Goal: Task Accomplishment & Management: Manage account settings

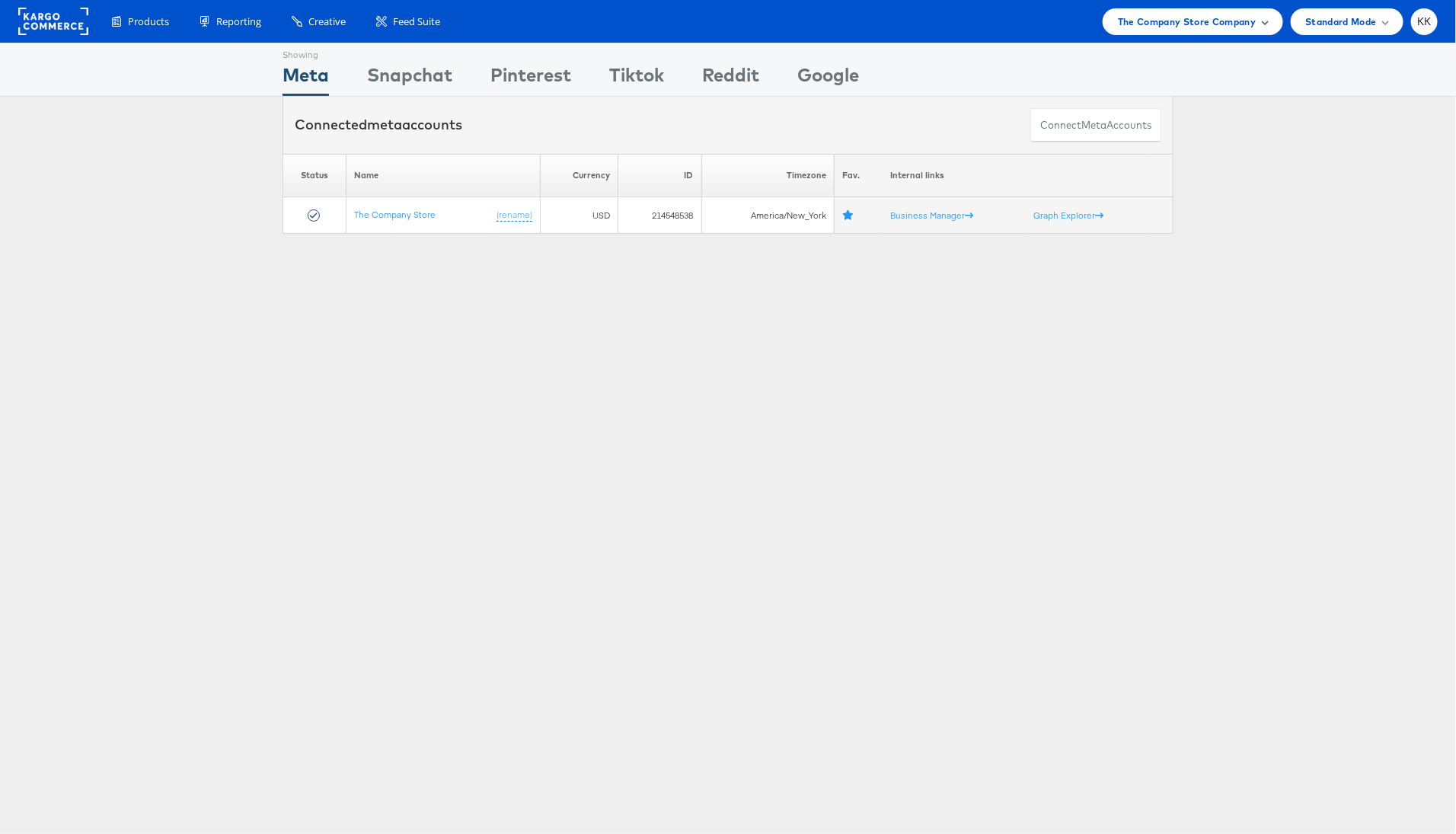
click at [1213, 19] on span "The Company Store Company" at bounding box center [1186, 21] width 138 height 16
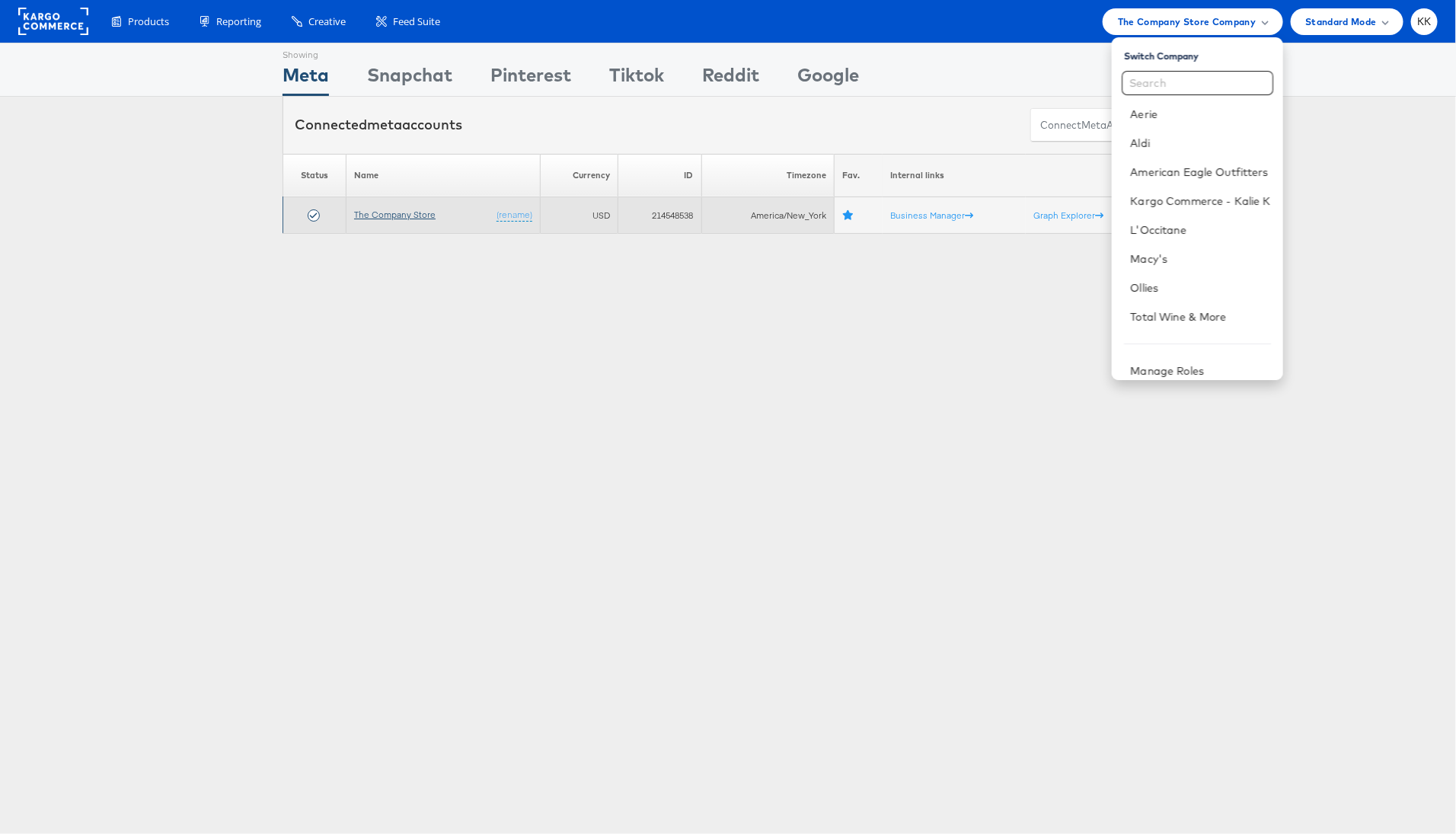
click at [398, 219] on link "The Company Store" at bounding box center [395, 214] width 81 height 12
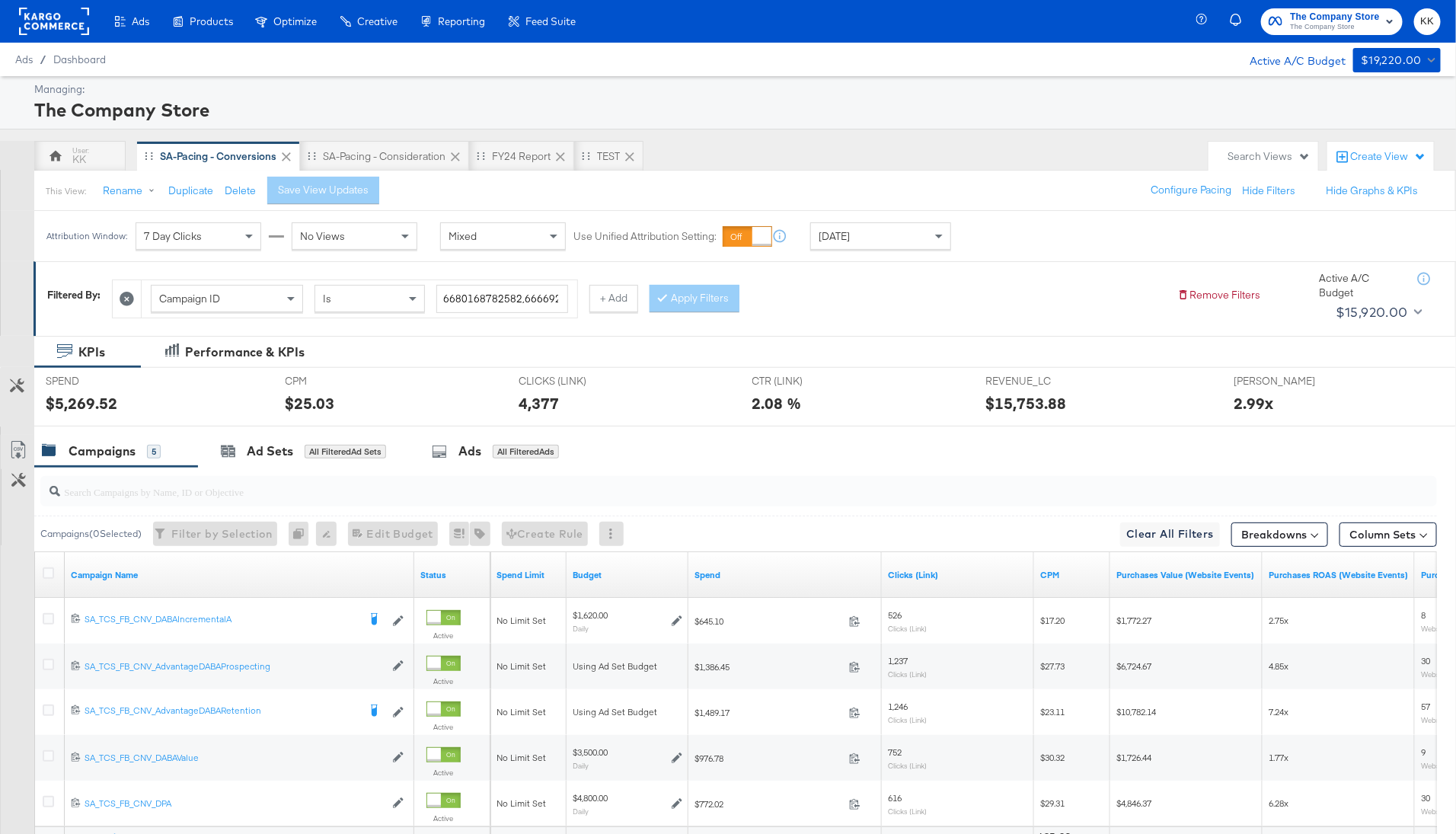
scroll to position [148, 0]
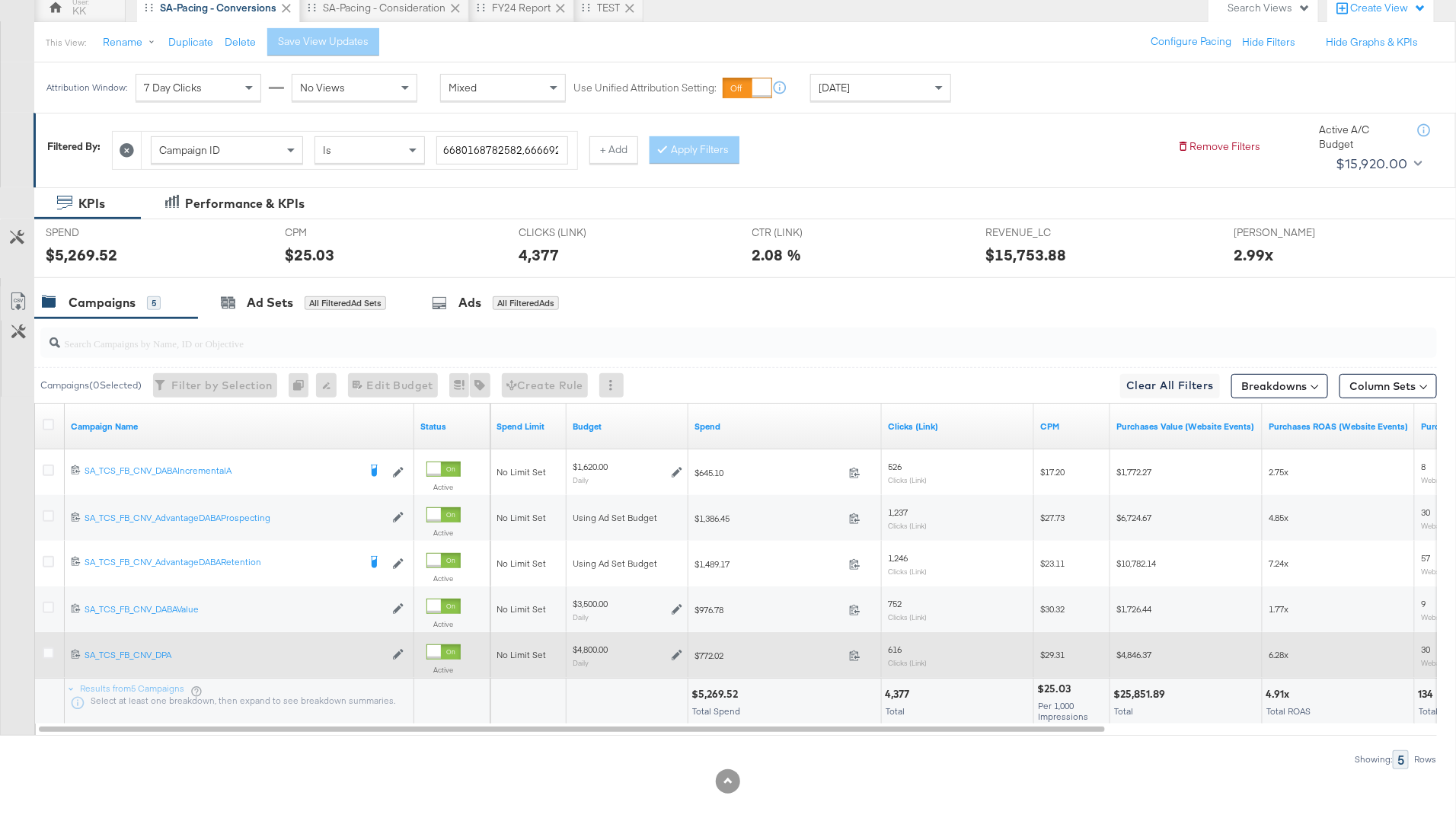
click at [50, 656] on div at bounding box center [51, 655] width 16 height 15
click at [50, 655] on icon at bounding box center [48, 653] width 12 height 12
click at [0, 0] on input "checkbox" at bounding box center [0, 0] width 0 height 0
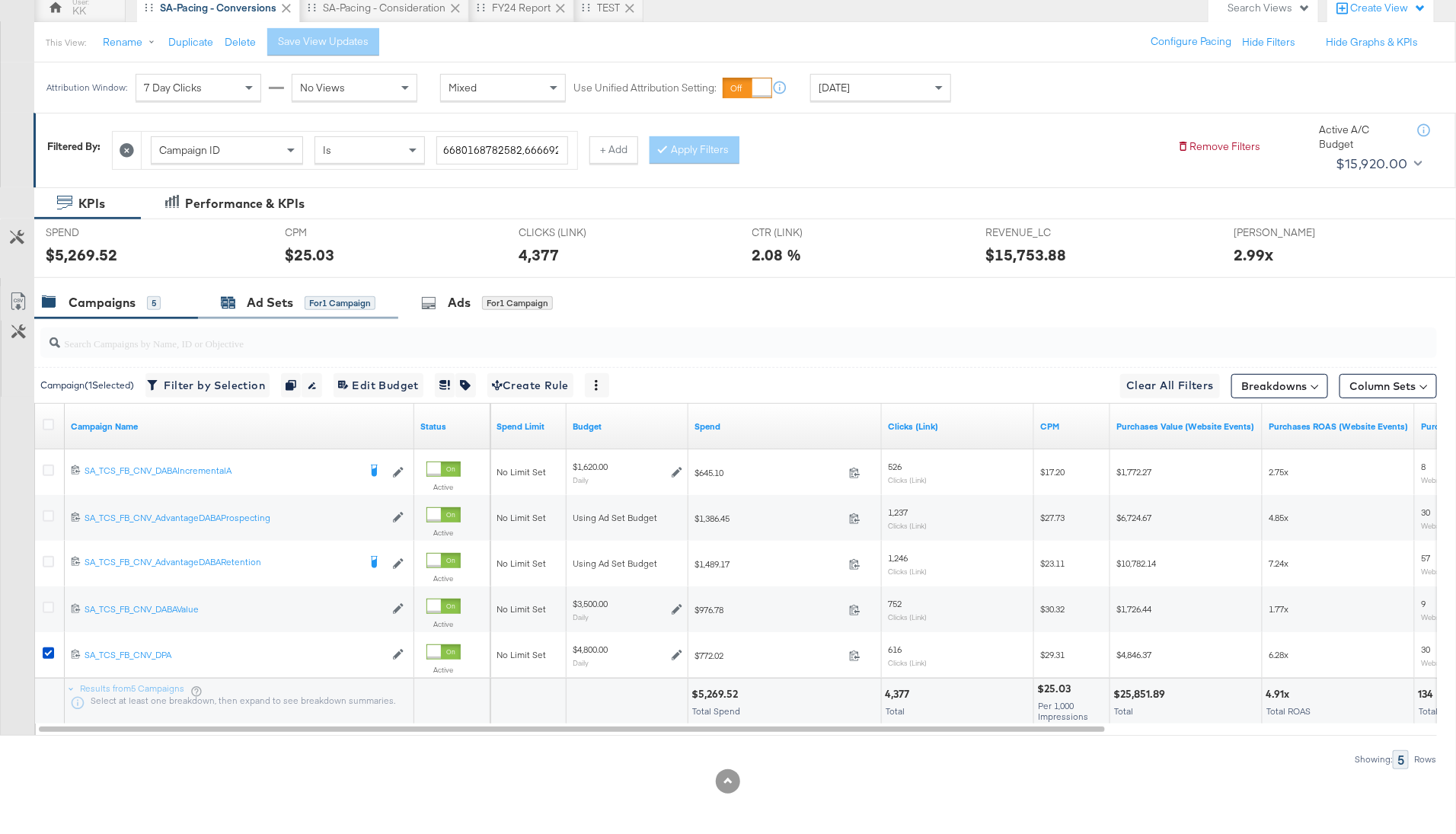
click at [281, 298] on div "Ad Sets" at bounding box center [270, 303] width 46 height 18
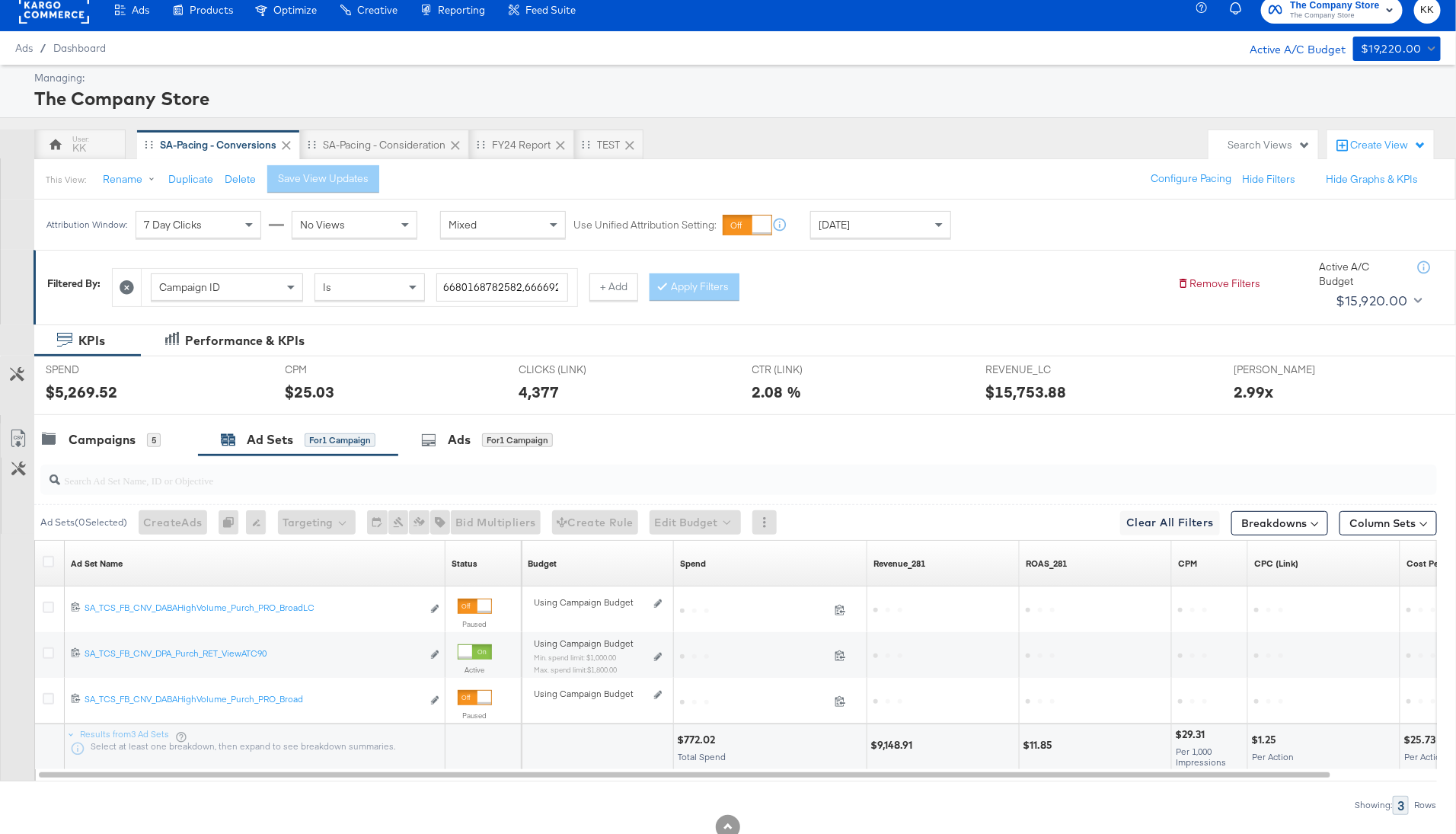
scroll to position [57, 0]
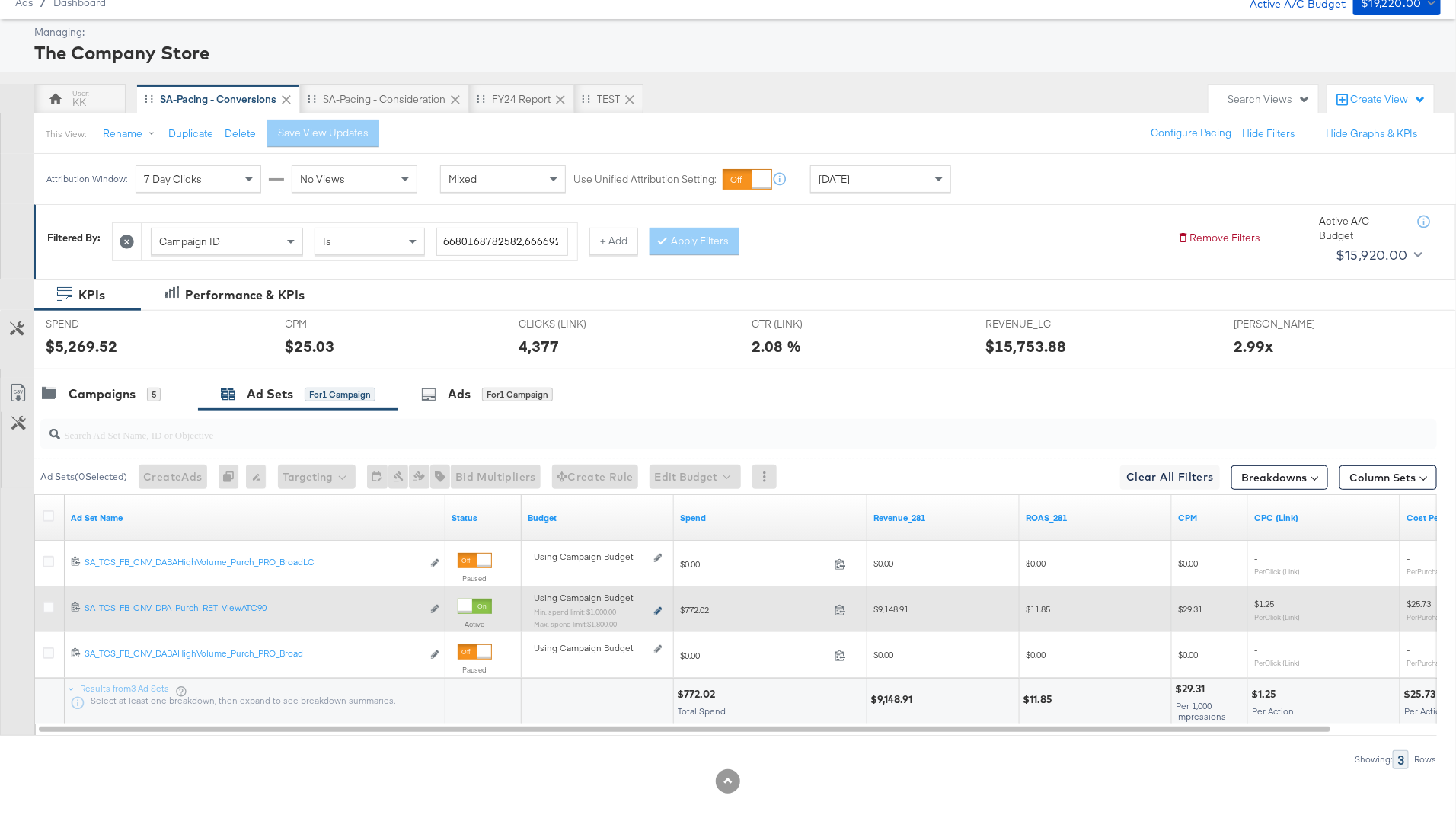
click at [655, 608] on icon at bounding box center [658, 611] width 8 height 8
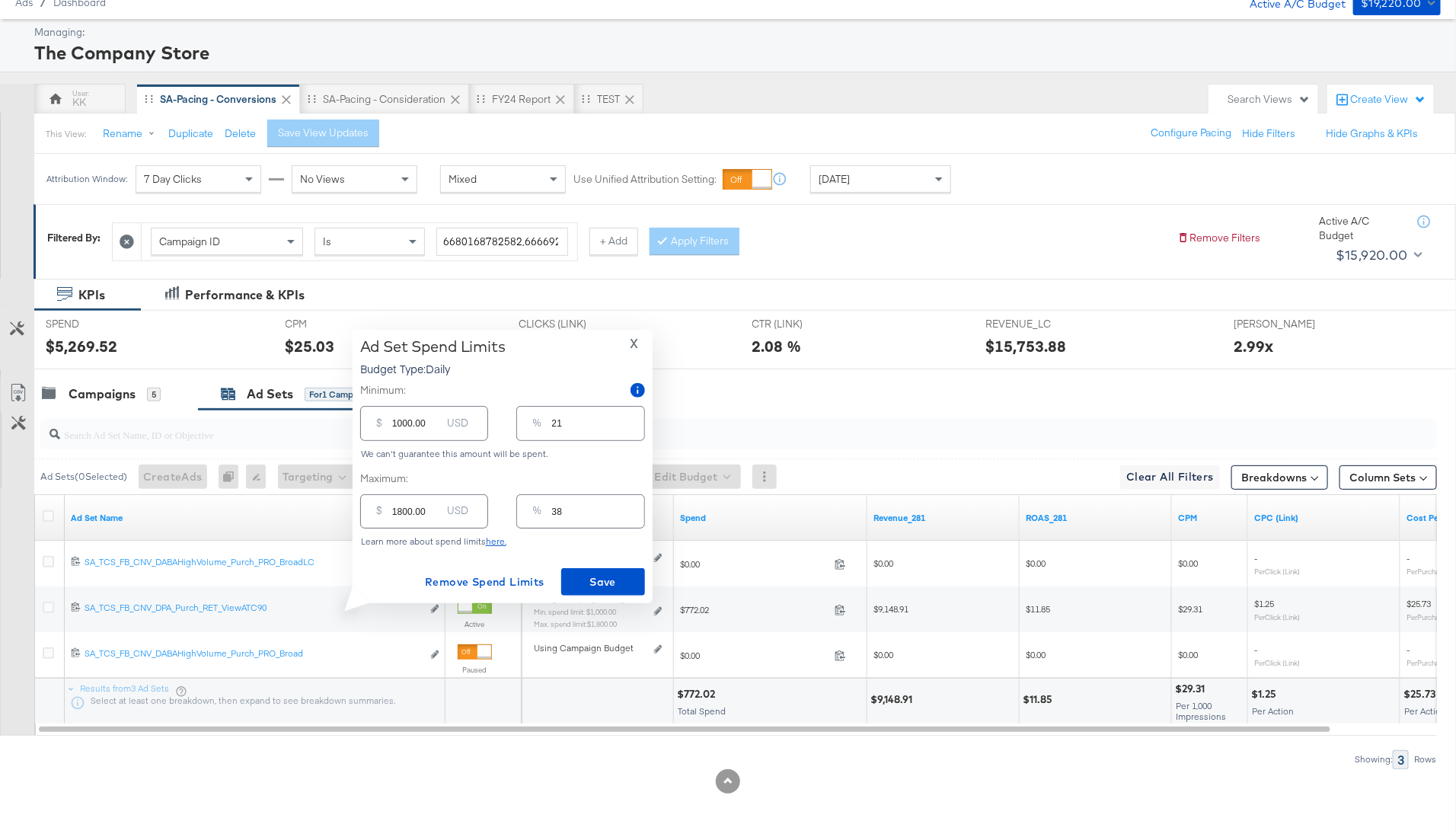
click at [402, 426] on input "1000.00" at bounding box center [416, 417] width 49 height 33
type input "100.00"
type input "2"
type input "1600.00"
type input "33"
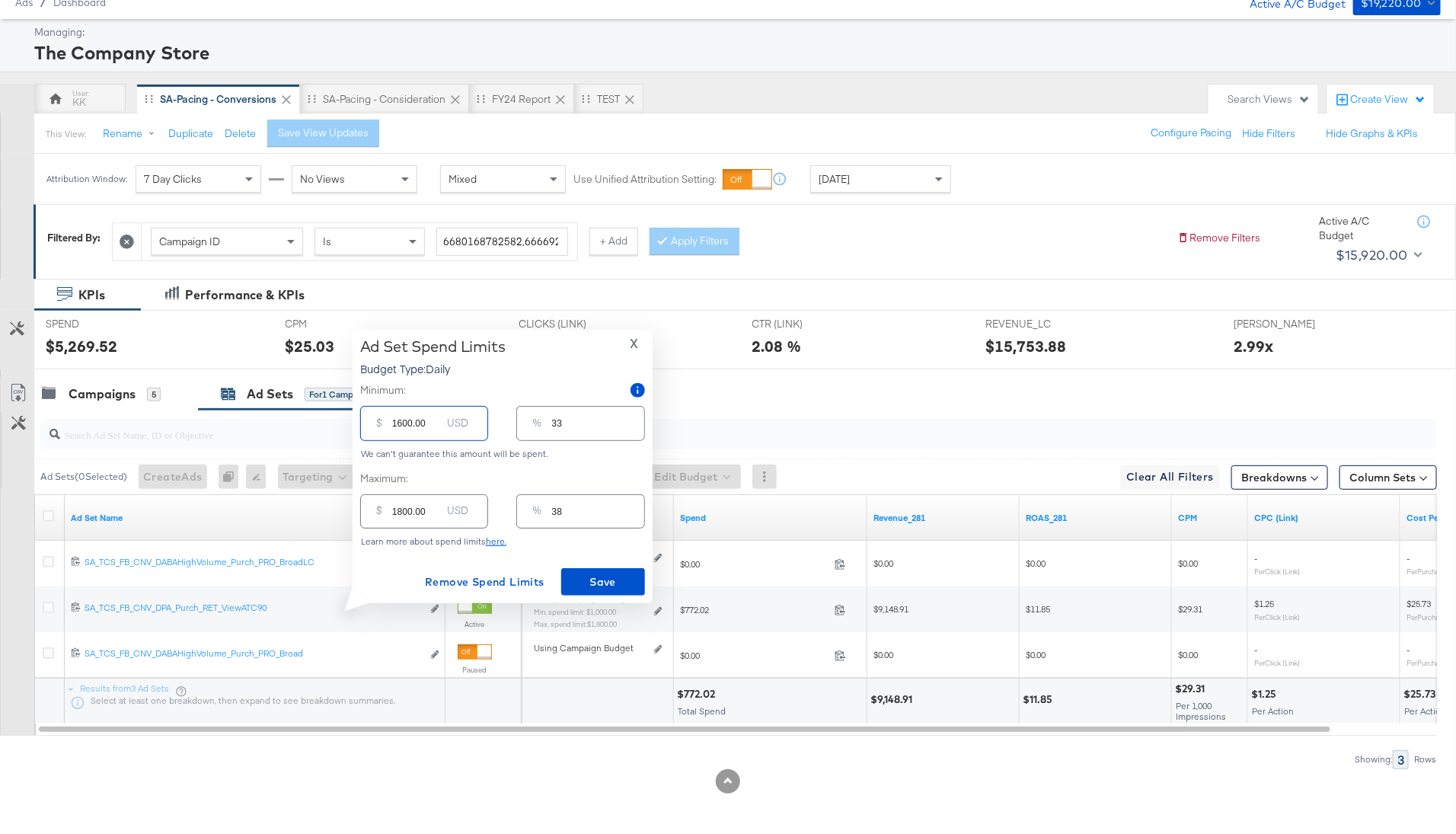
type input "1600.00"
drag, startPoint x: 403, startPoint y: 513, endPoint x: 383, endPoint y: 513, distance: 20.0
click at [383, 513] on div "$ 1800.00 USD" at bounding box center [423, 512] width 128 height 34
type input "200.00"
type input "4"
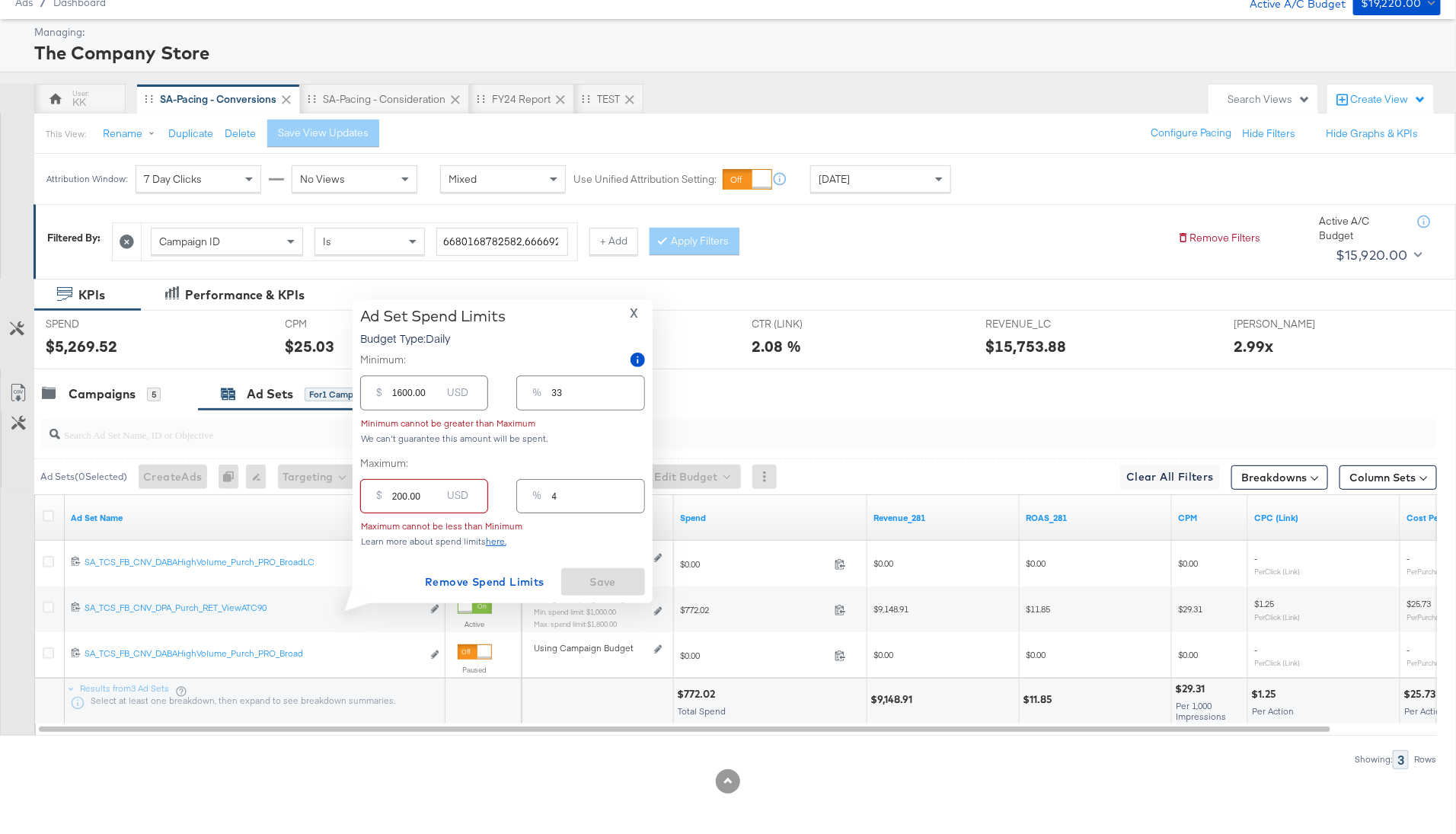
type input "2500.00"
type input "52"
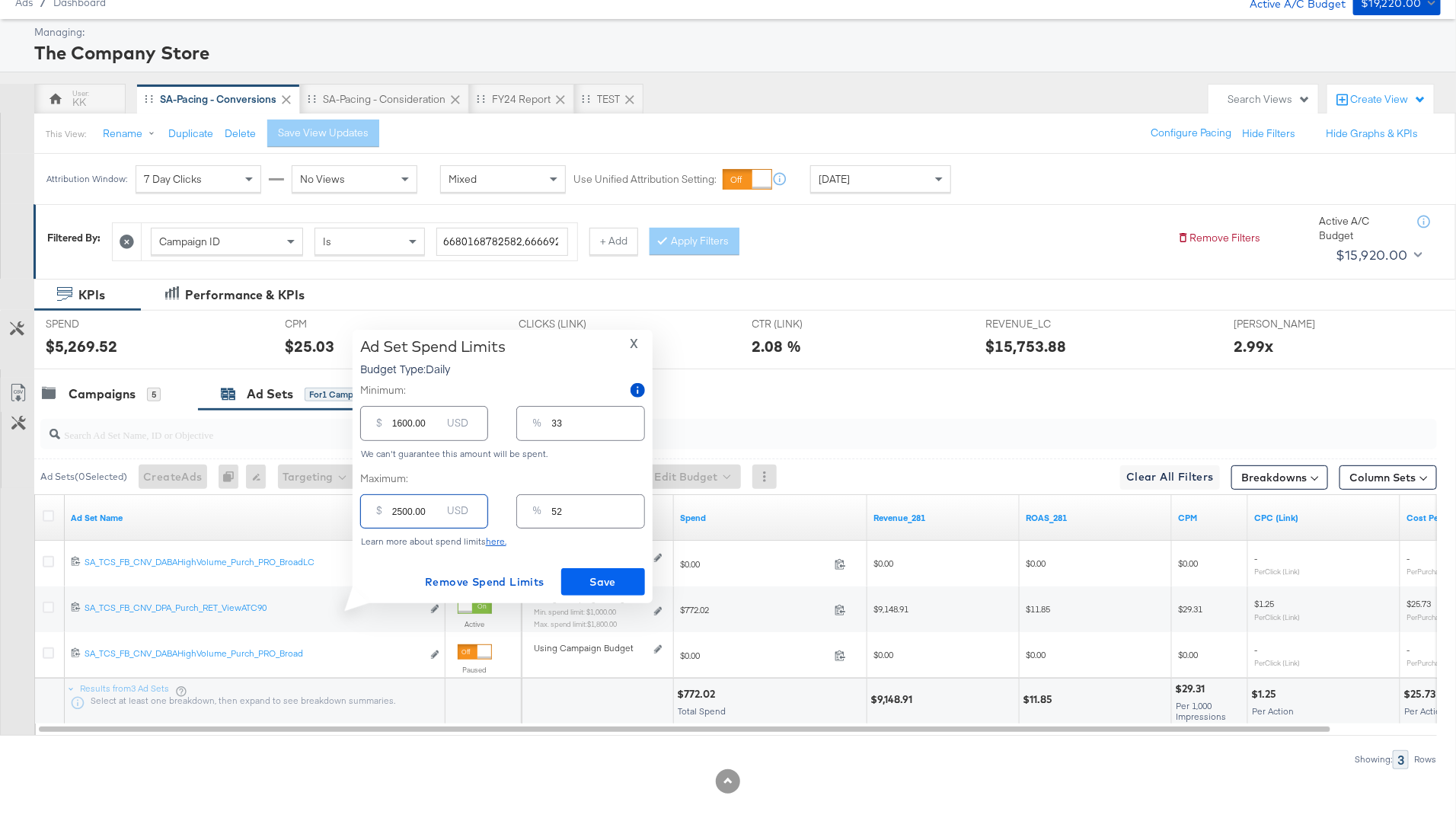
type input "2500.00"
click at [615, 591] on span "Save" at bounding box center [603, 581] width 71 height 19
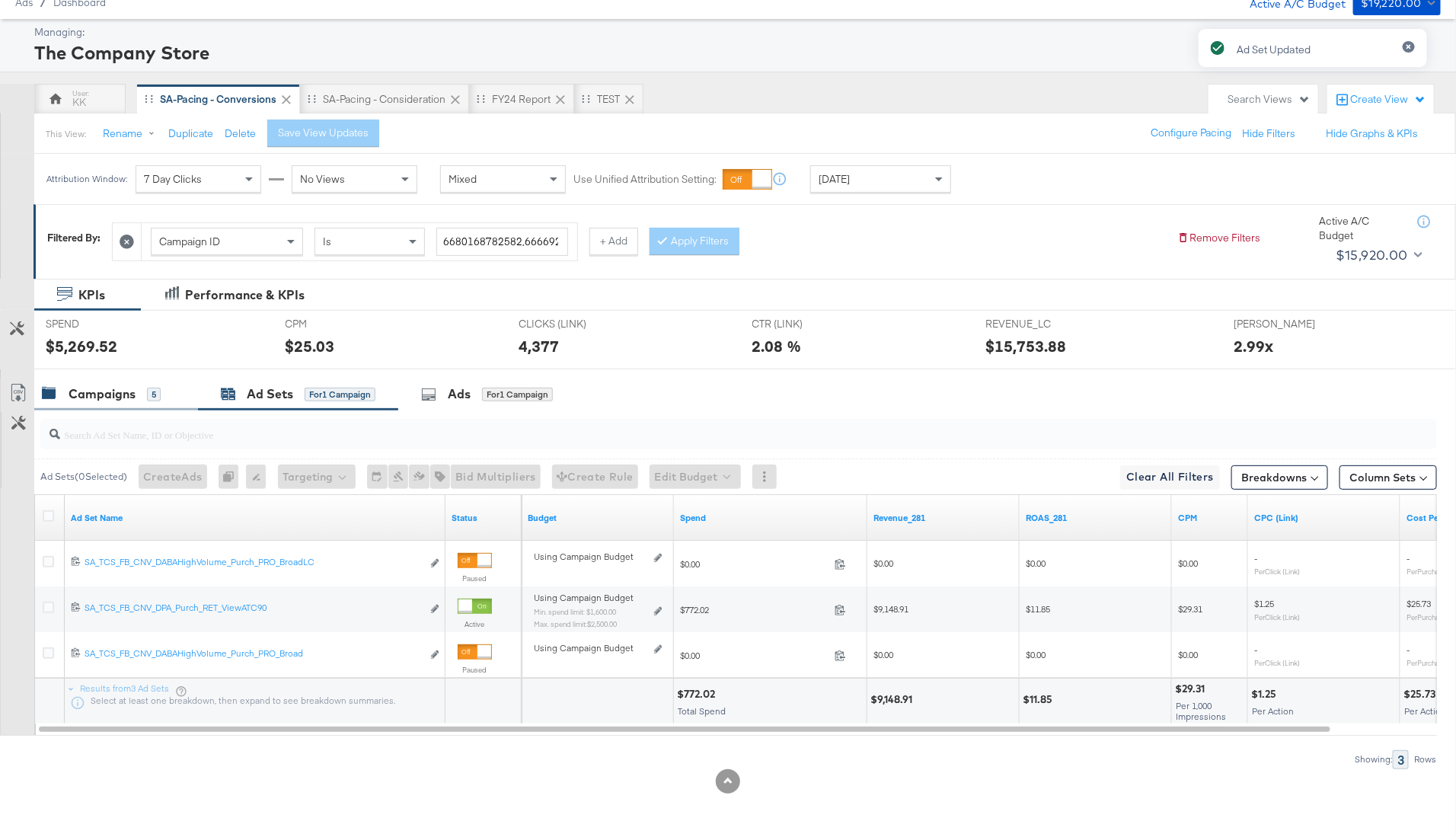
click at [93, 403] on div "Campaigns 5" at bounding box center [115, 394] width 163 height 33
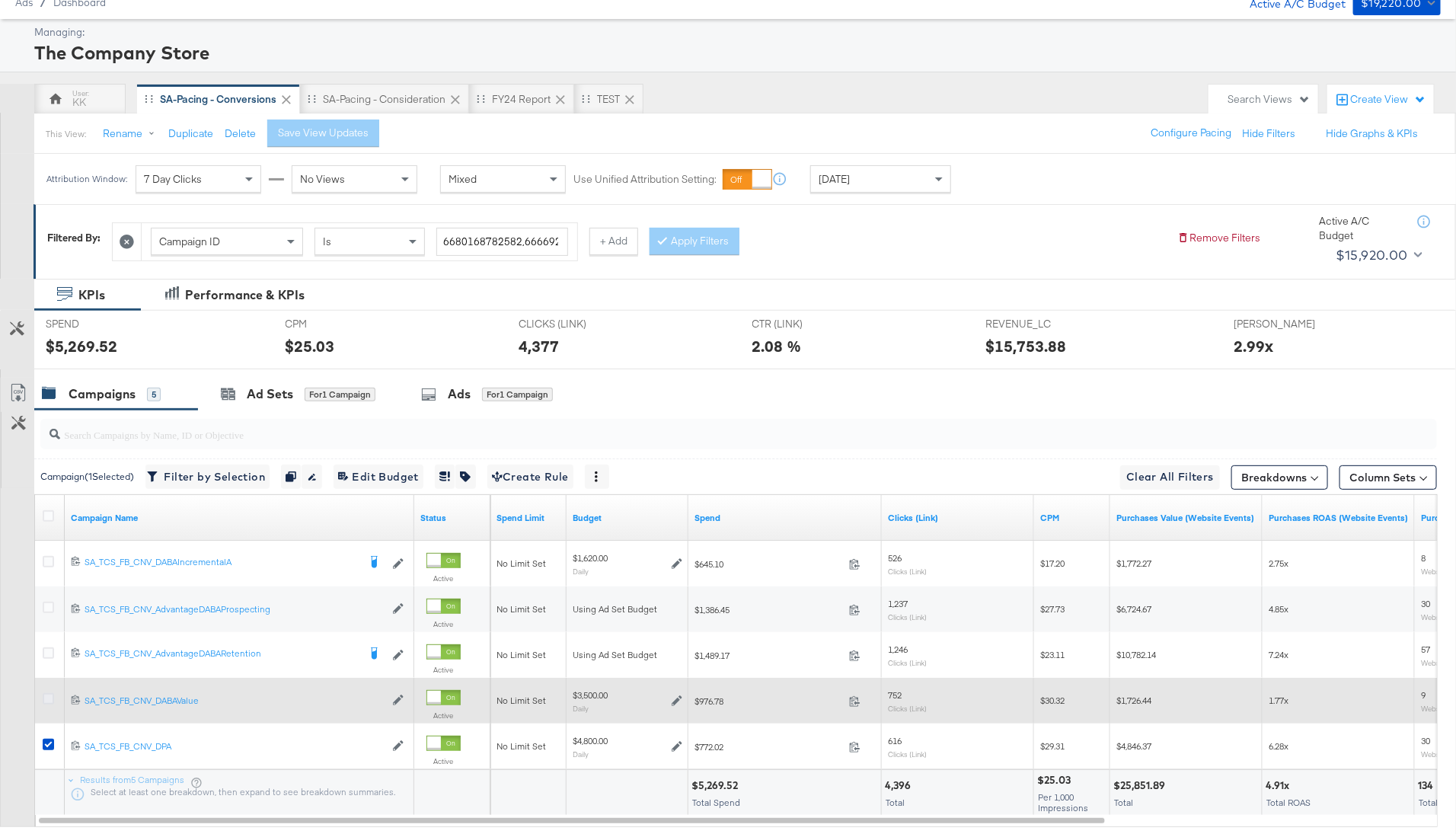
click at [47, 703] on icon at bounding box center [48, 698] width 12 height 12
click at [0, 0] on input "checkbox" at bounding box center [0, 0] width 0 height 0
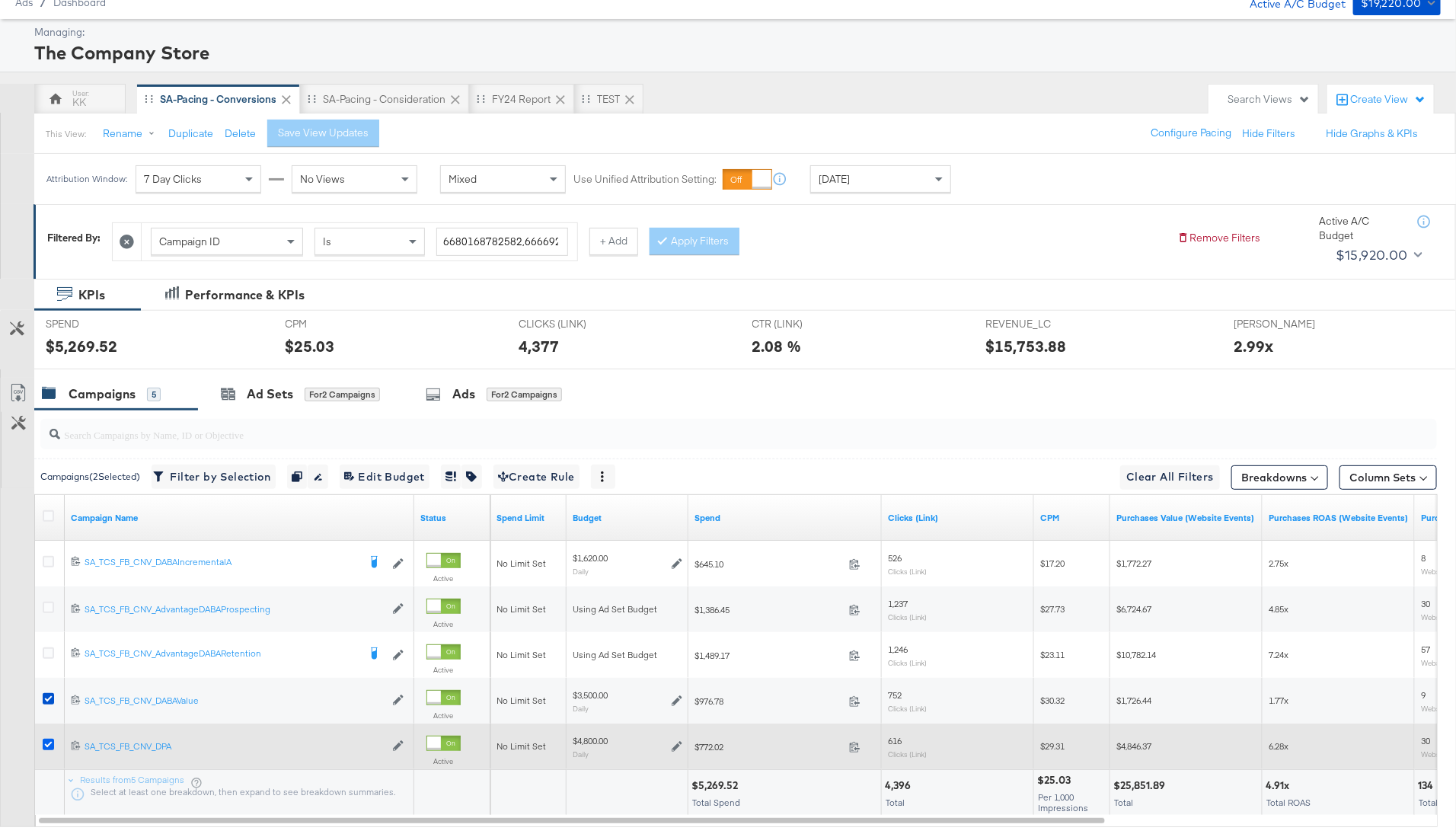
click at [47, 744] on icon at bounding box center [48, 744] width 12 height 12
click at [0, 0] on input "checkbox" at bounding box center [0, 0] width 0 height 0
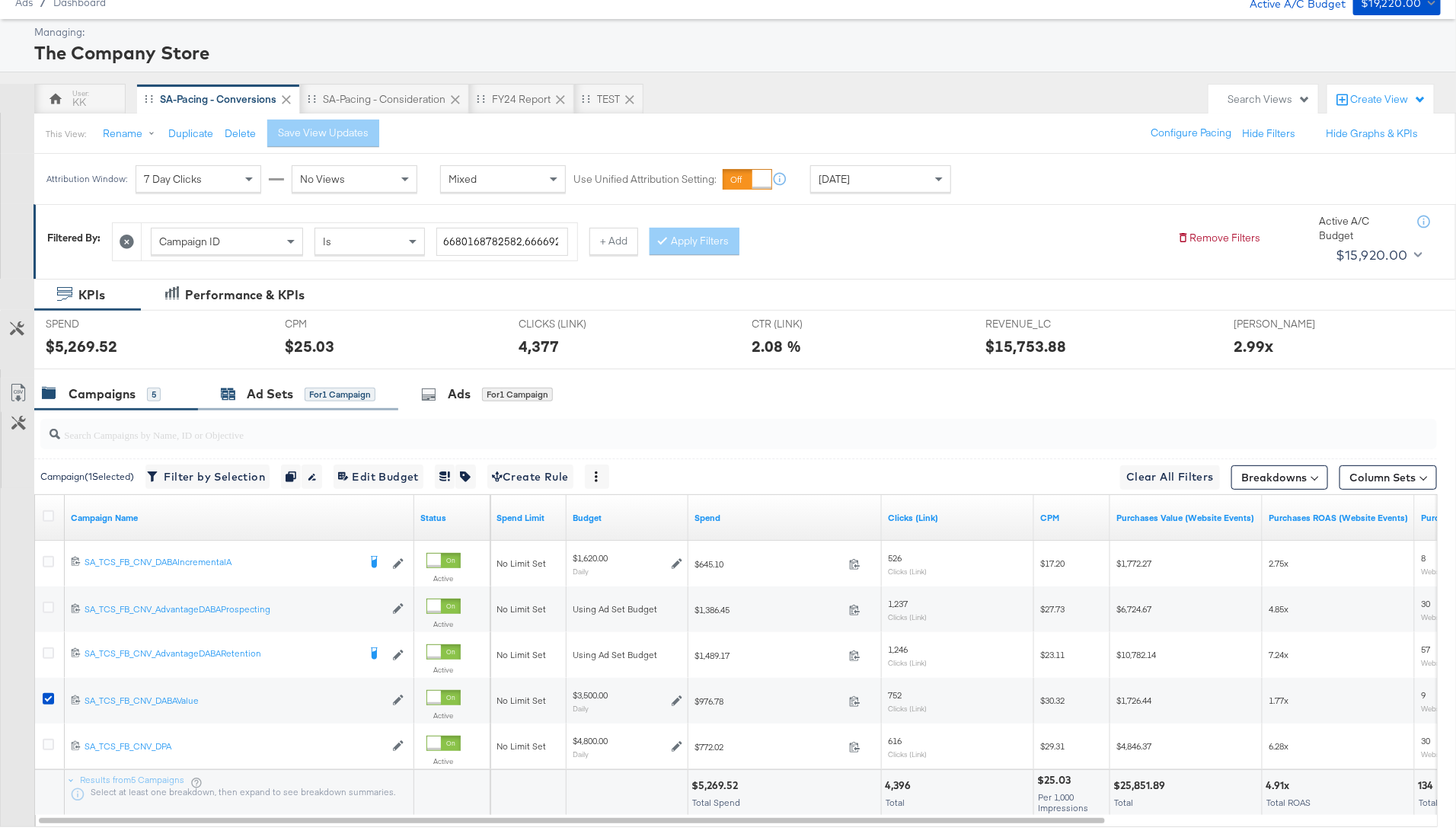
click at [291, 395] on div "Ad Sets" at bounding box center [270, 395] width 46 height 18
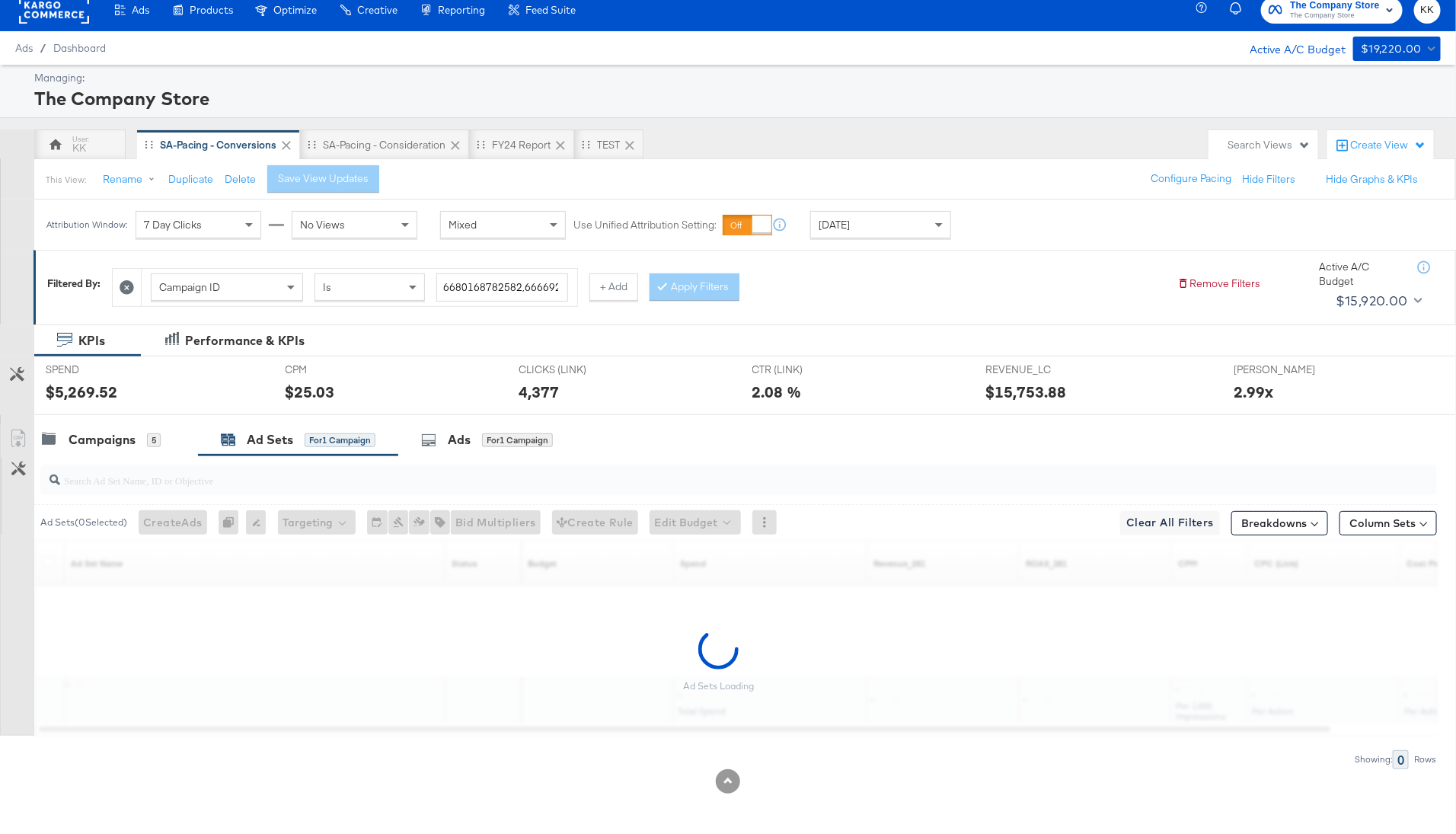
scroll to position [0, 0]
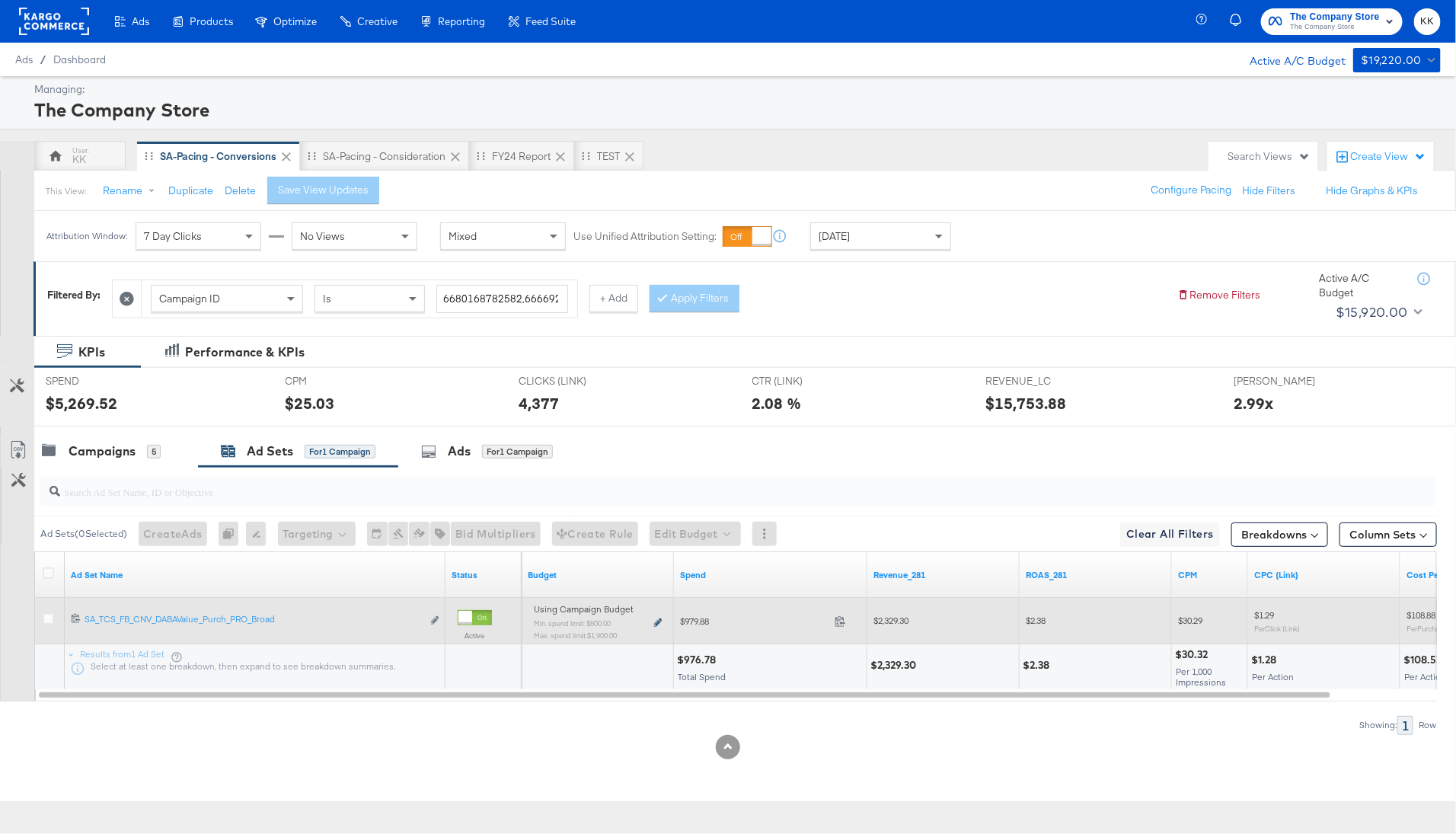
click at [656, 624] on icon at bounding box center [658, 622] width 8 height 8
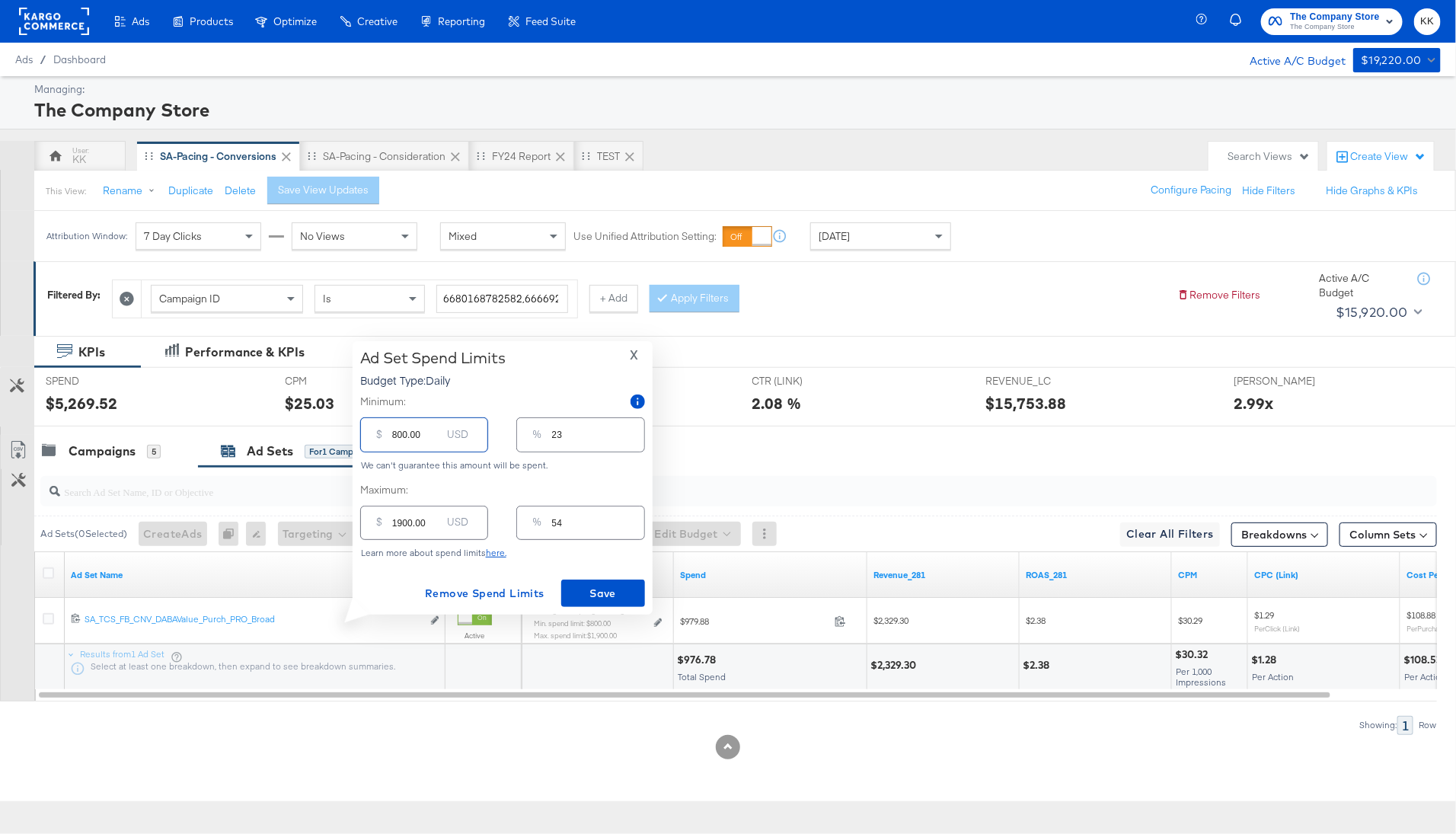
click at [393, 438] on input "800.00" at bounding box center [416, 428] width 49 height 33
drag, startPoint x: 396, startPoint y: 438, endPoint x: 380, endPoint y: 438, distance: 16.0
click at [380, 438] on div "$ 800.00 USD" at bounding box center [423, 434] width 128 height 34
type input "100.00"
type input "3"
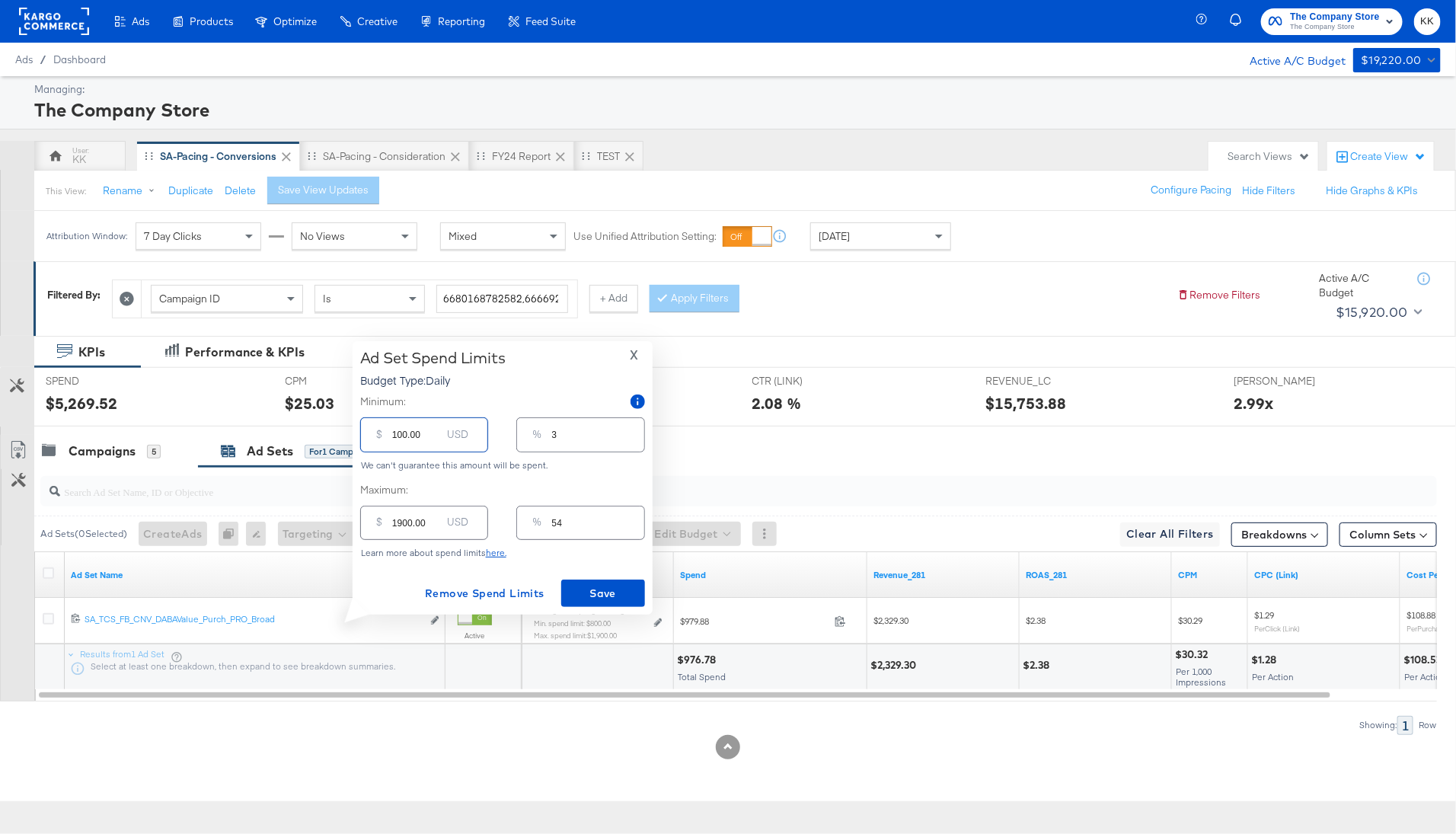
type input "1500.00"
type input "43"
type input "1500.00"
drag, startPoint x: 402, startPoint y: 527, endPoint x: 386, endPoint y: 527, distance: 16.0
click at [386, 527] on div "$ 1900.00 USD" at bounding box center [423, 522] width 128 height 34
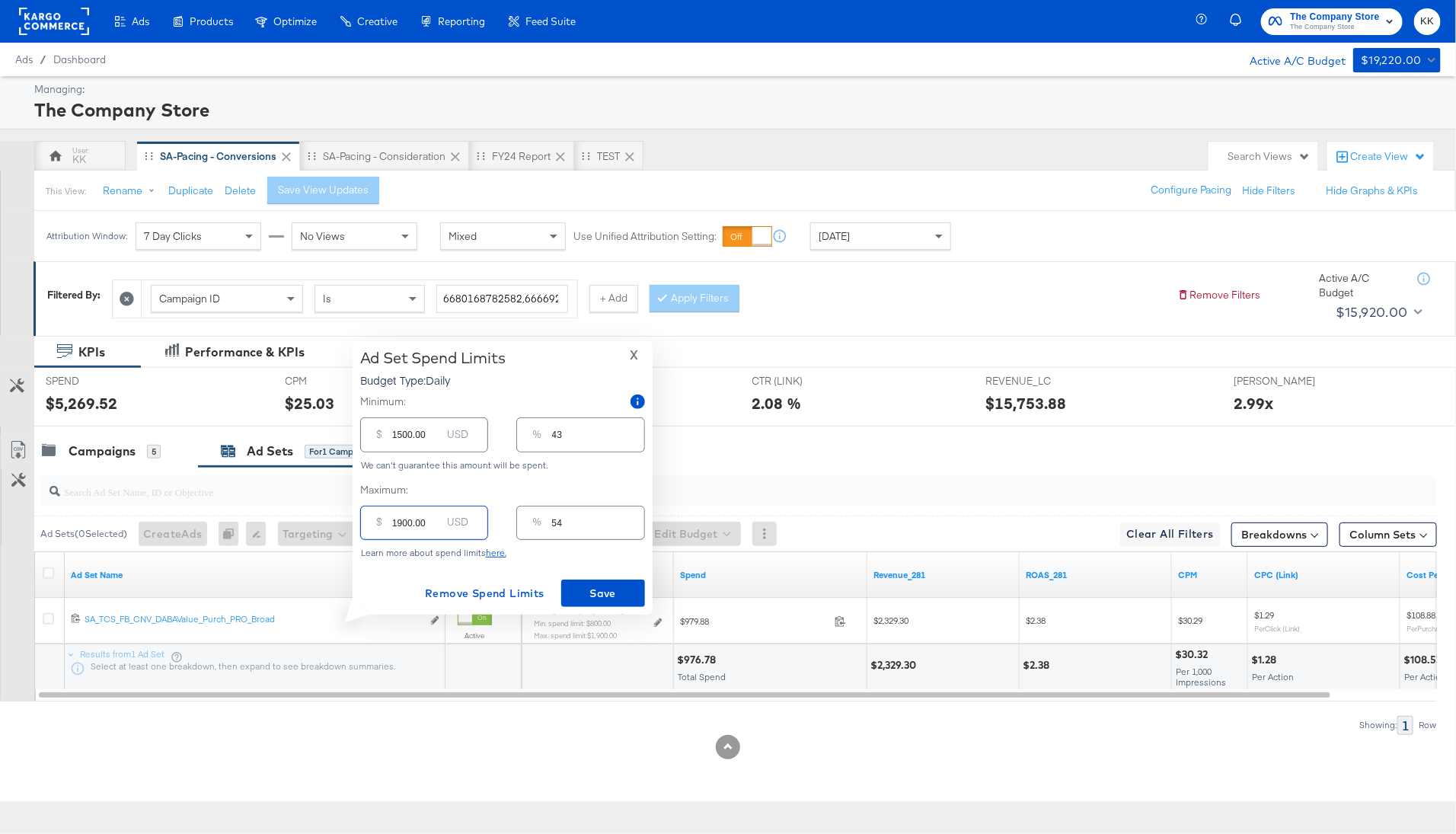
type input "200.00"
type input "6"
type input "2500.00"
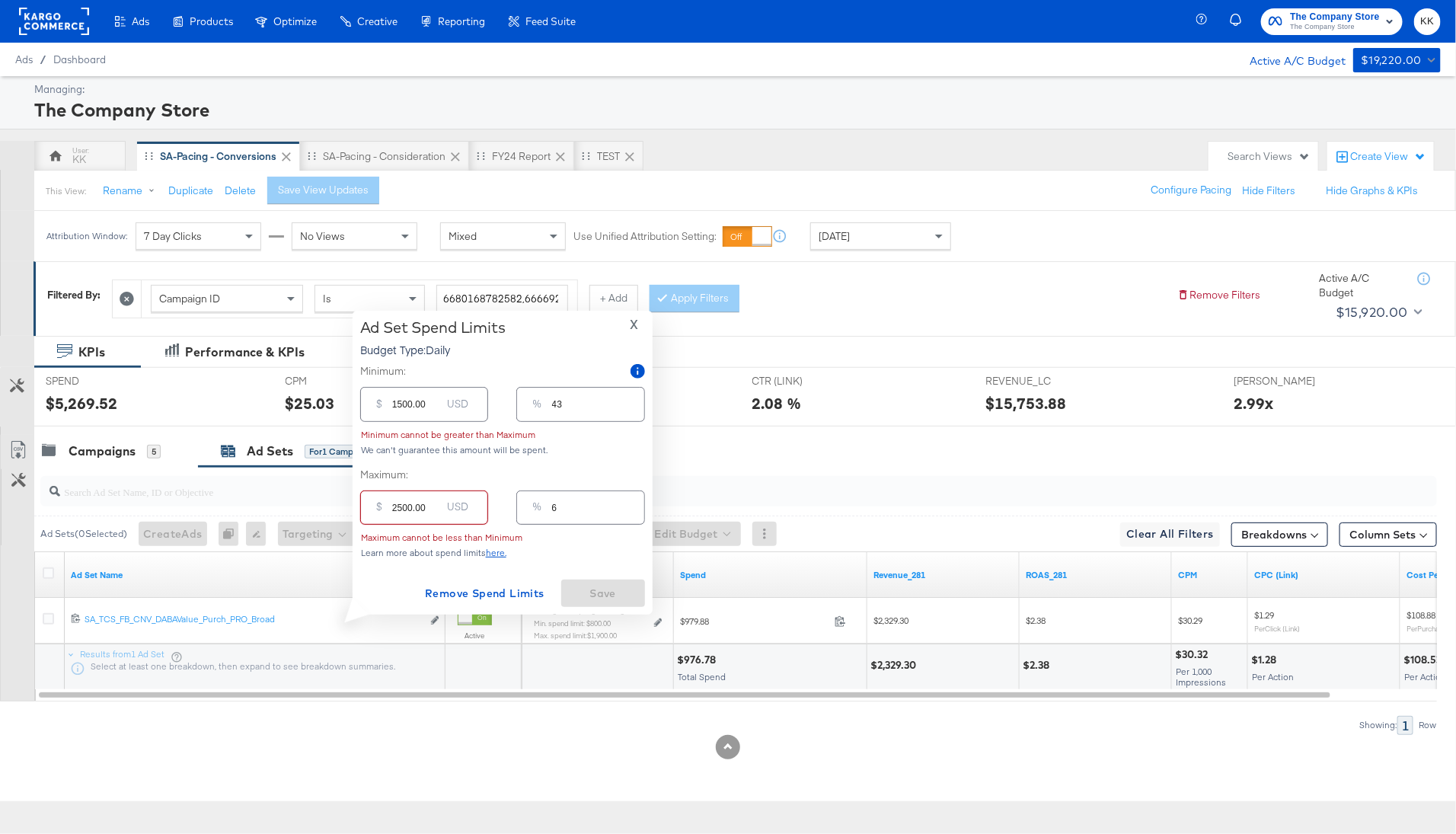
type input "71"
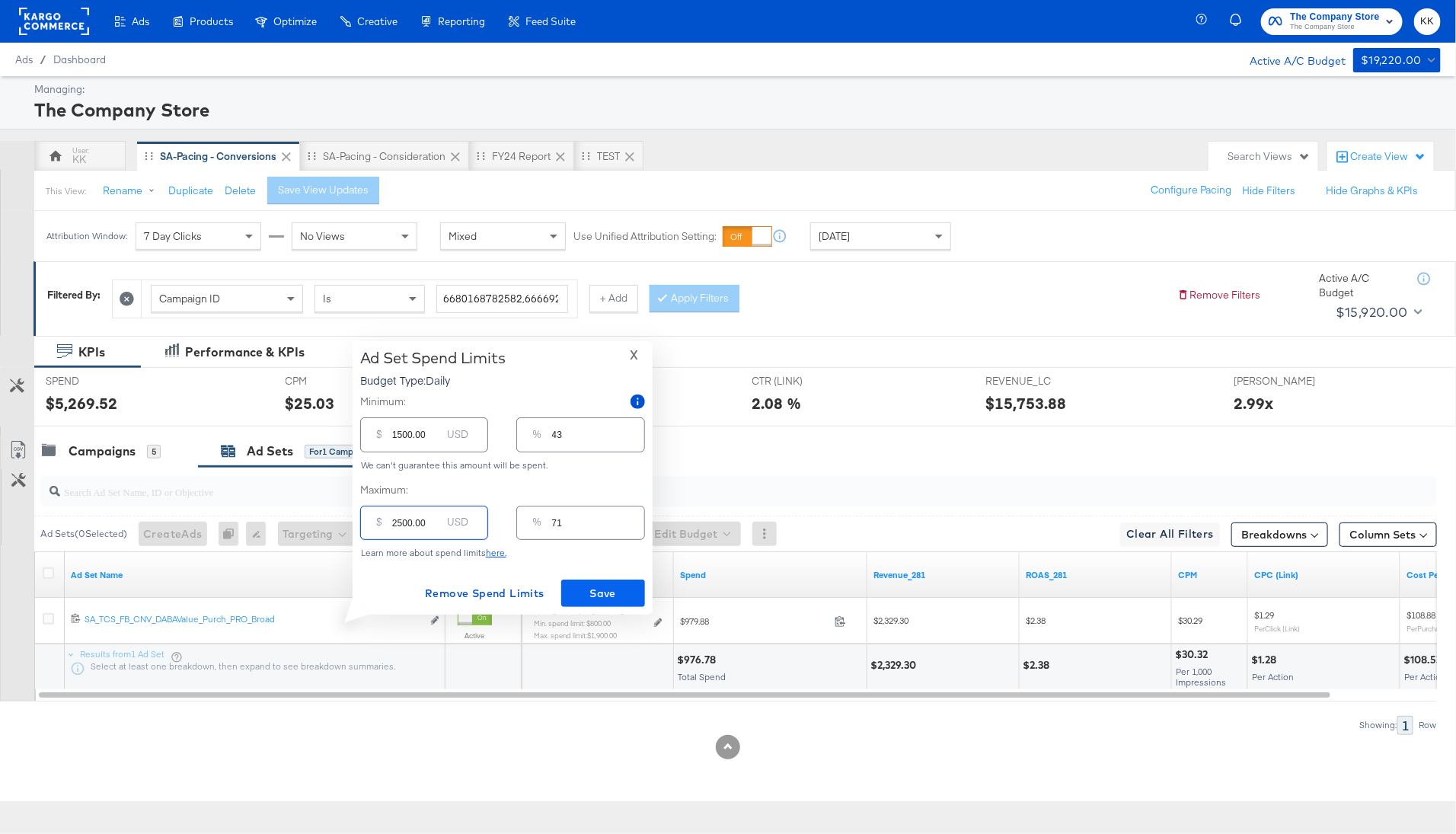
type input "2500.00"
click at [625, 598] on span "Save" at bounding box center [603, 593] width 71 height 19
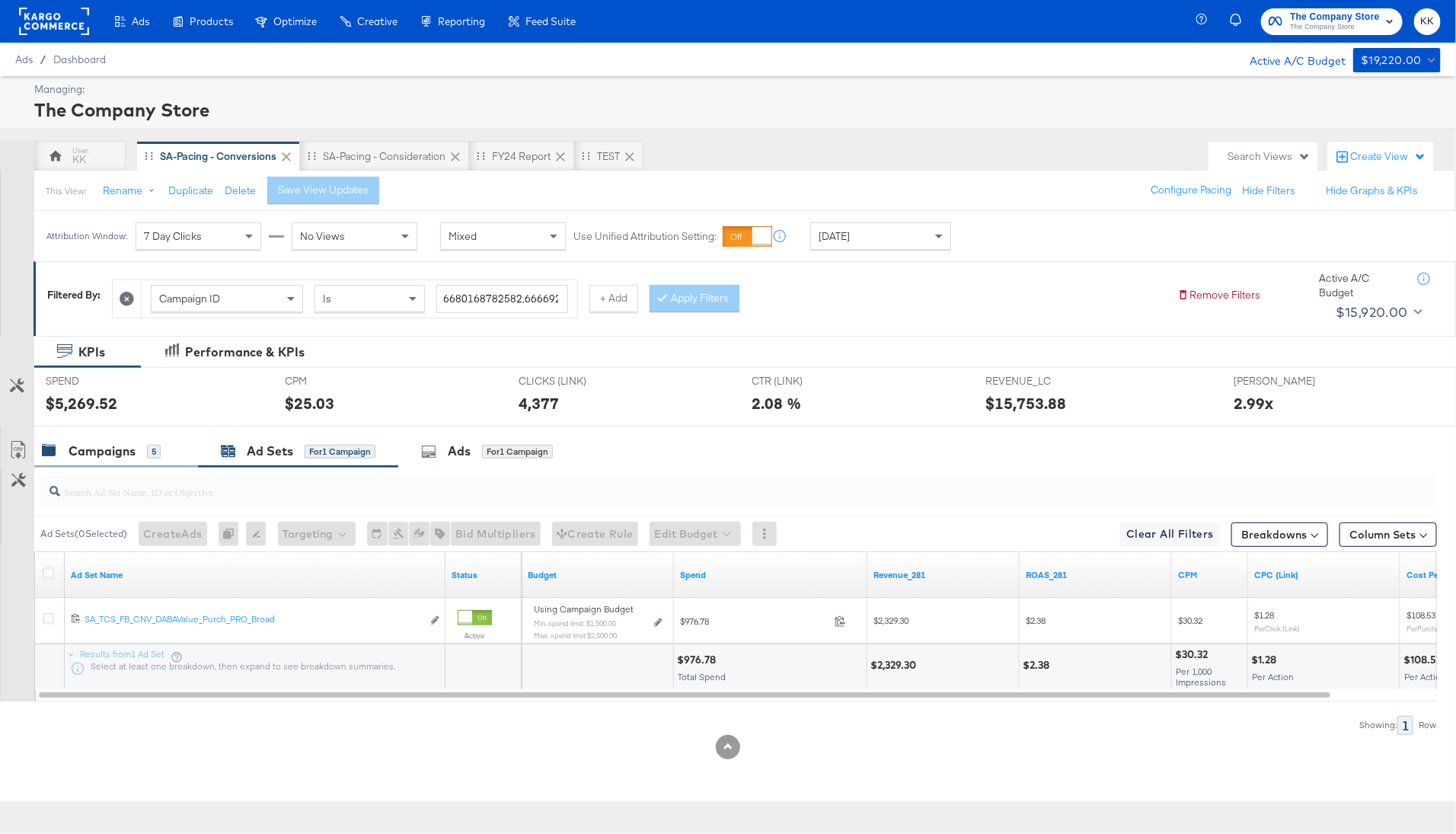
click at [135, 457] on div "Campaigns" at bounding box center [102, 452] width 67 height 18
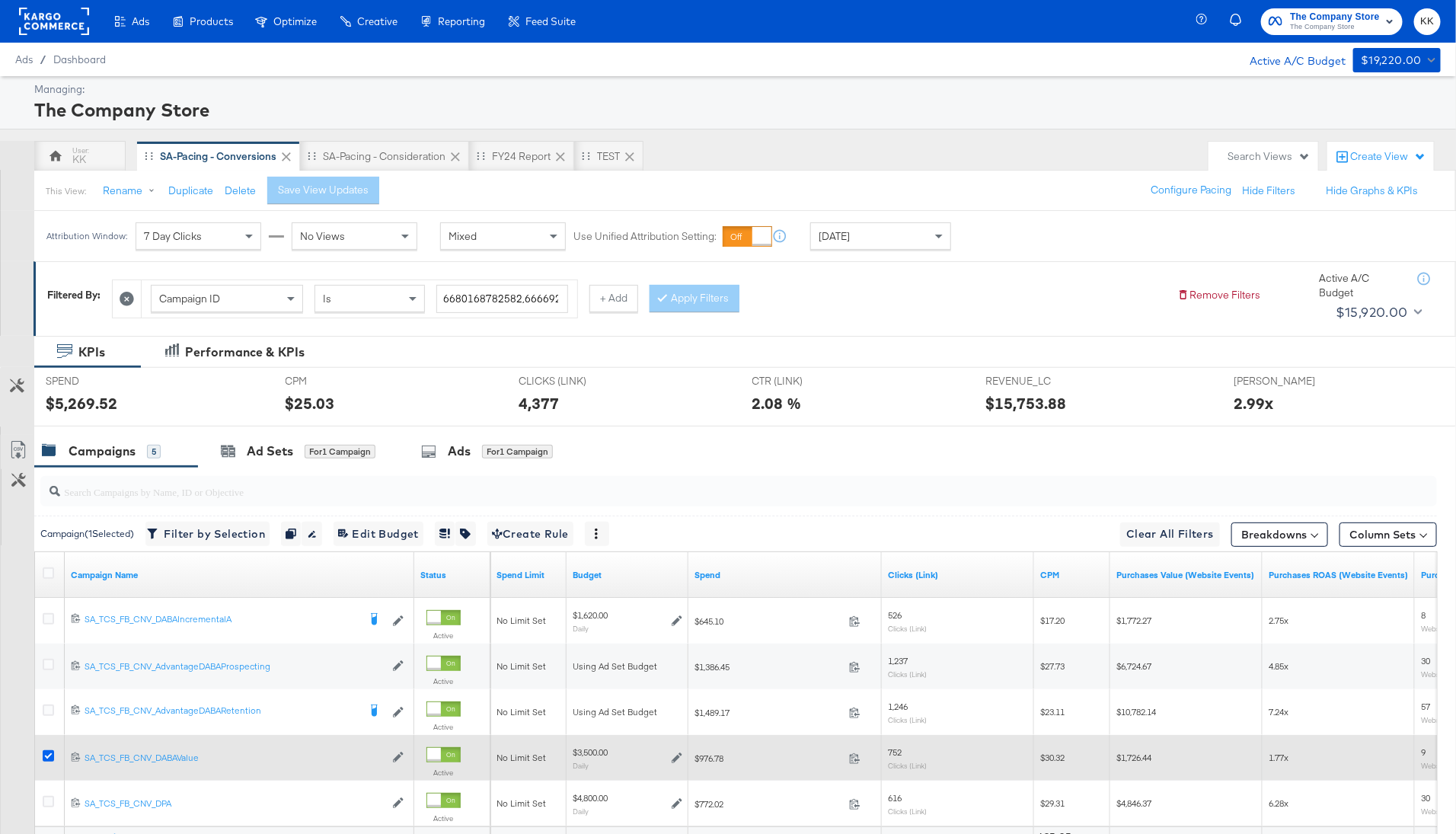
click at [47, 750] on icon at bounding box center [48, 755] width 12 height 12
click at [0, 0] on input "checkbox" at bounding box center [0, 0] width 0 height 0
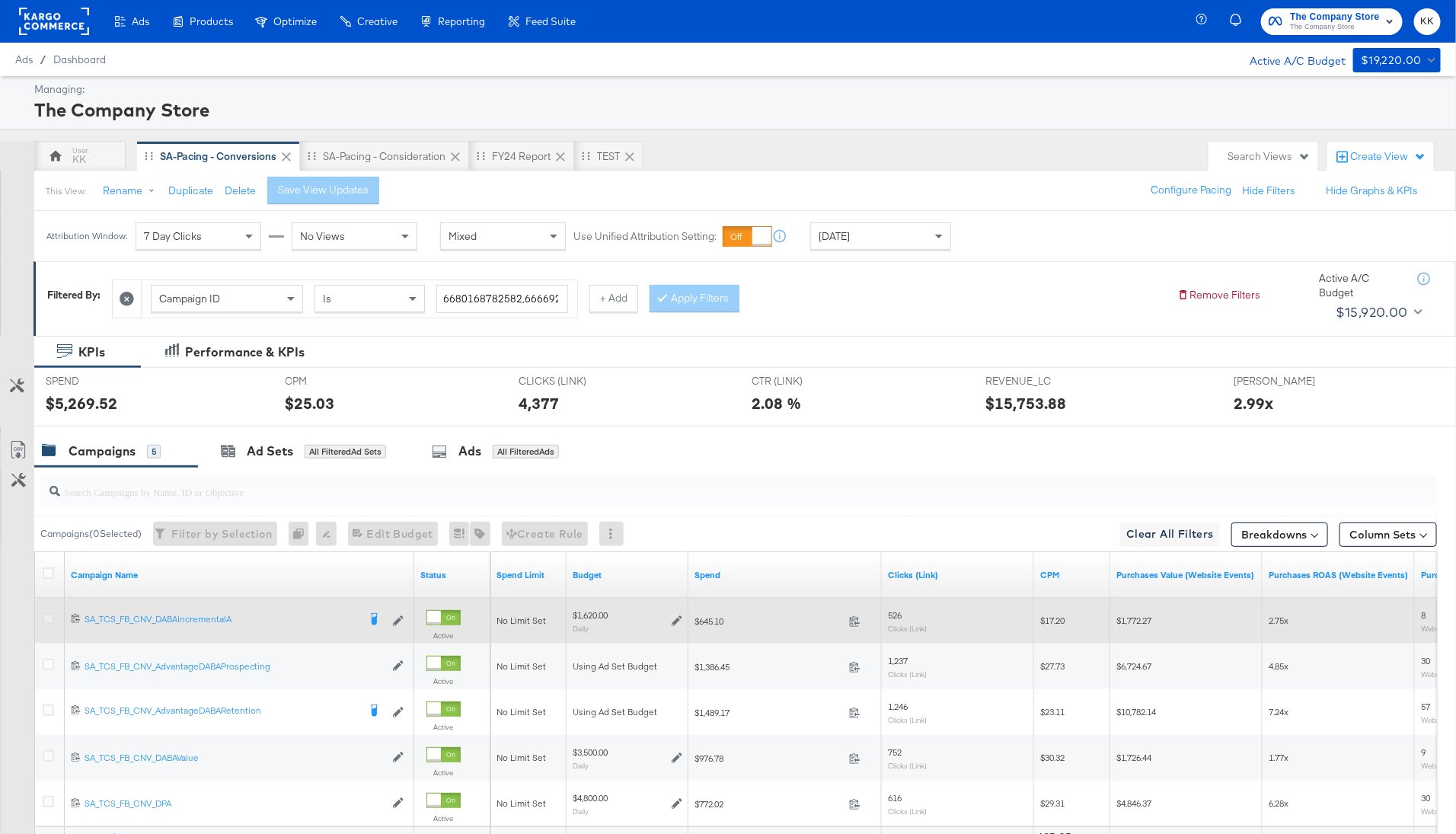
click at [48, 620] on icon at bounding box center [48, 619] width 12 height 12
click at [0, 0] on input "checkbox" at bounding box center [0, 0] width 0 height 0
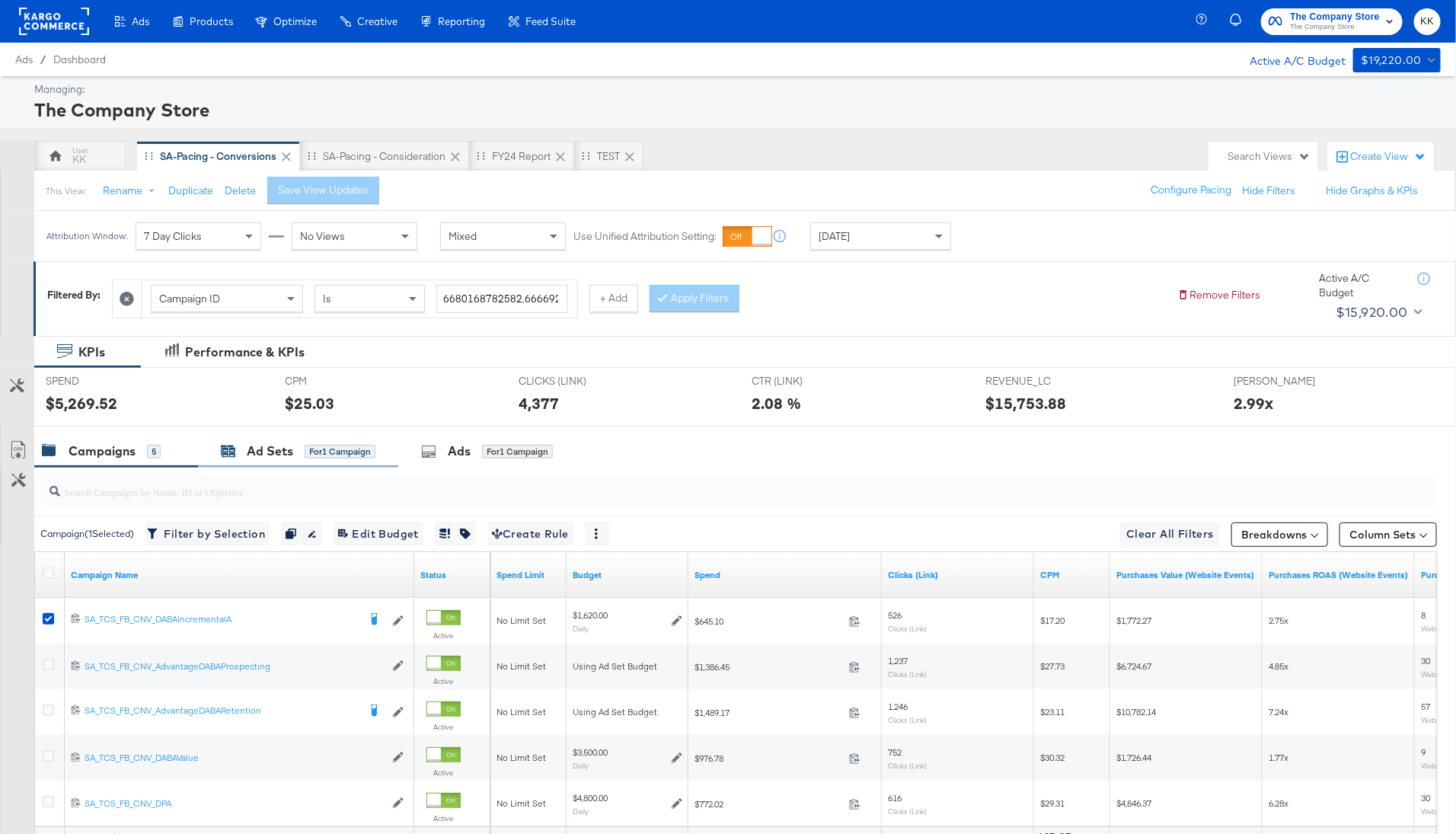
click at [252, 455] on div "Ad Sets" at bounding box center [270, 452] width 46 height 18
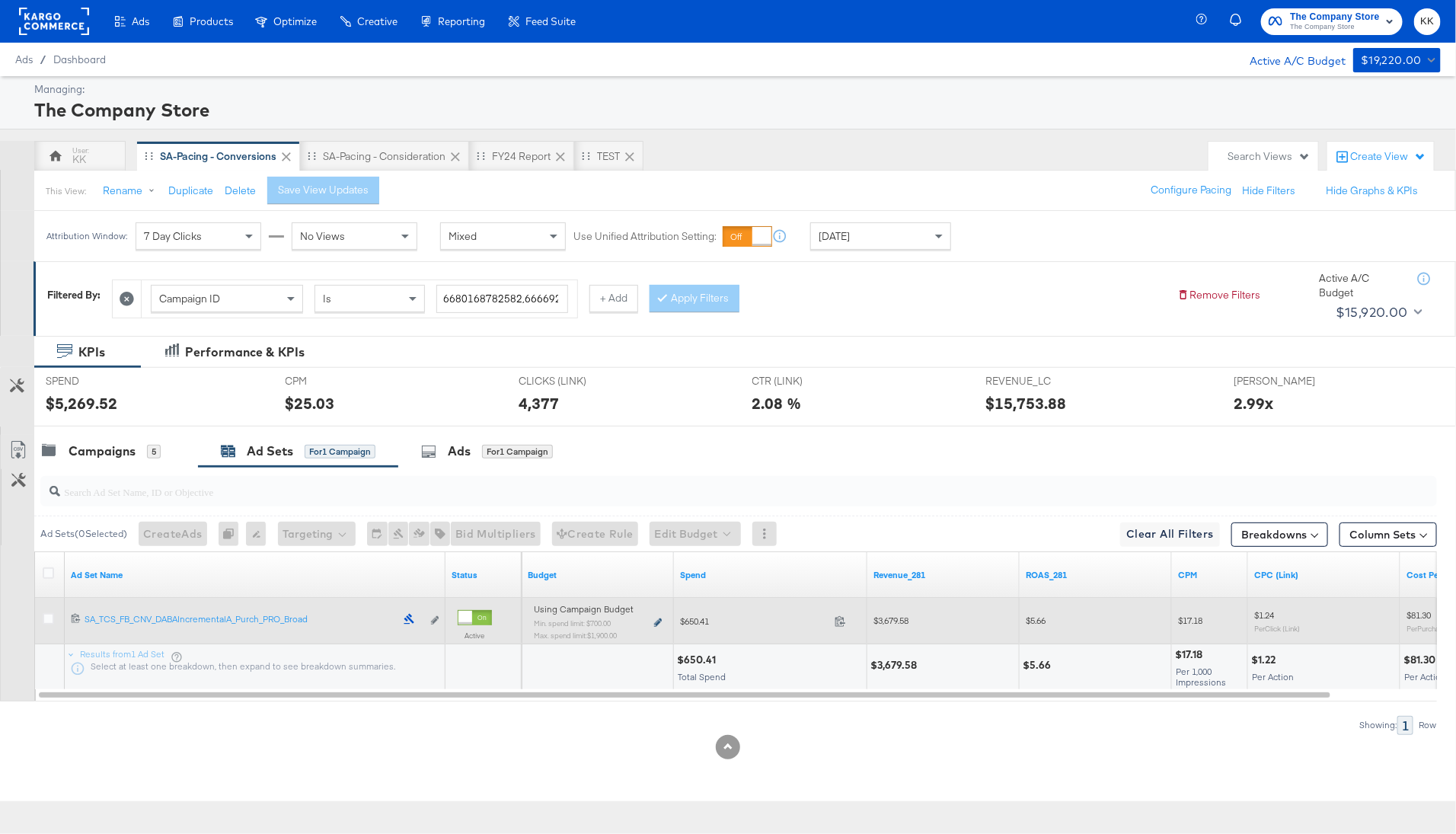
click at [654, 620] on icon at bounding box center [658, 622] width 8 height 8
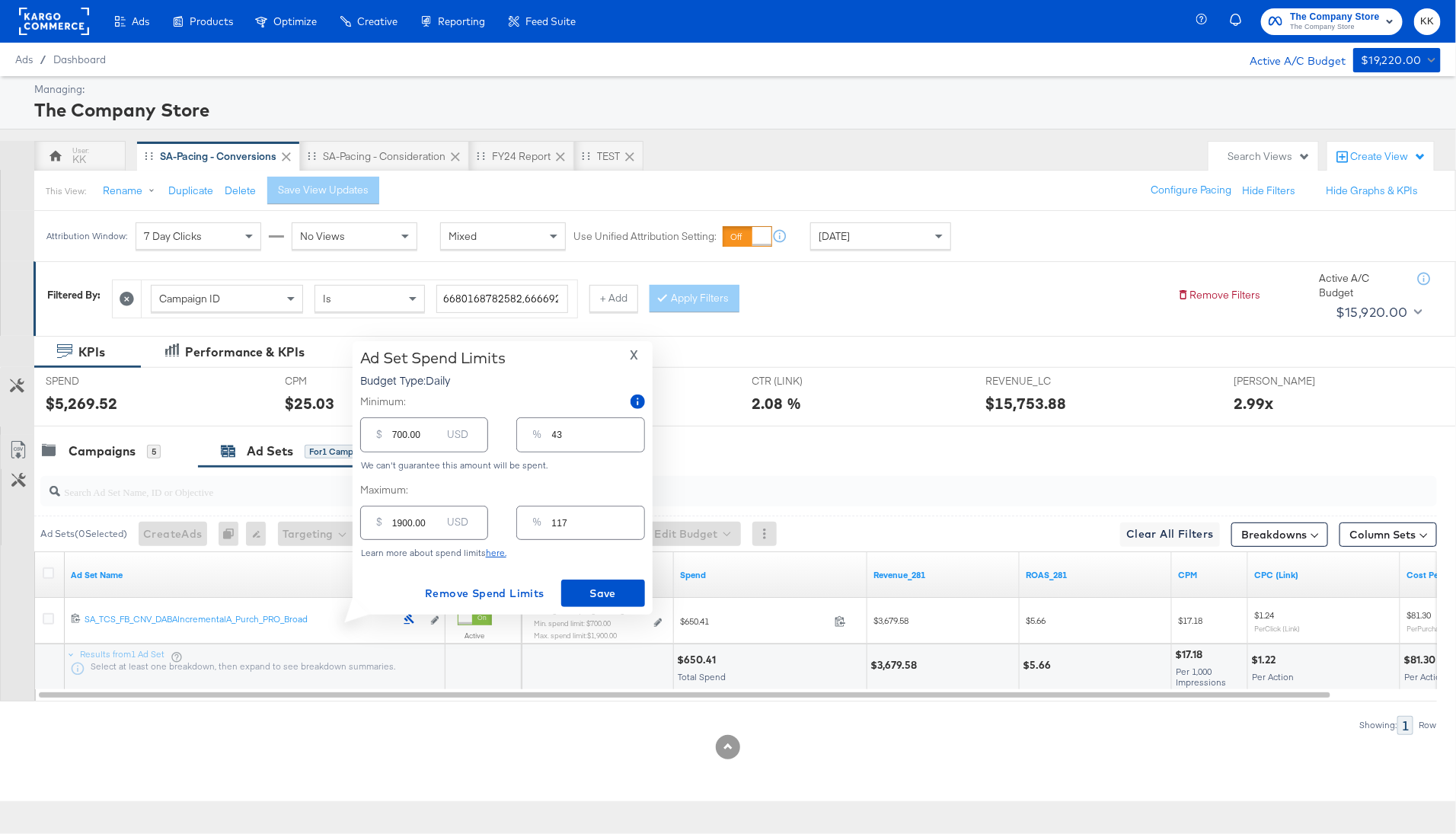
click at [402, 524] on input "1900.00" at bounding box center [416, 516] width 49 height 33
type input "100.00"
type input "6"
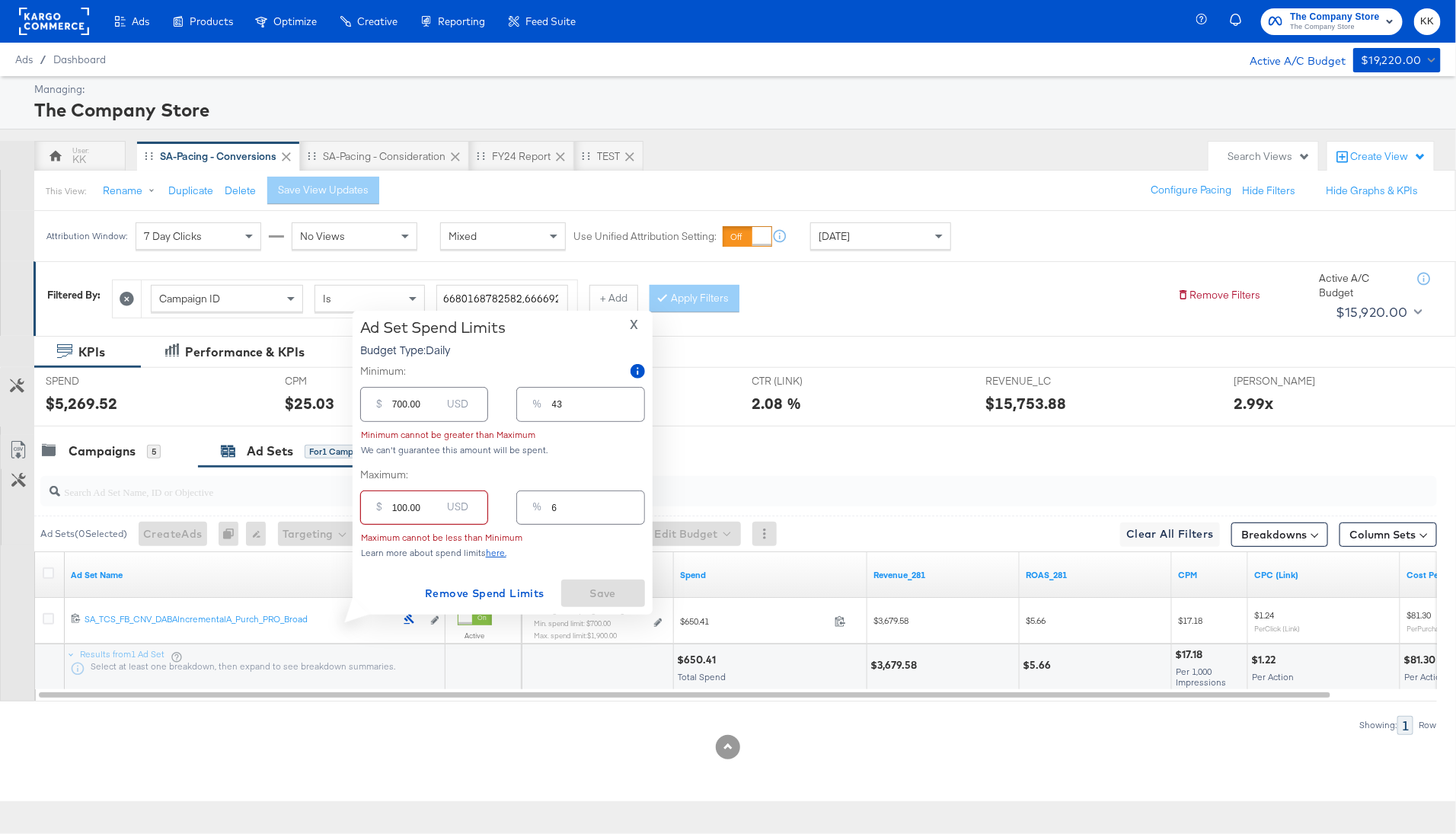
type input "1400.00"
type input "86"
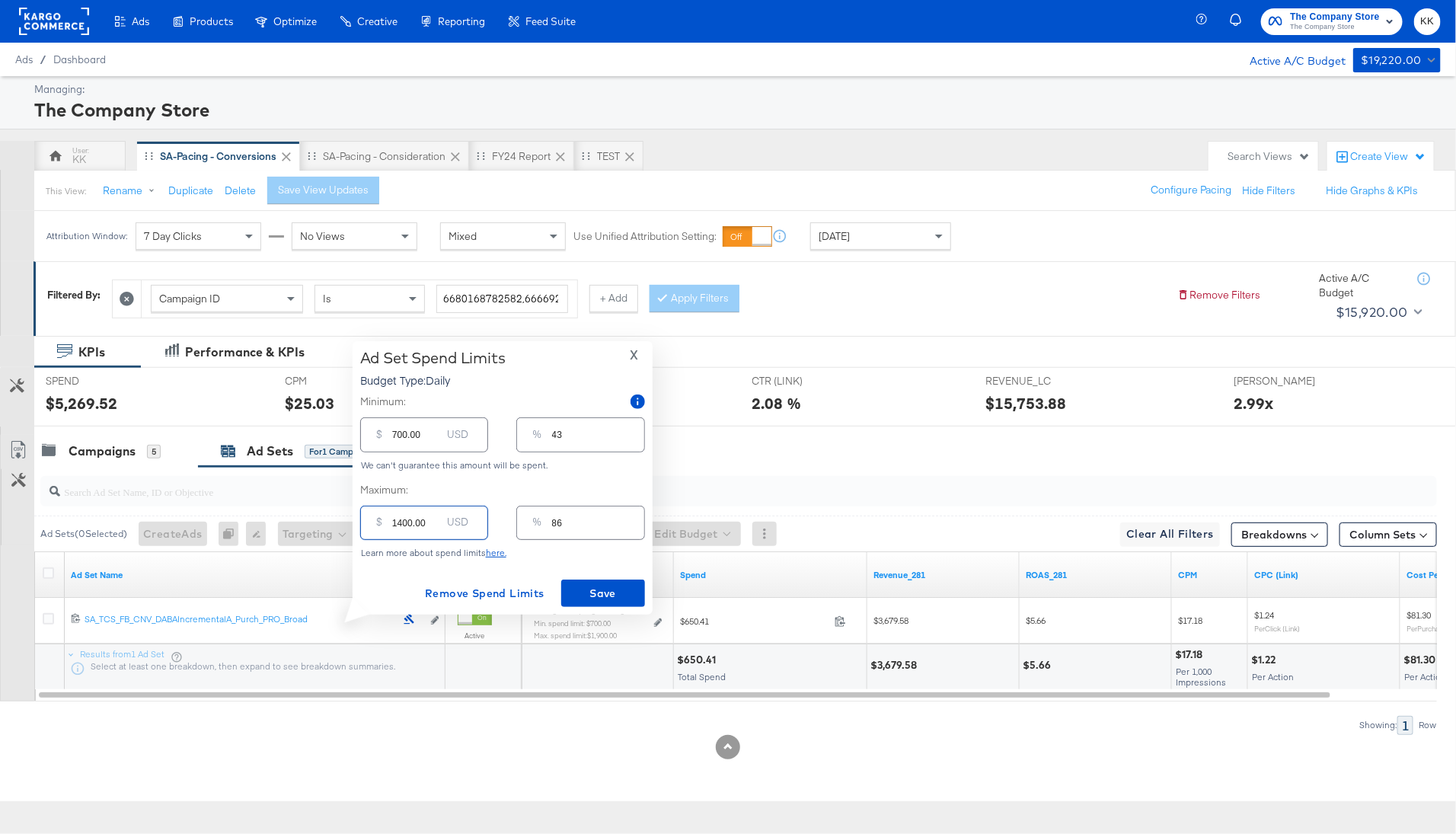
type input "1400.00"
click at [395, 435] on input "700.00" at bounding box center [416, 428] width 49 height 33
type input "00.00"
type input "0"
type input "300.00"
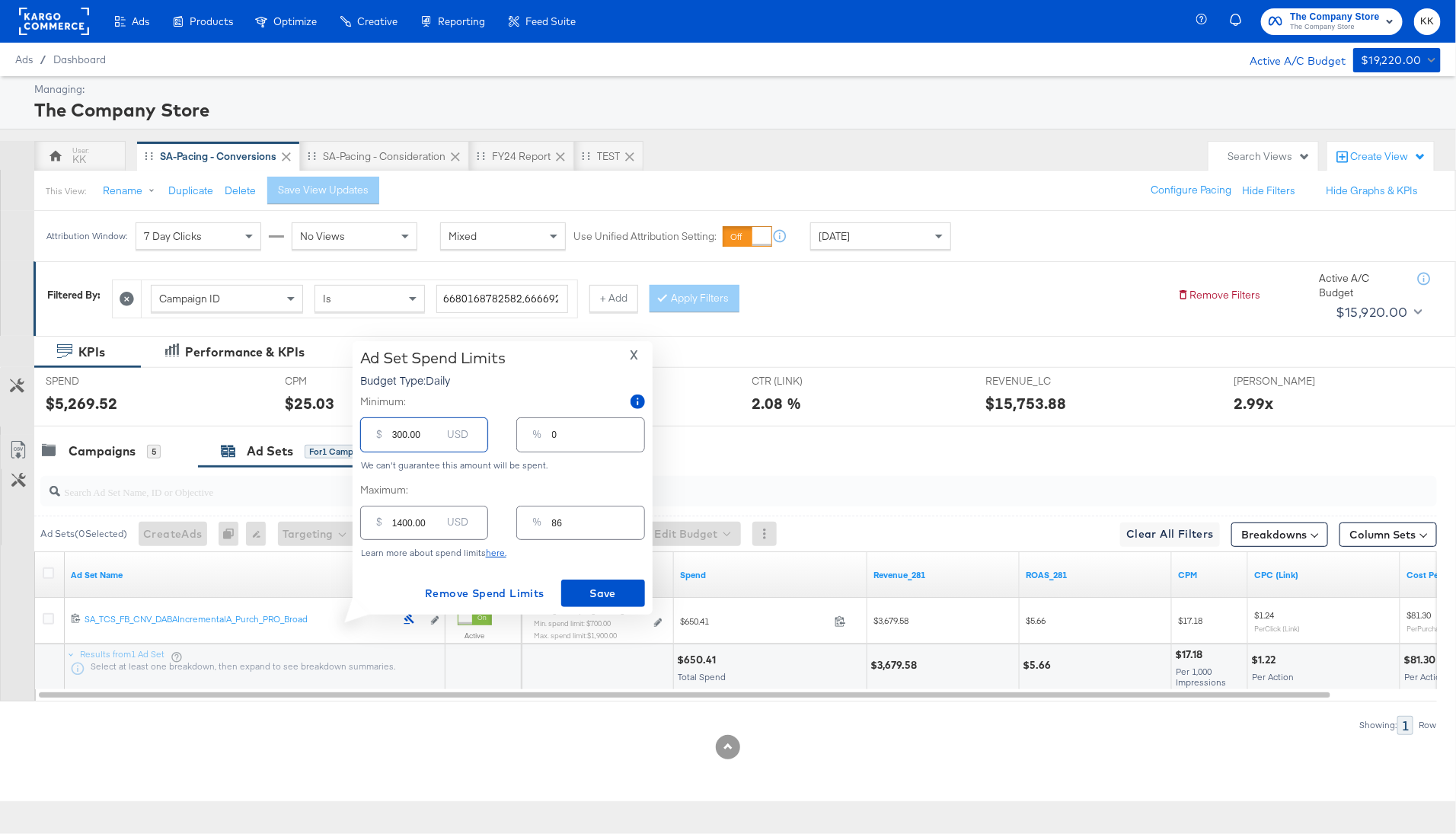
type input "19"
type input "300.00"
click at [593, 591] on span "Save" at bounding box center [603, 593] width 71 height 19
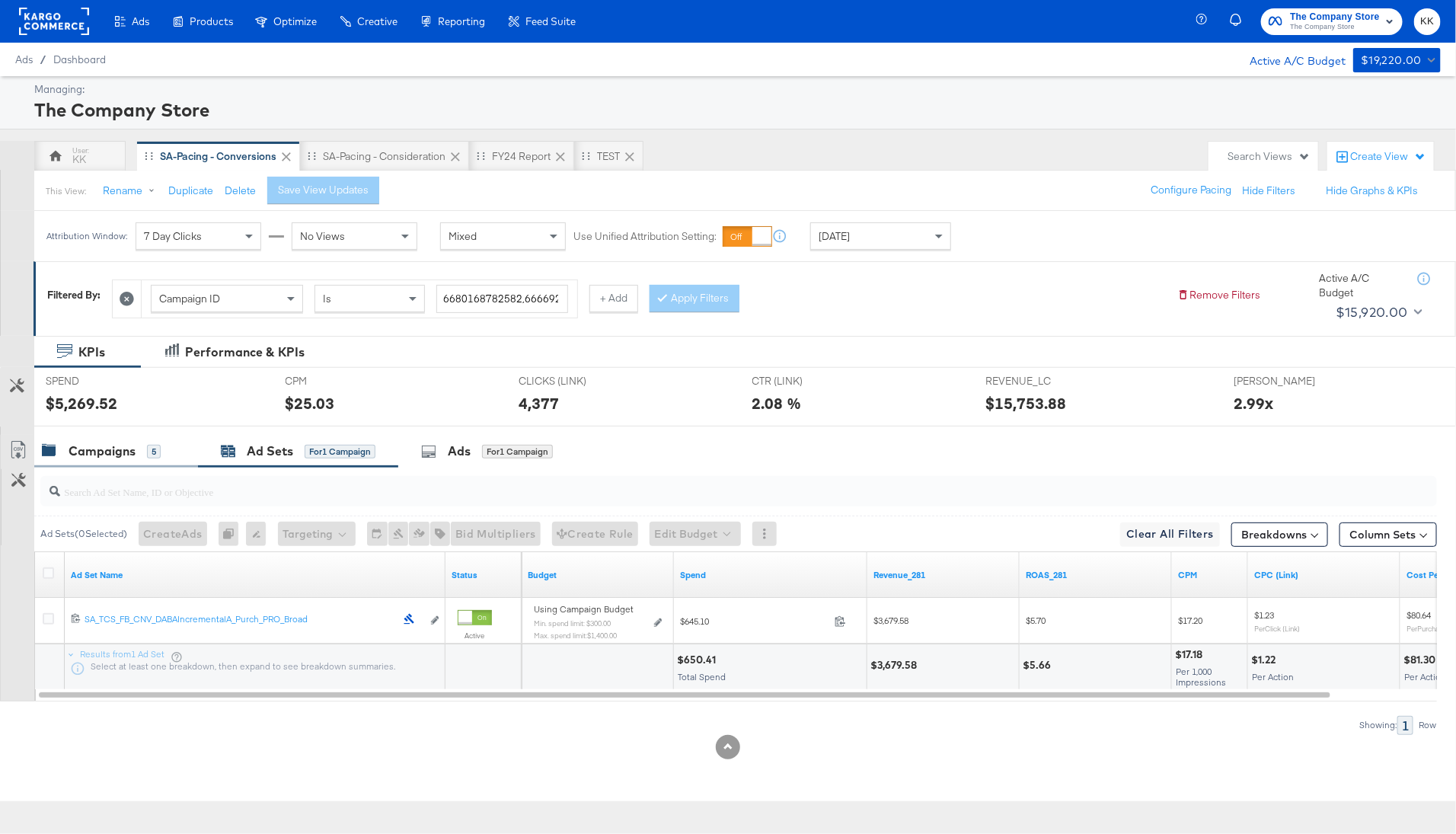
click at [144, 447] on div "Campaigns 5" at bounding box center [101, 452] width 119 height 18
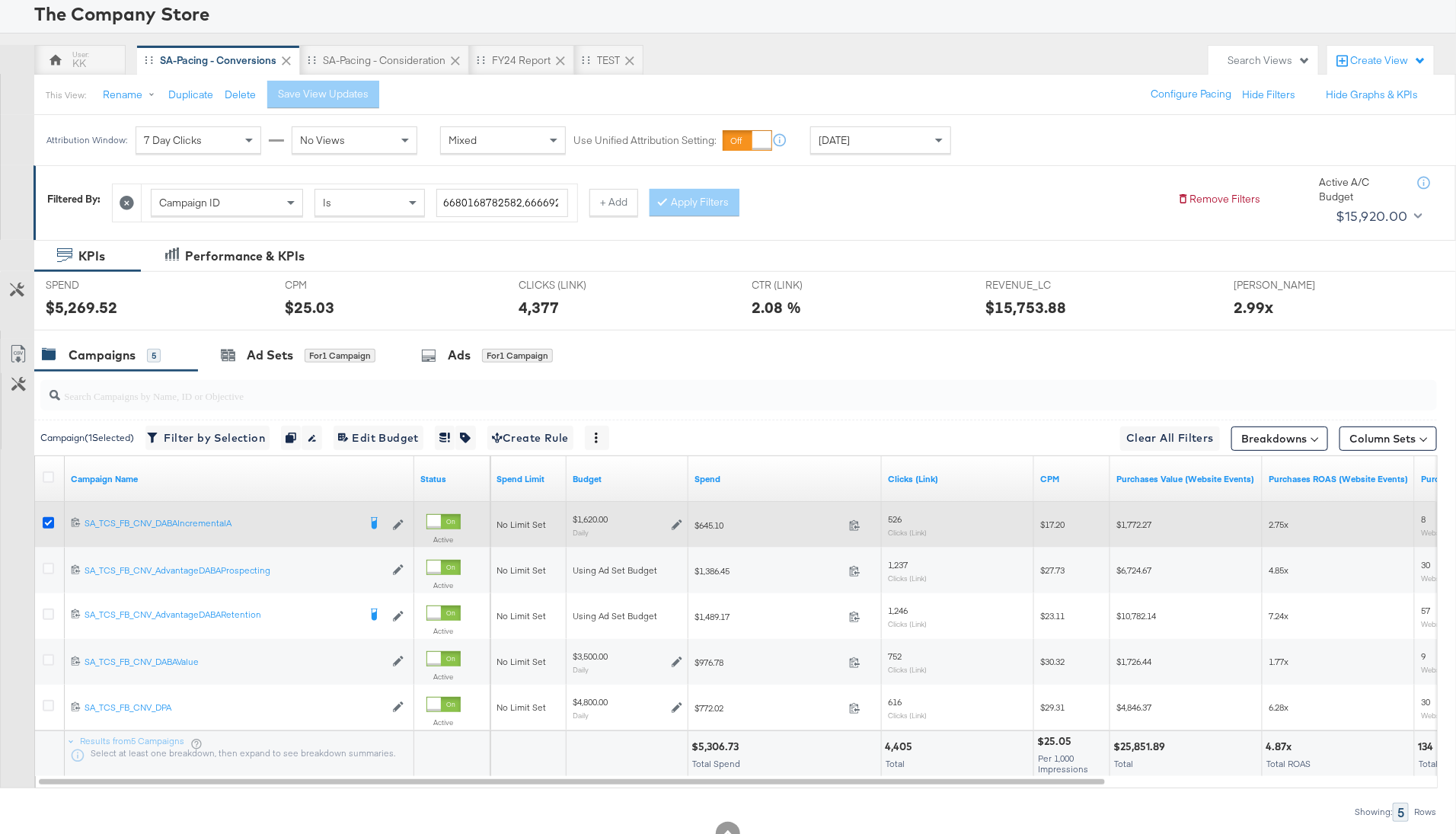
scroll to position [101, 0]
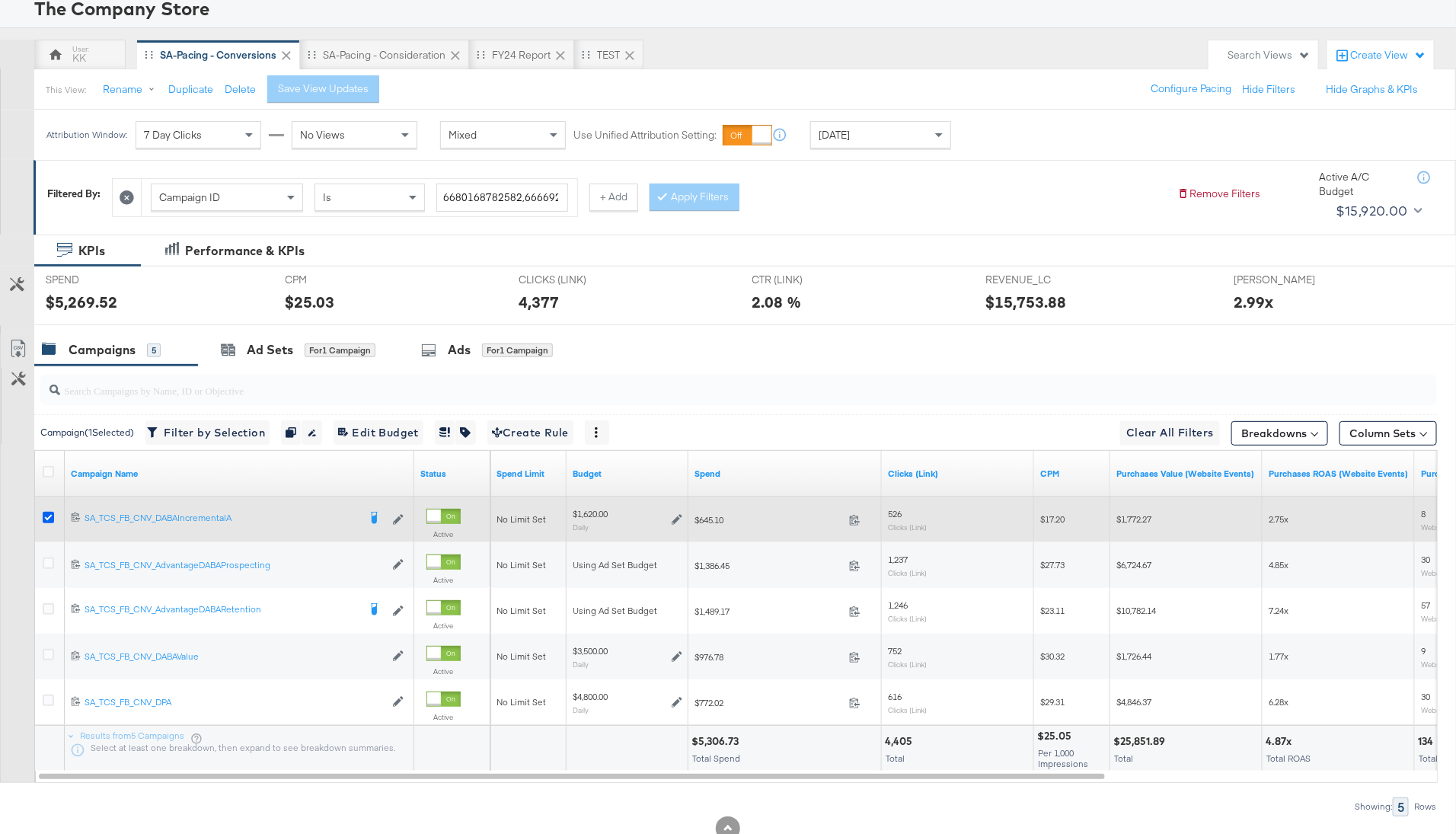
click at [46, 512] on icon at bounding box center [48, 517] width 12 height 12
click at [0, 0] on input "checkbox" at bounding box center [0, 0] width 0 height 0
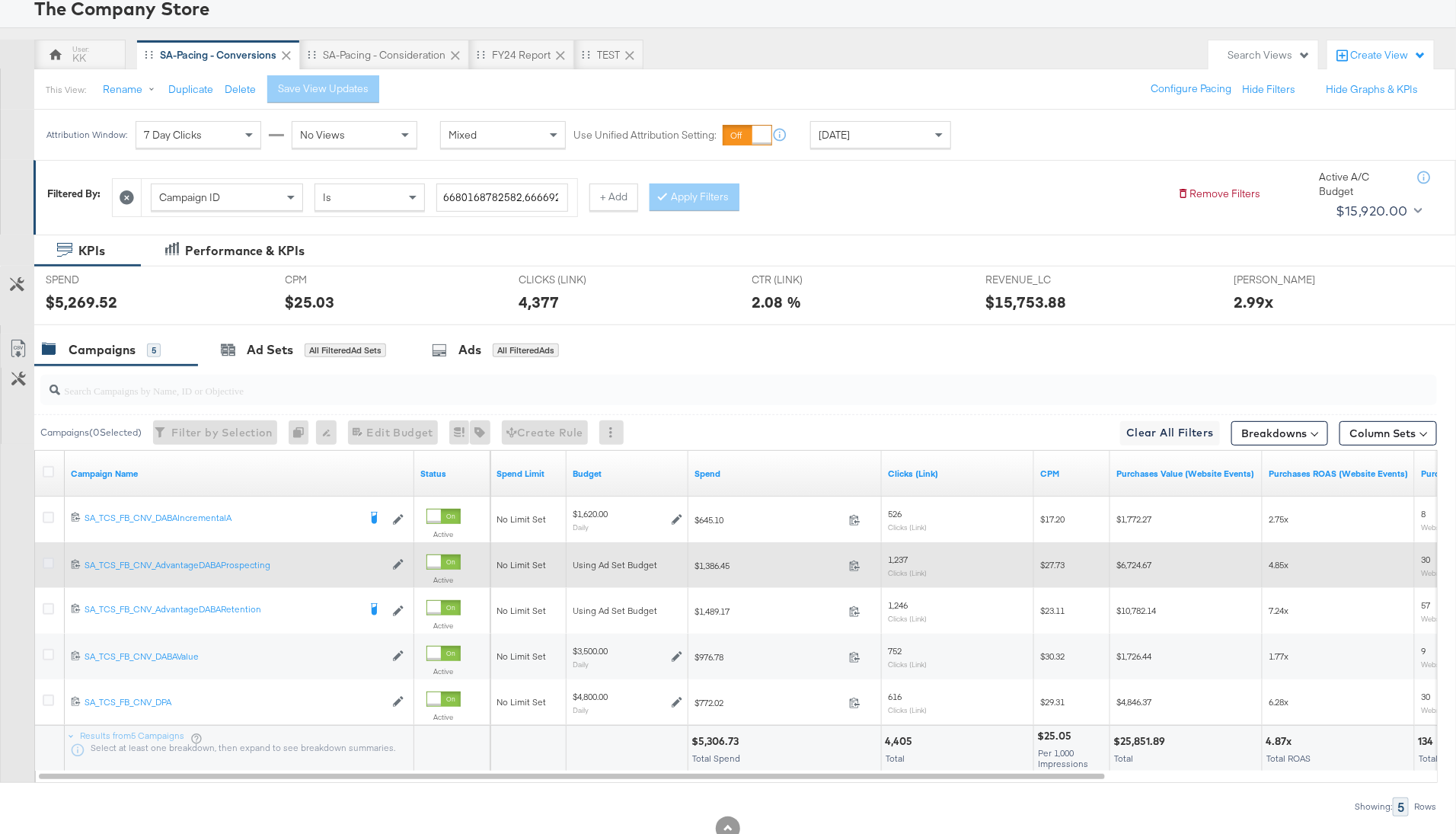
click at [47, 562] on icon at bounding box center [48, 563] width 12 height 12
click at [0, 0] on input "checkbox" at bounding box center [0, 0] width 0 height 0
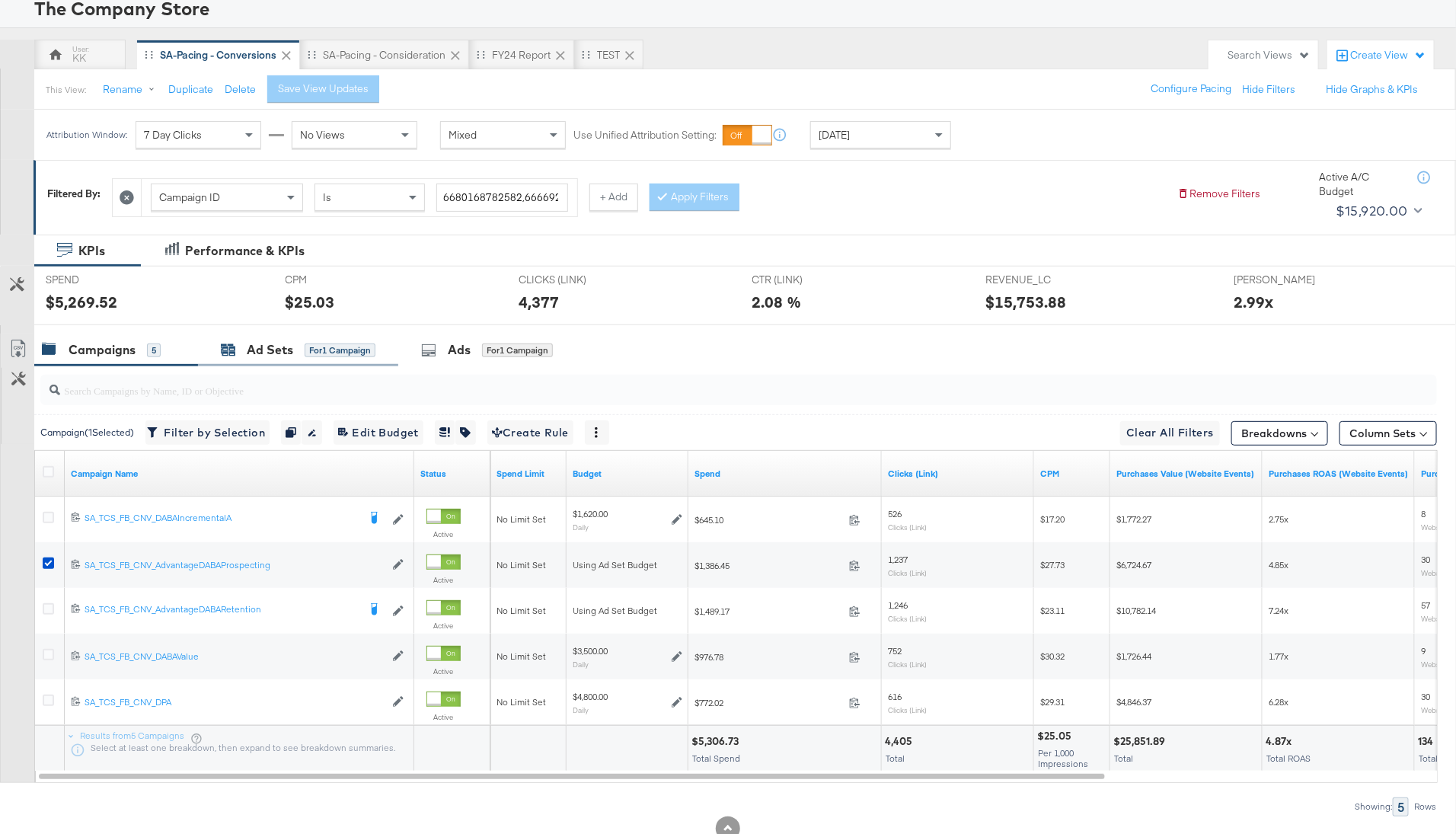
click at [290, 351] on div "Ad Sets" at bounding box center [270, 350] width 46 height 18
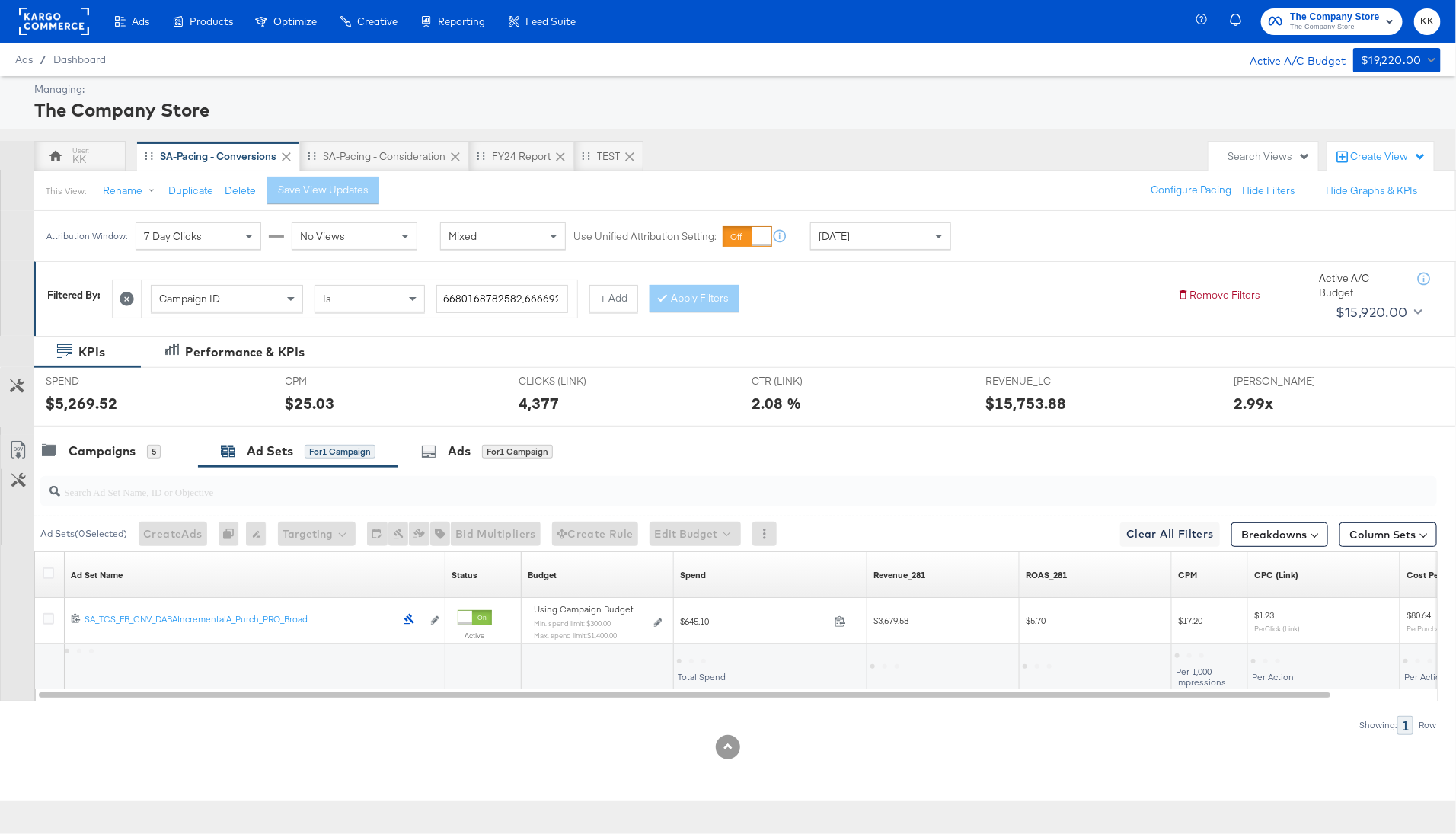
scroll to position [0, 0]
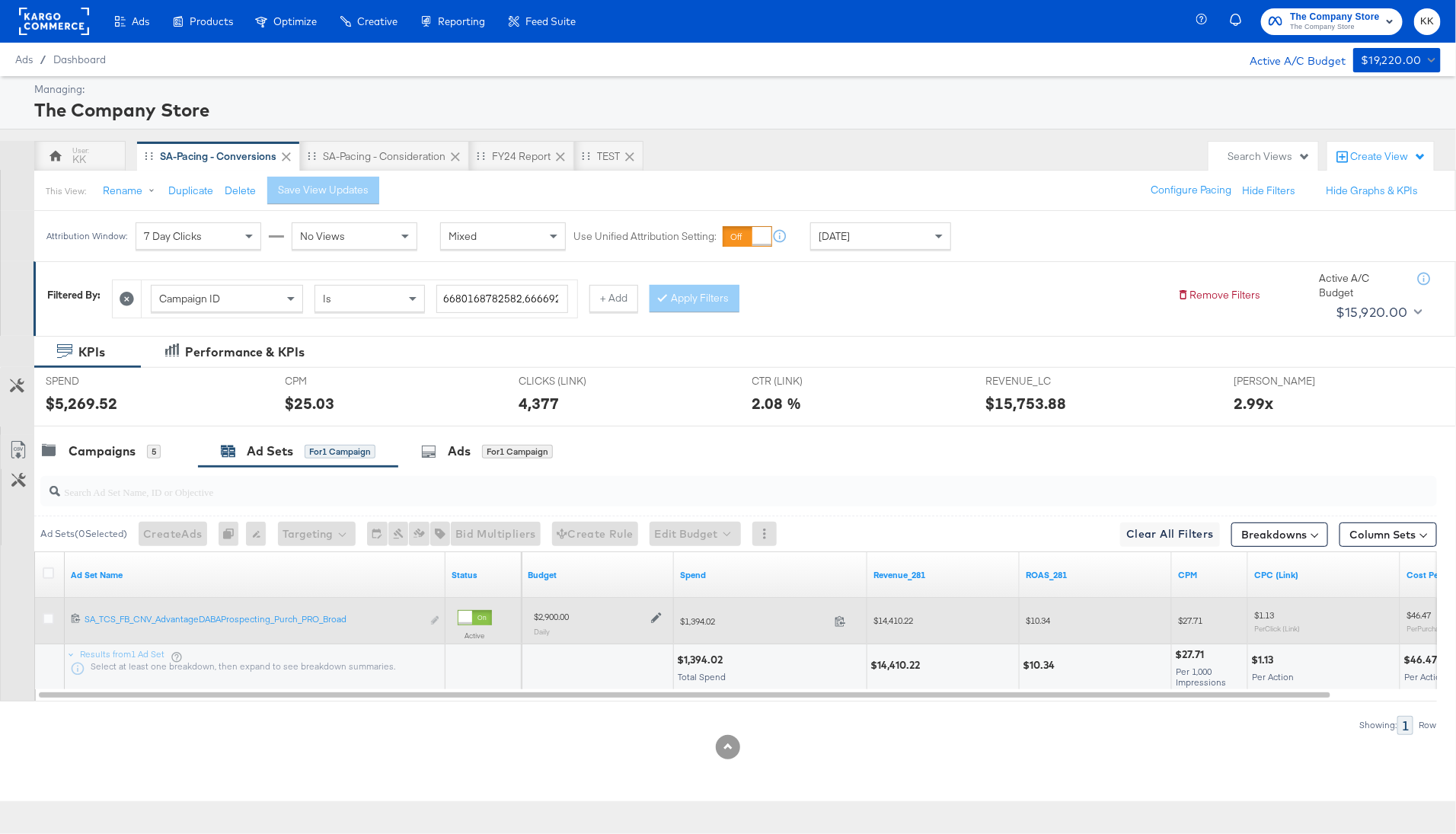
click at [640, 620] on div "$2,900.00" at bounding box center [597, 616] width 128 height 13
click at [666, 614] on div "$2,900.00 Daily" at bounding box center [597, 622] width 140 height 38
click at [659, 614] on icon at bounding box center [656, 618] width 11 height 11
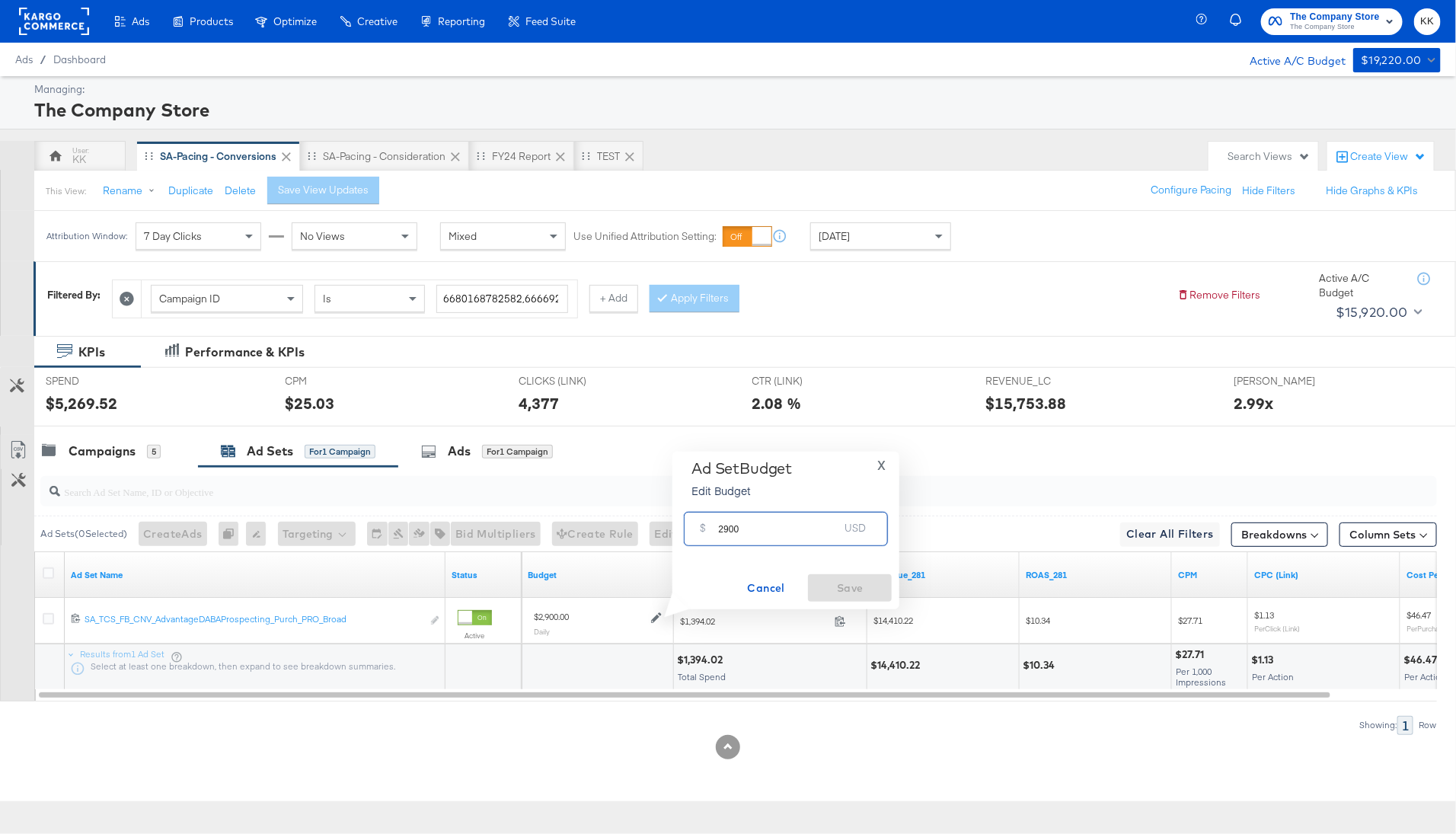
drag, startPoint x: 728, startPoint y: 530, endPoint x: 712, endPoint y: 530, distance: 16.0
click at [712, 530] on div "$ 2900 USD" at bounding box center [786, 529] width 204 height 34
type input "3300"
click at [846, 590] on span "Save" at bounding box center [850, 588] width 71 height 19
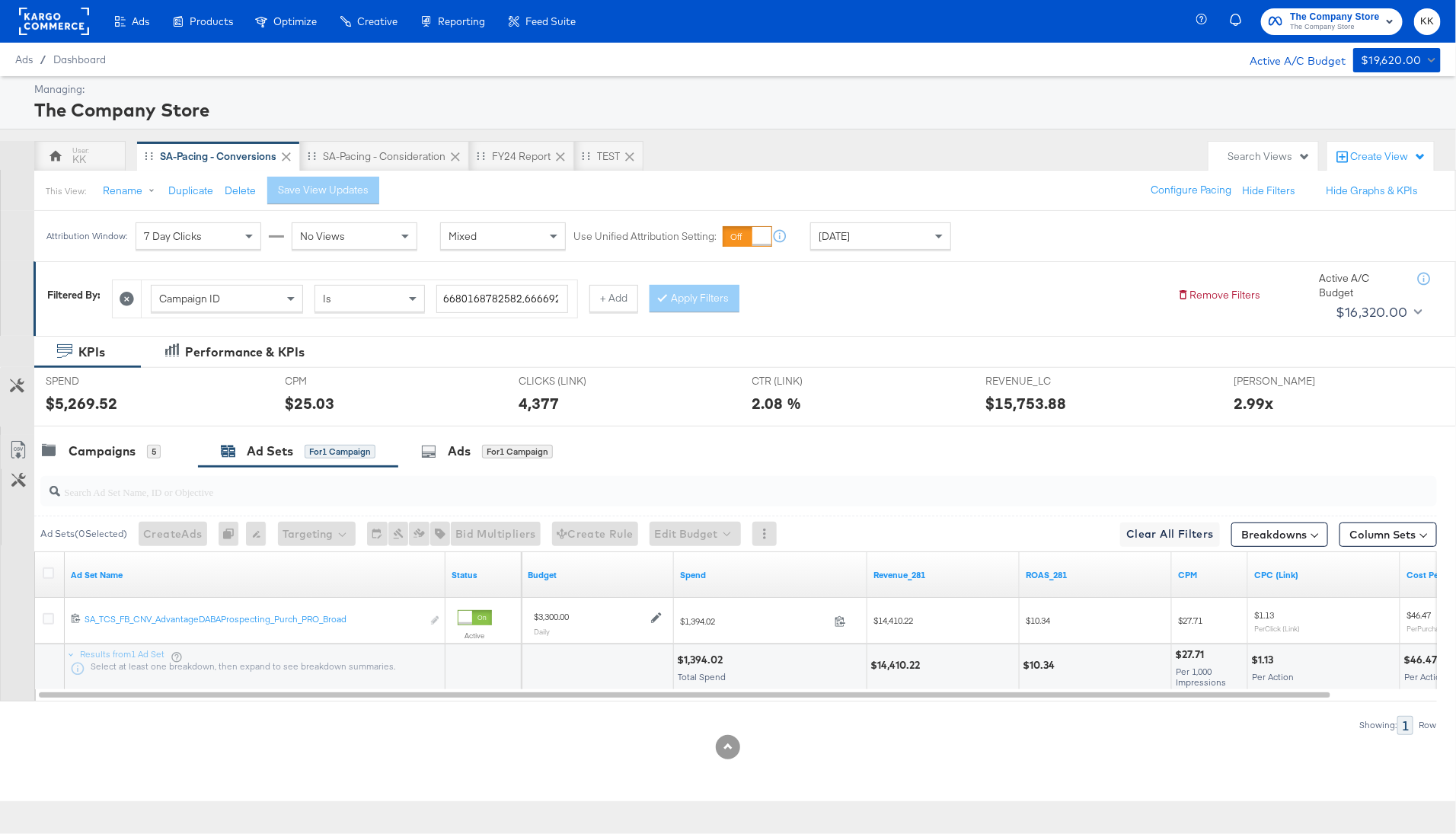
click at [61, 430] on div at bounding box center [728, 433] width 1456 height 13
click at [64, 447] on div "Campaigns 5" at bounding box center [101, 452] width 119 height 18
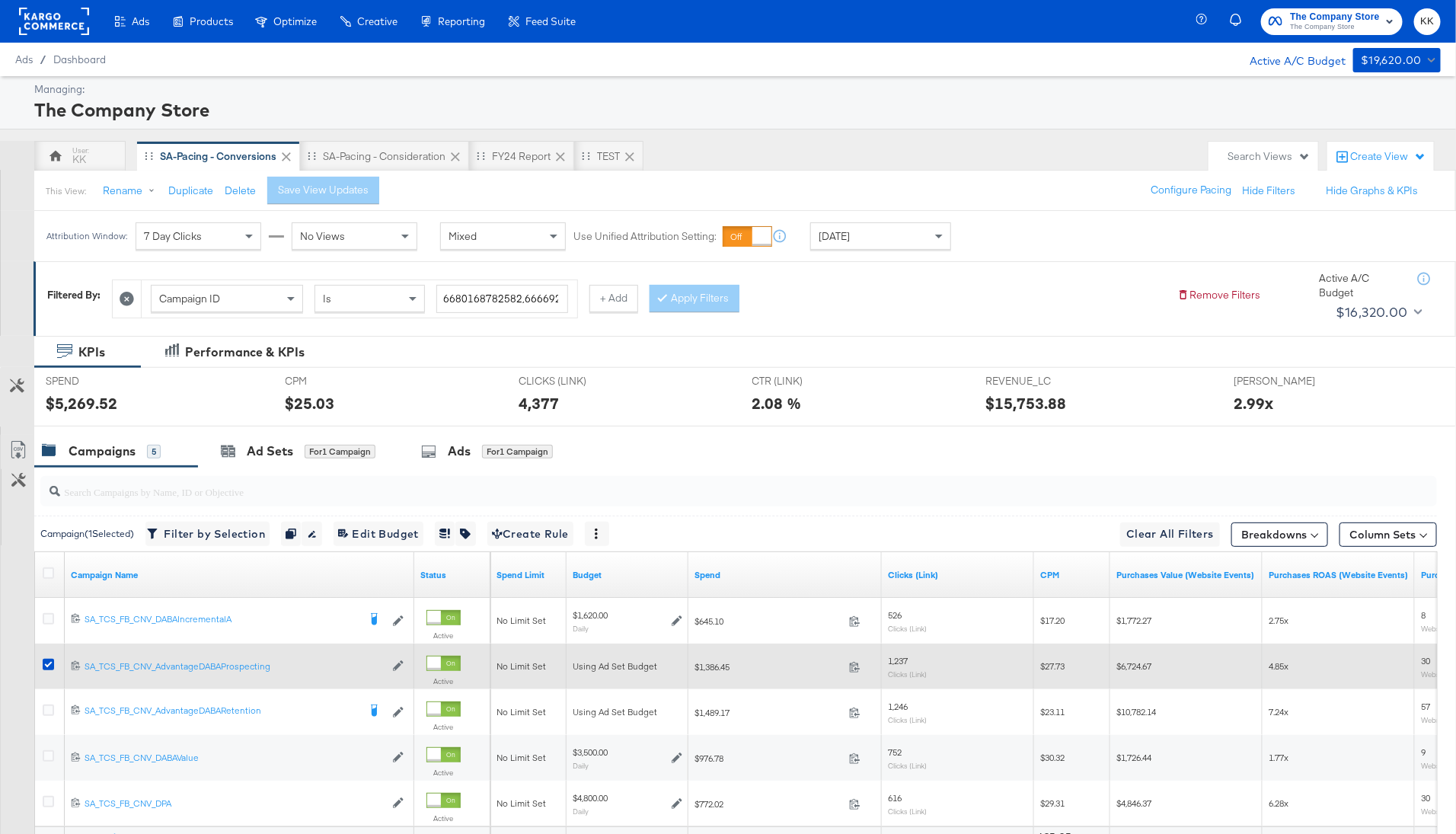
click at [49, 655] on div at bounding box center [51, 666] width 29 height 28
click at [49, 663] on icon at bounding box center [48, 664] width 12 height 12
click at [0, 0] on input "checkbox" at bounding box center [0, 0] width 0 height 0
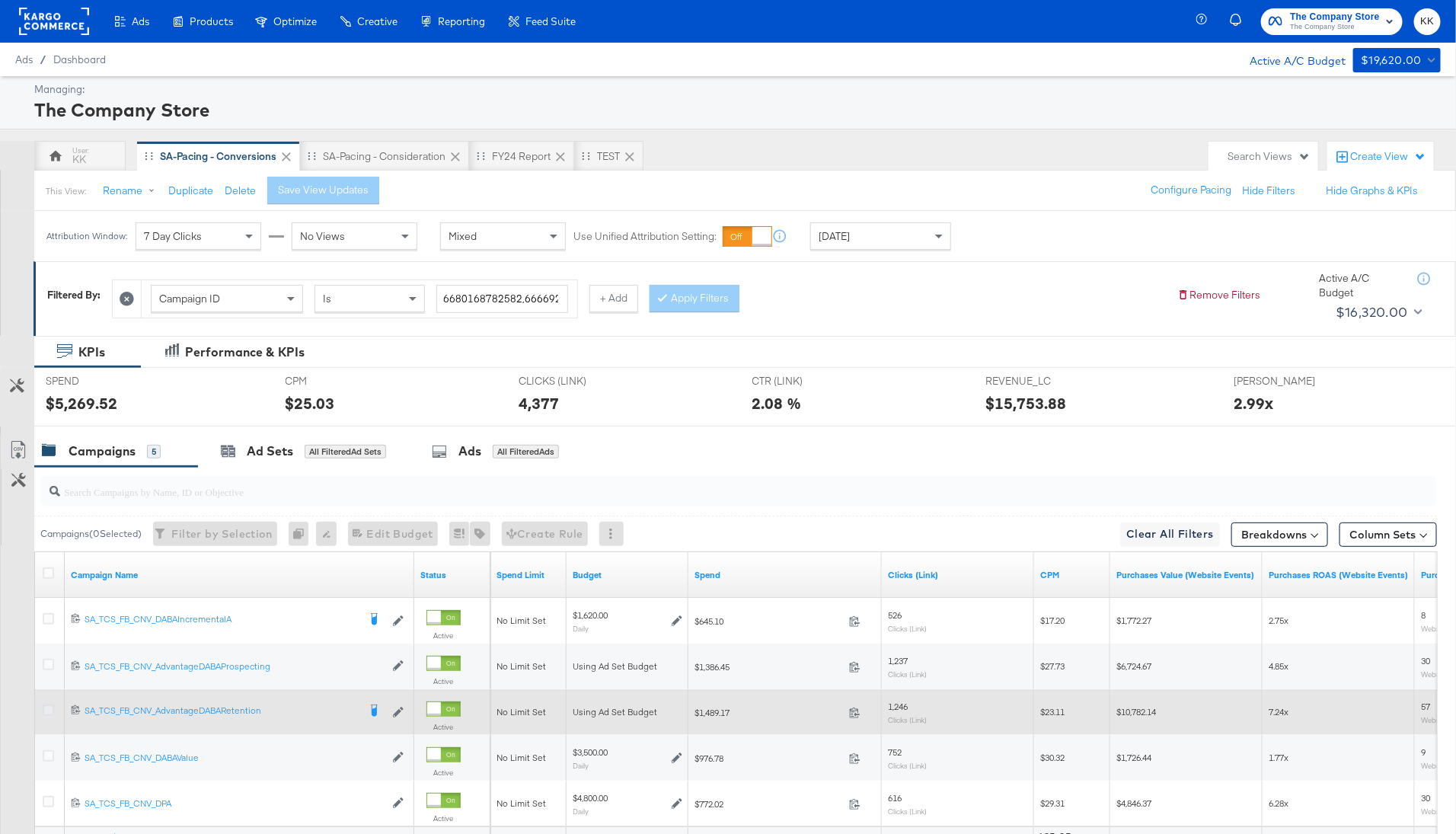
click at [49, 705] on icon at bounding box center [48, 710] width 12 height 12
click at [0, 0] on input "checkbox" at bounding box center [0, 0] width 0 height 0
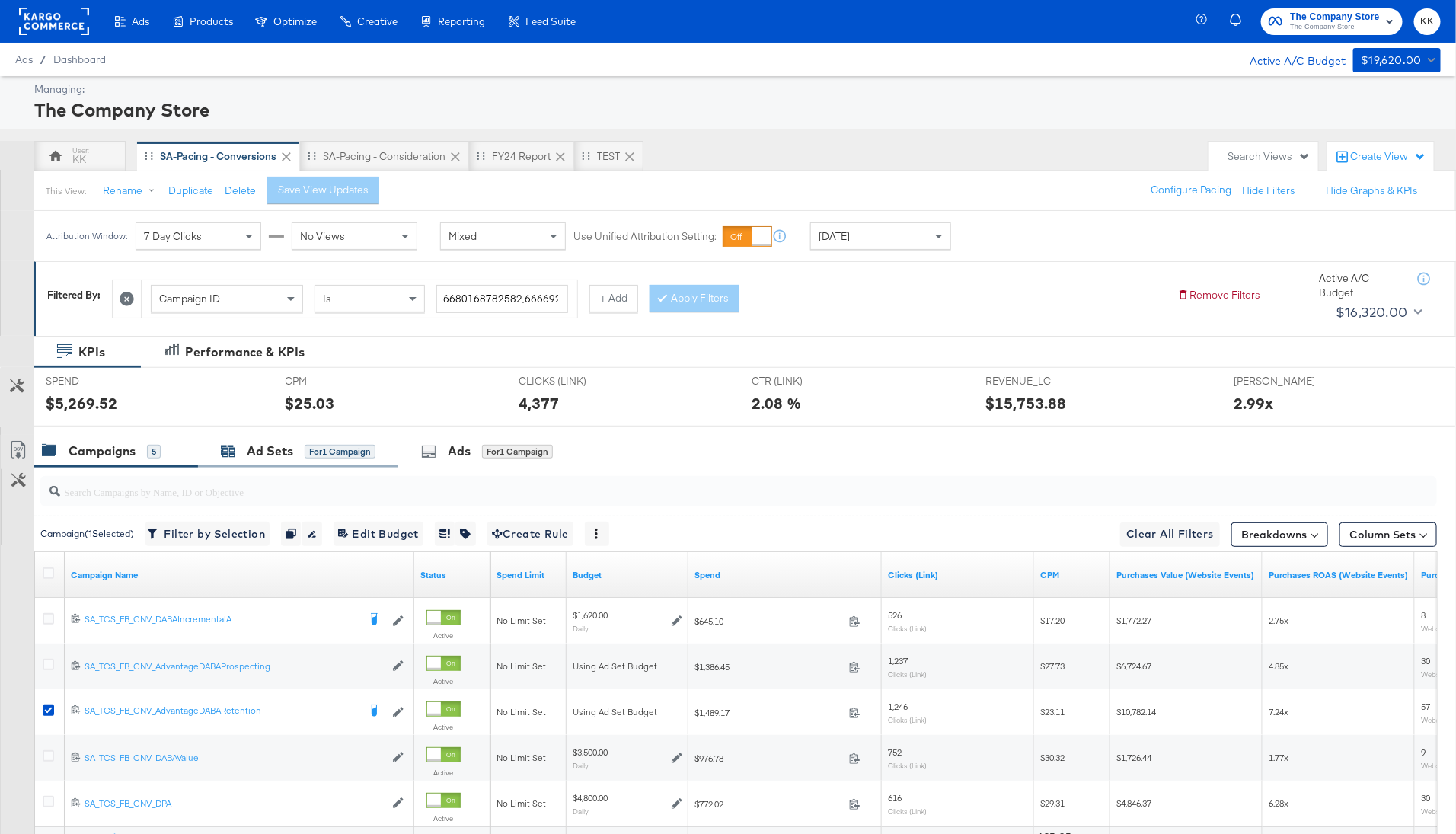
click at [275, 456] on div "Ad Sets" at bounding box center [270, 452] width 46 height 18
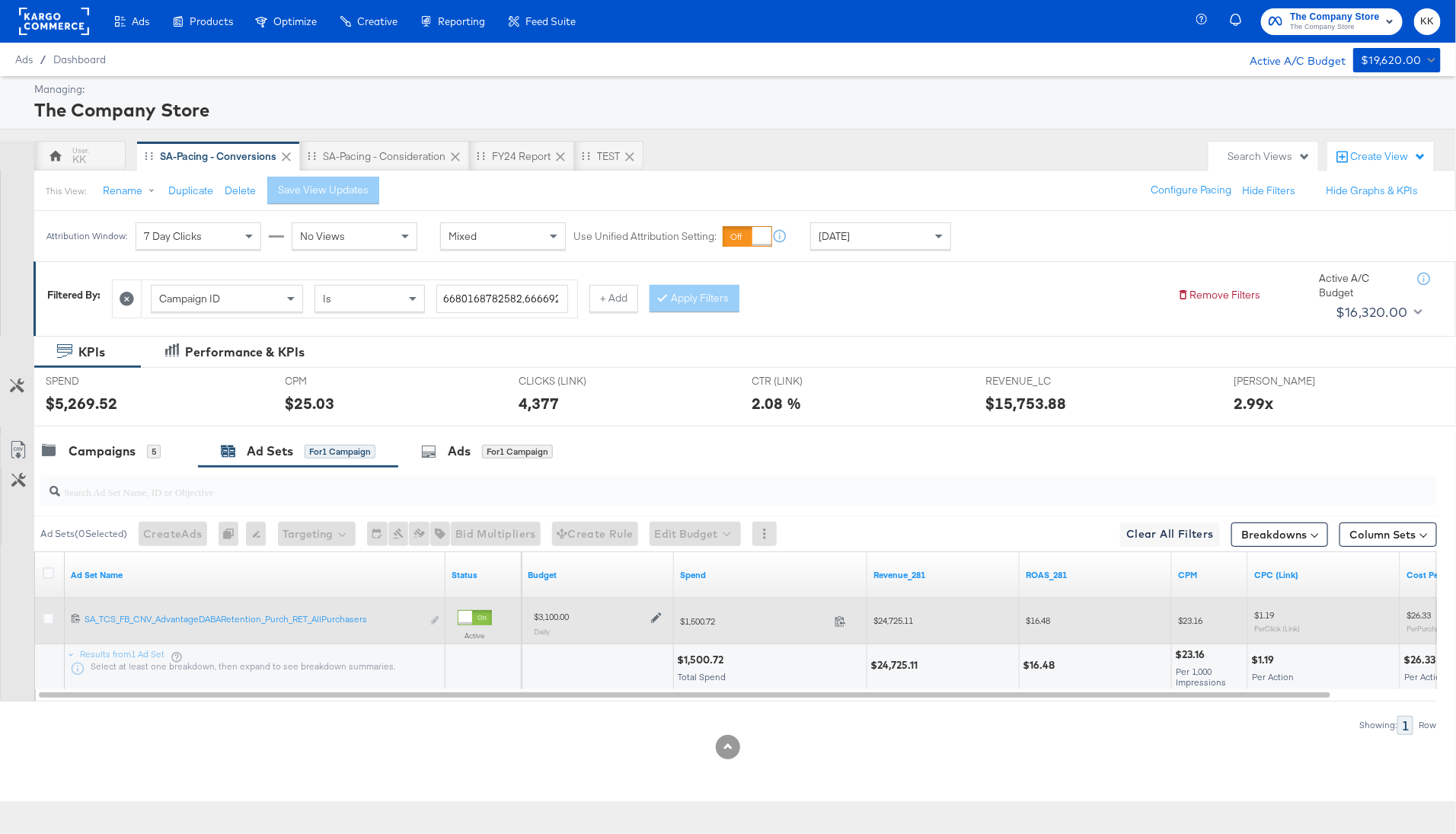
click at [653, 613] on icon at bounding box center [656, 618] width 11 height 11
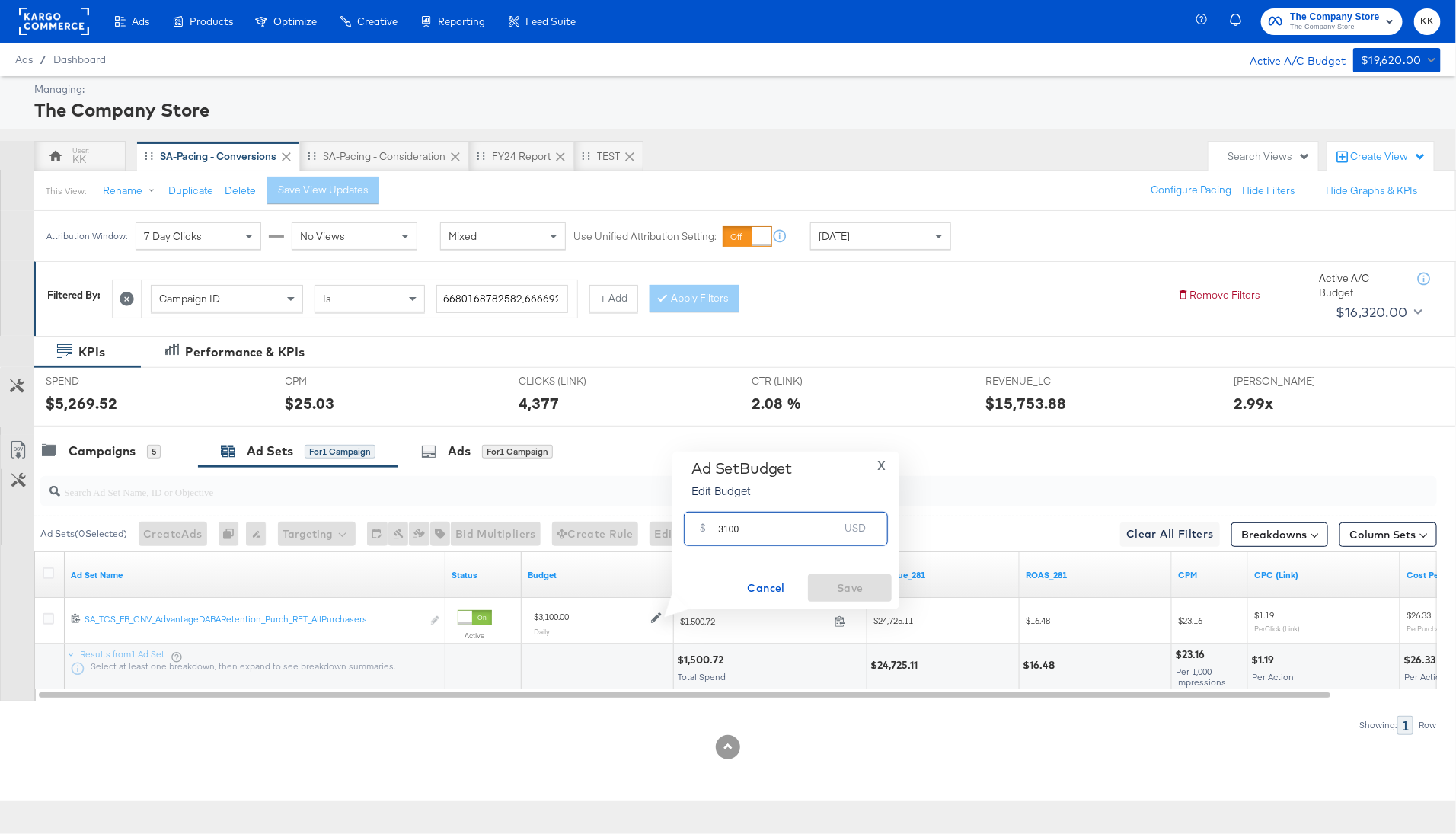
click at [728, 524] on input "3100" at bounding box center [778, 522] width 121 height 33
type input "3600"
click at [843, 586] on span "Save" at bounding box center [850, 588] width 71 height 19
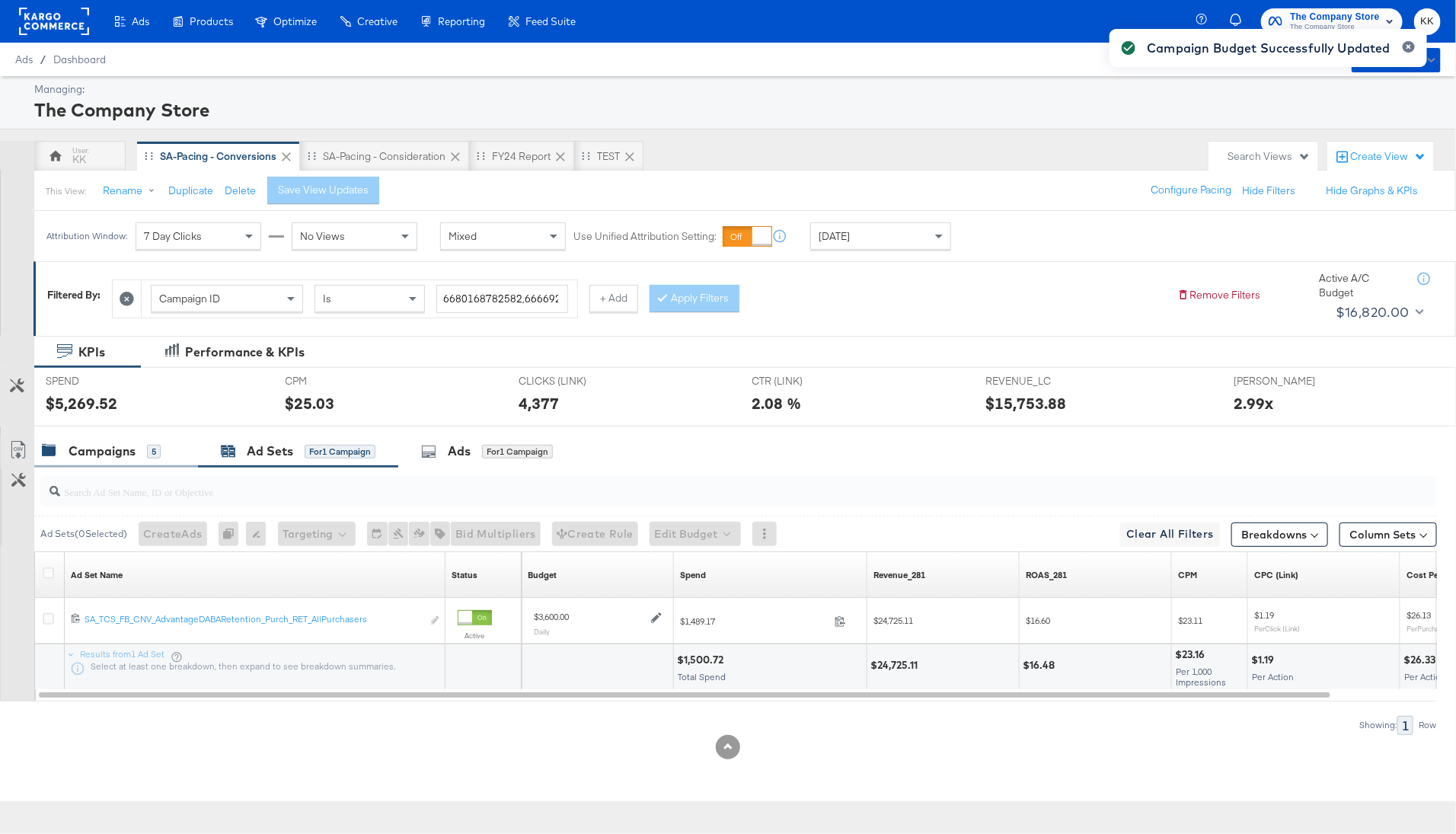
click at [127, 446] on div "Campaigns" at bounding box center [102, 452] width 67 height 18
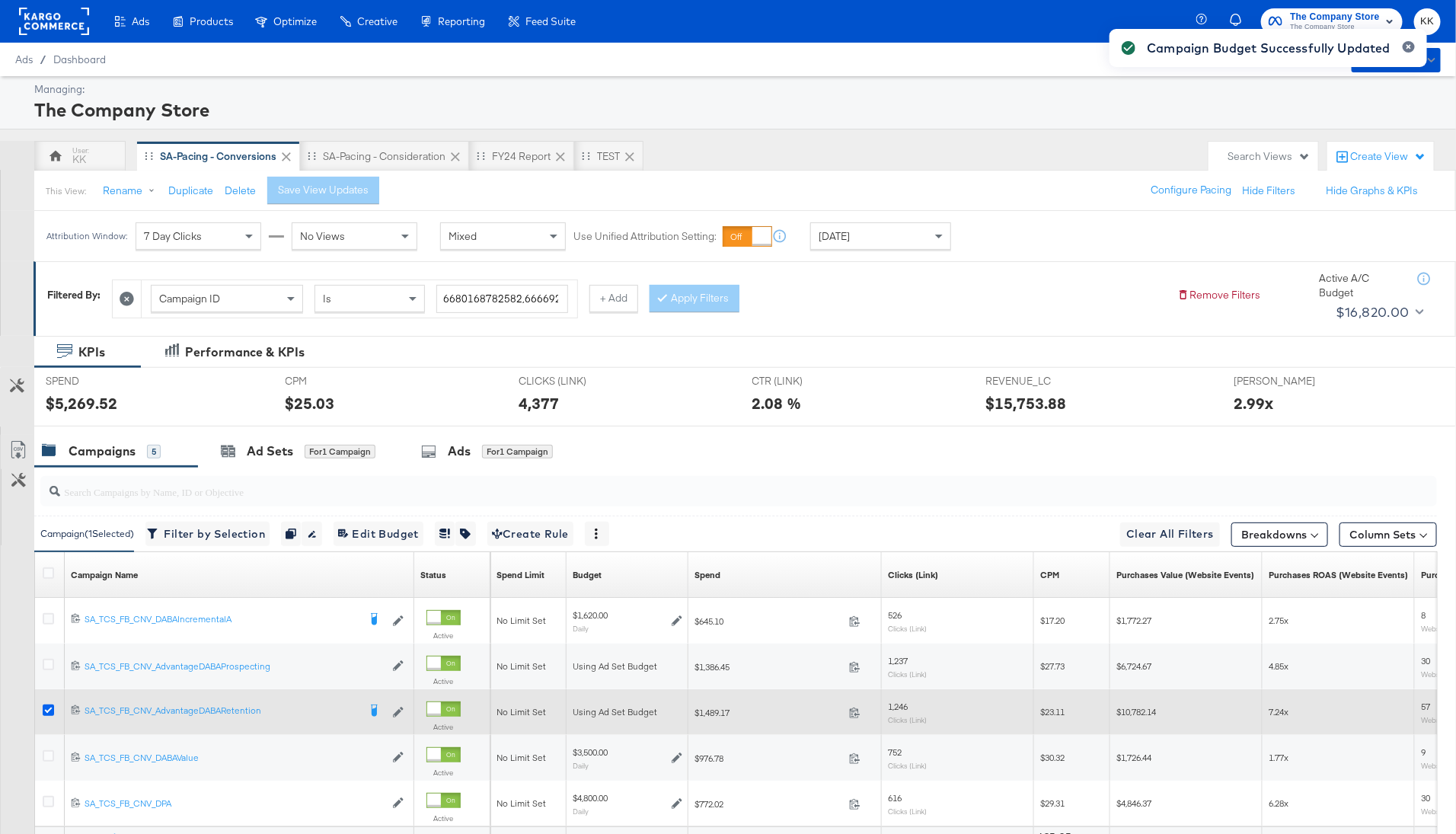
click at [49, 712] on icon at bounding box center [48, 710] width 12 height 12
click at [0, 0] on input "checkbox" at bounding box center [0, 0] width 0 height 0
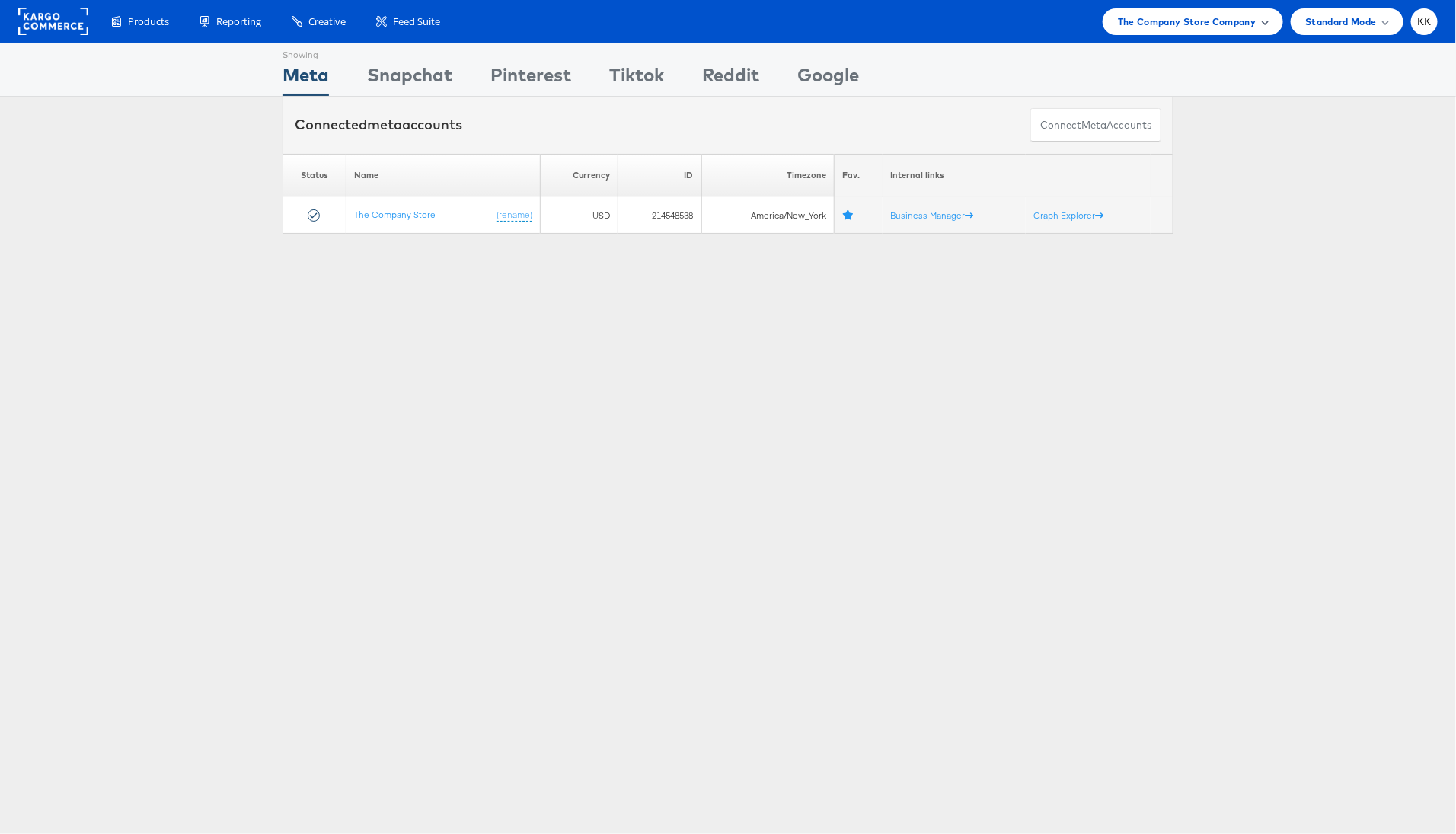
click at [1204, 27] on span "The Company Store Company" at bounding box center [1186, 21] width 138 height 16
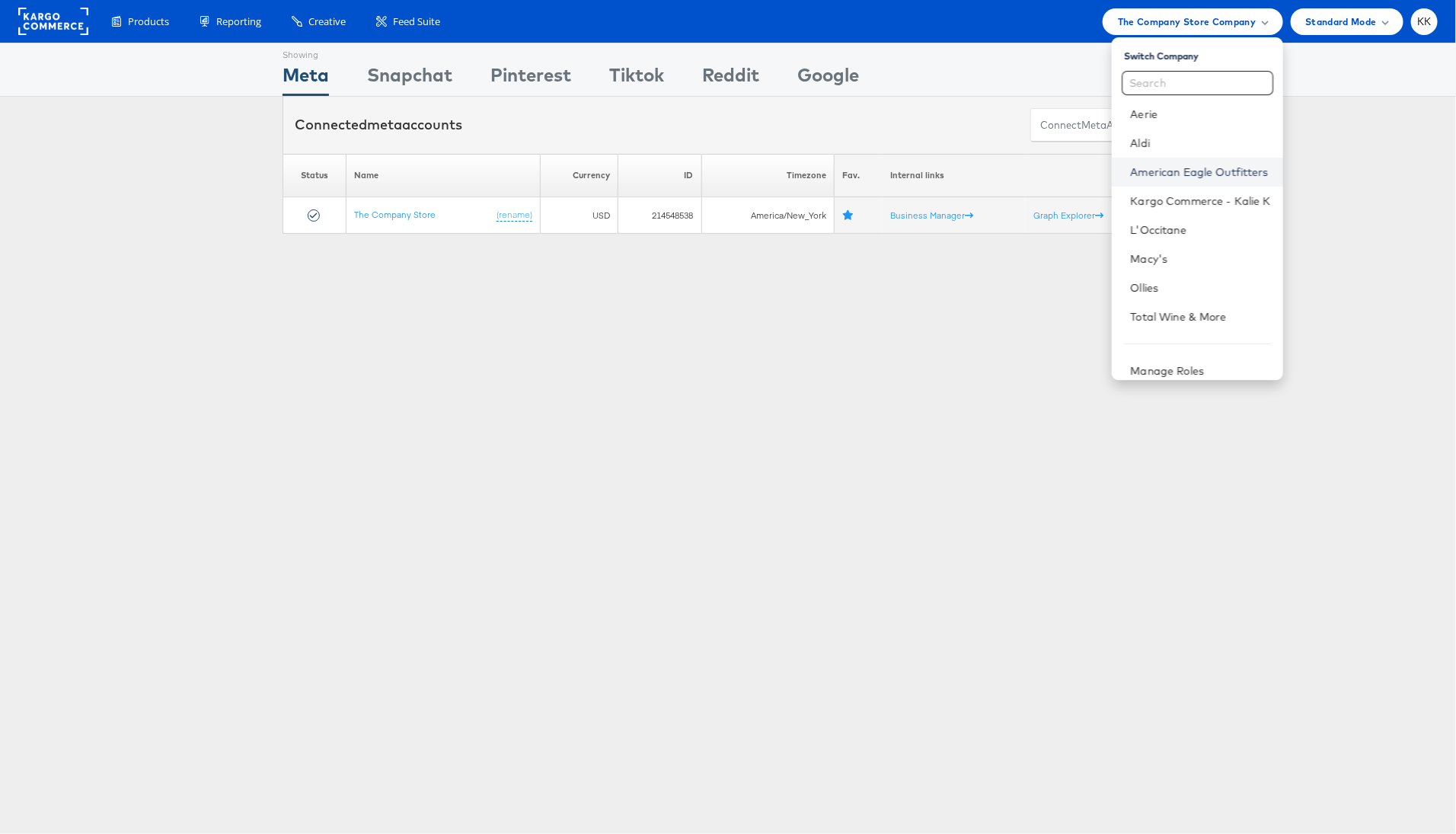
click at [1194, 173] on link "American Eagle Outfitters" at bounding box center [1200, 171] width 140 height 15
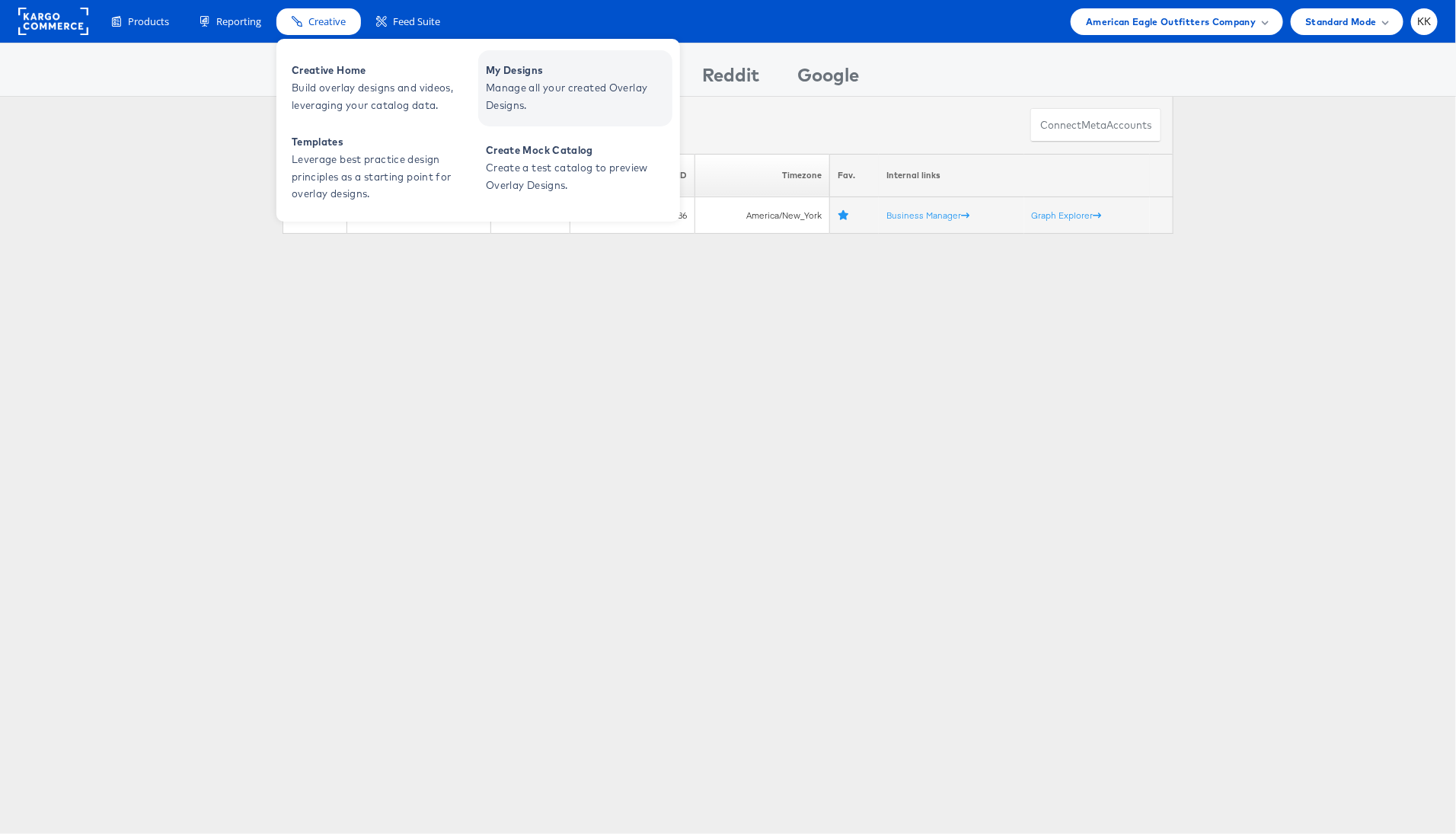
click at [582, 82] on span "Manage all your created Overlay Designs." at bounding box center [577, 96] width 183 height 35
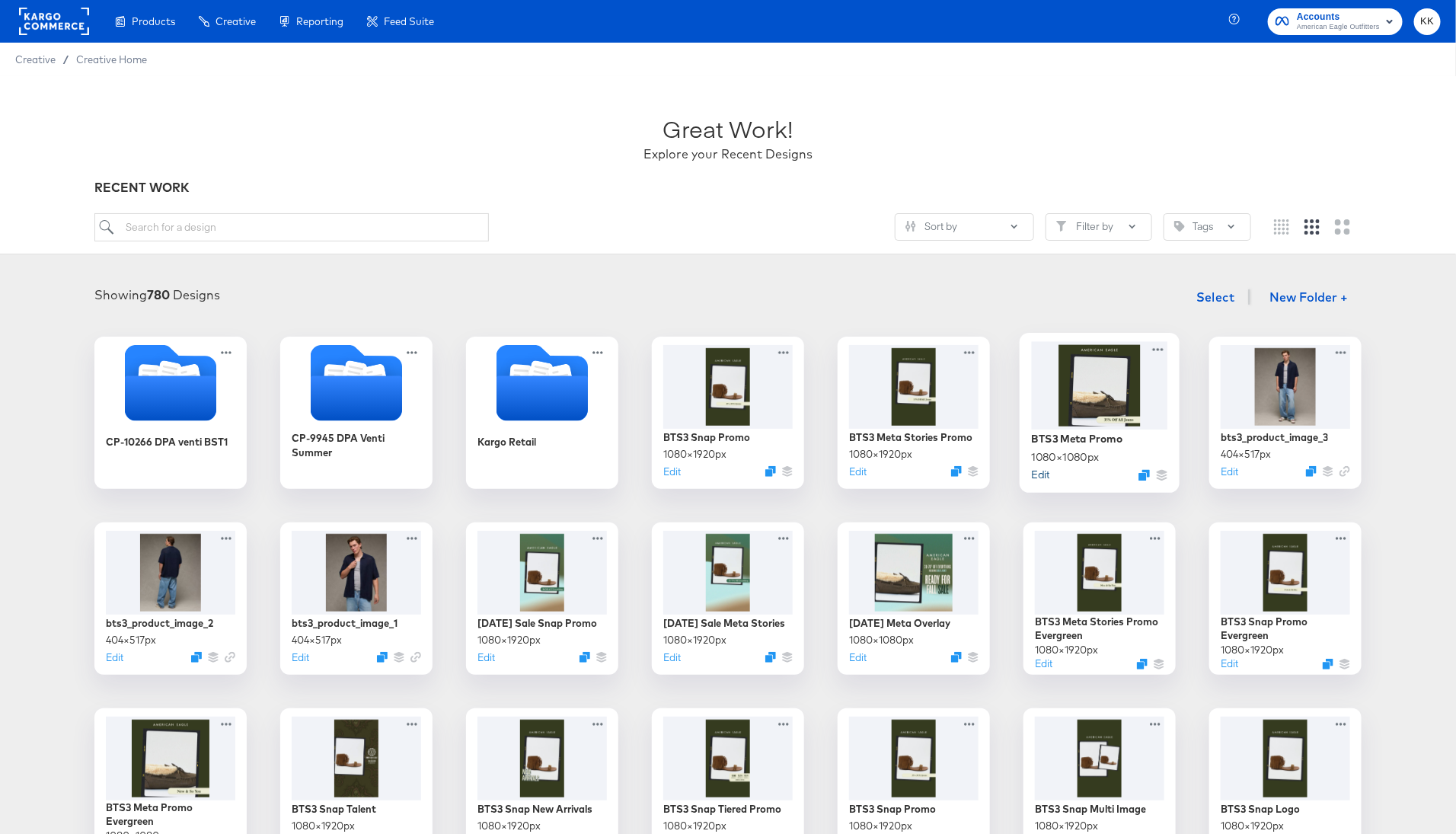
click at [1040, 471] on button "Edit" at bounding box center [1041, 474] width 18 height 14
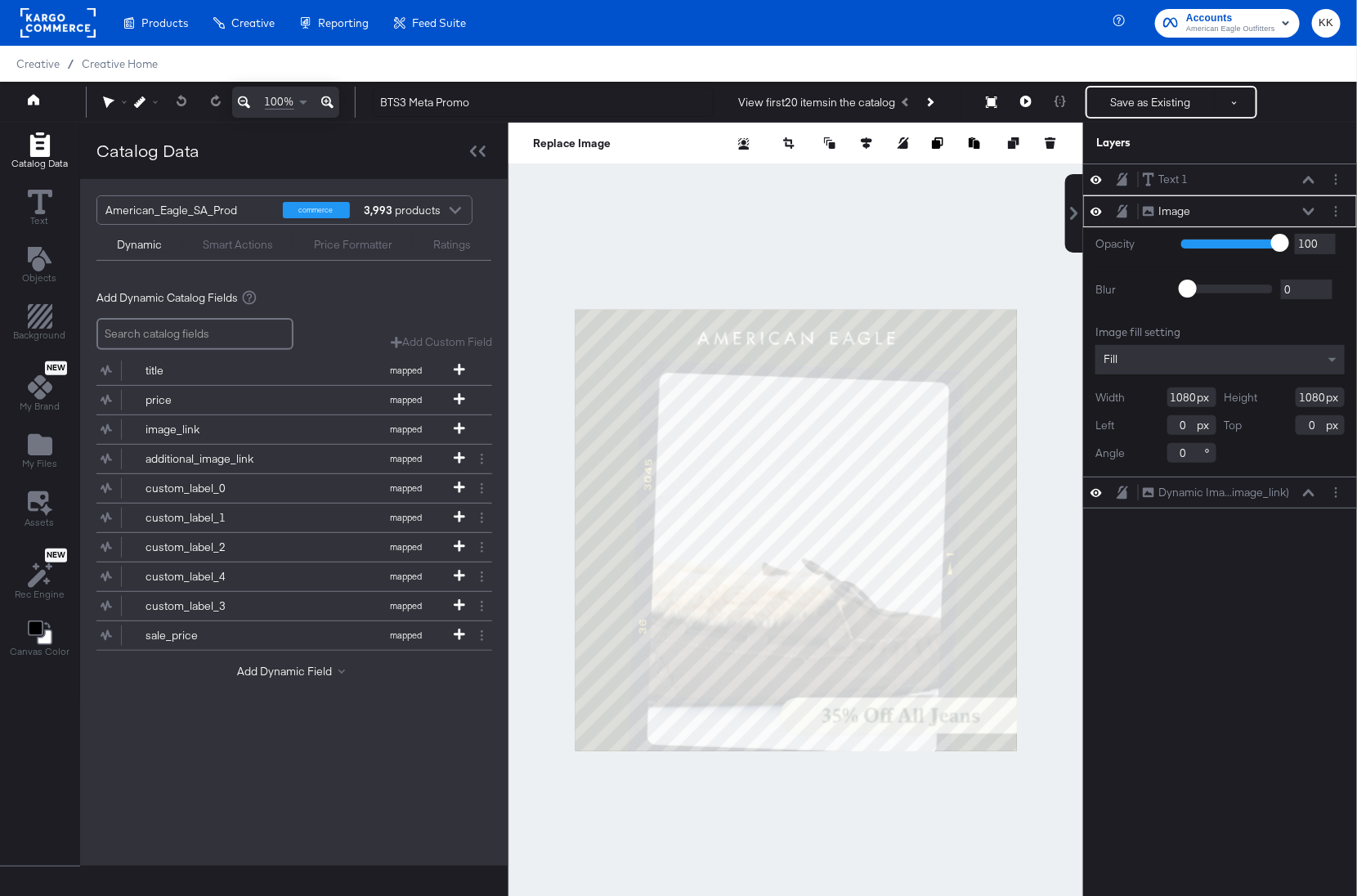
click at [241, 100] on icon at bounding box center [243, 102] width 12 height 19
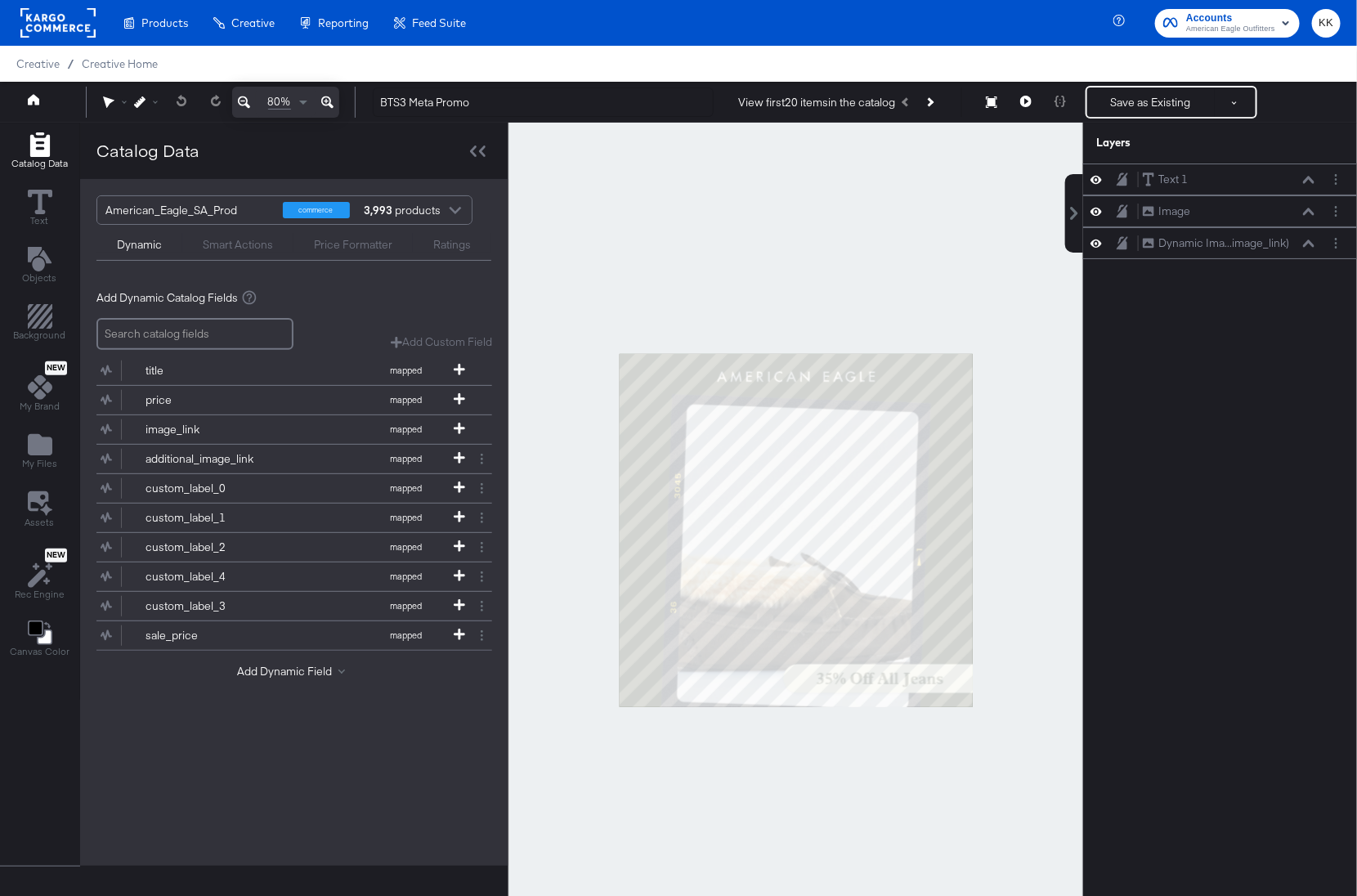
click at [851, 255] on div at bounding box center [796, 530] width 575 height 815
click at [933, 104] on icon "Next Product" at bounding box center [929, 102] width 9 height 9
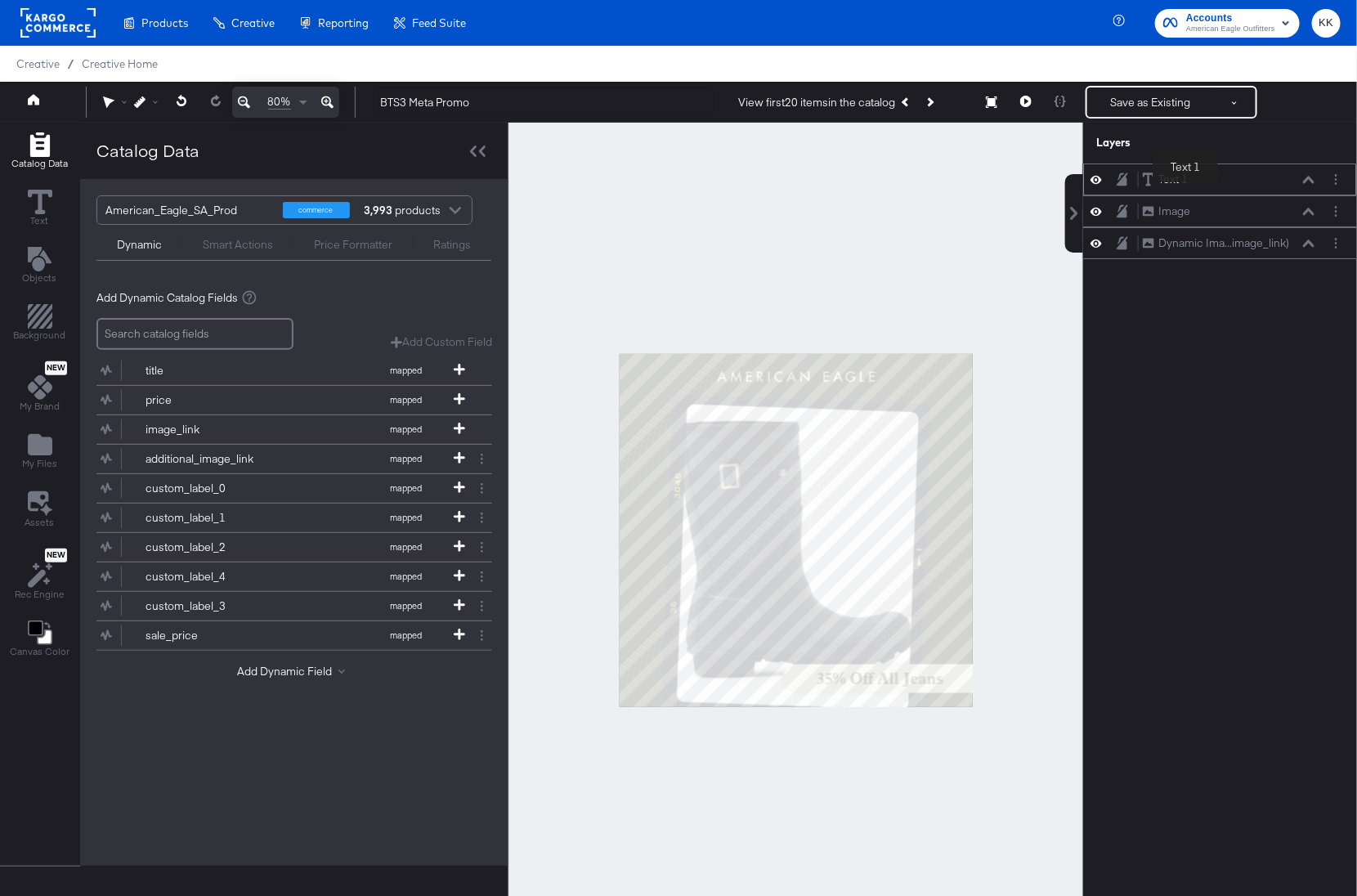
click at [1185, 186] on div "Text 1" at bounding box center [1173, 179] width 30 height 15
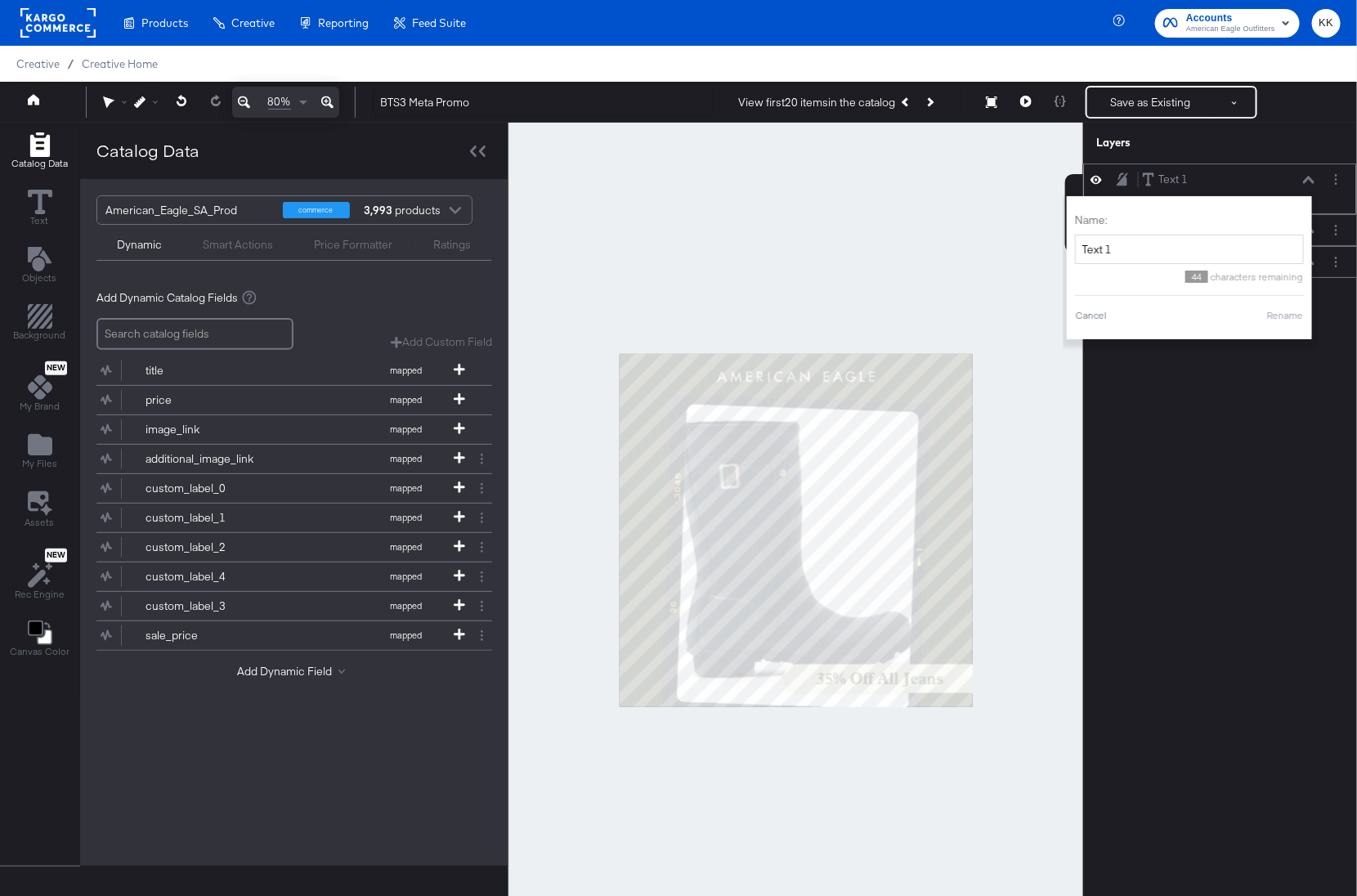
click at [1282, 178] on div "Text 1 Text 1" at bounding box center [1229, 179] width 173 height 17
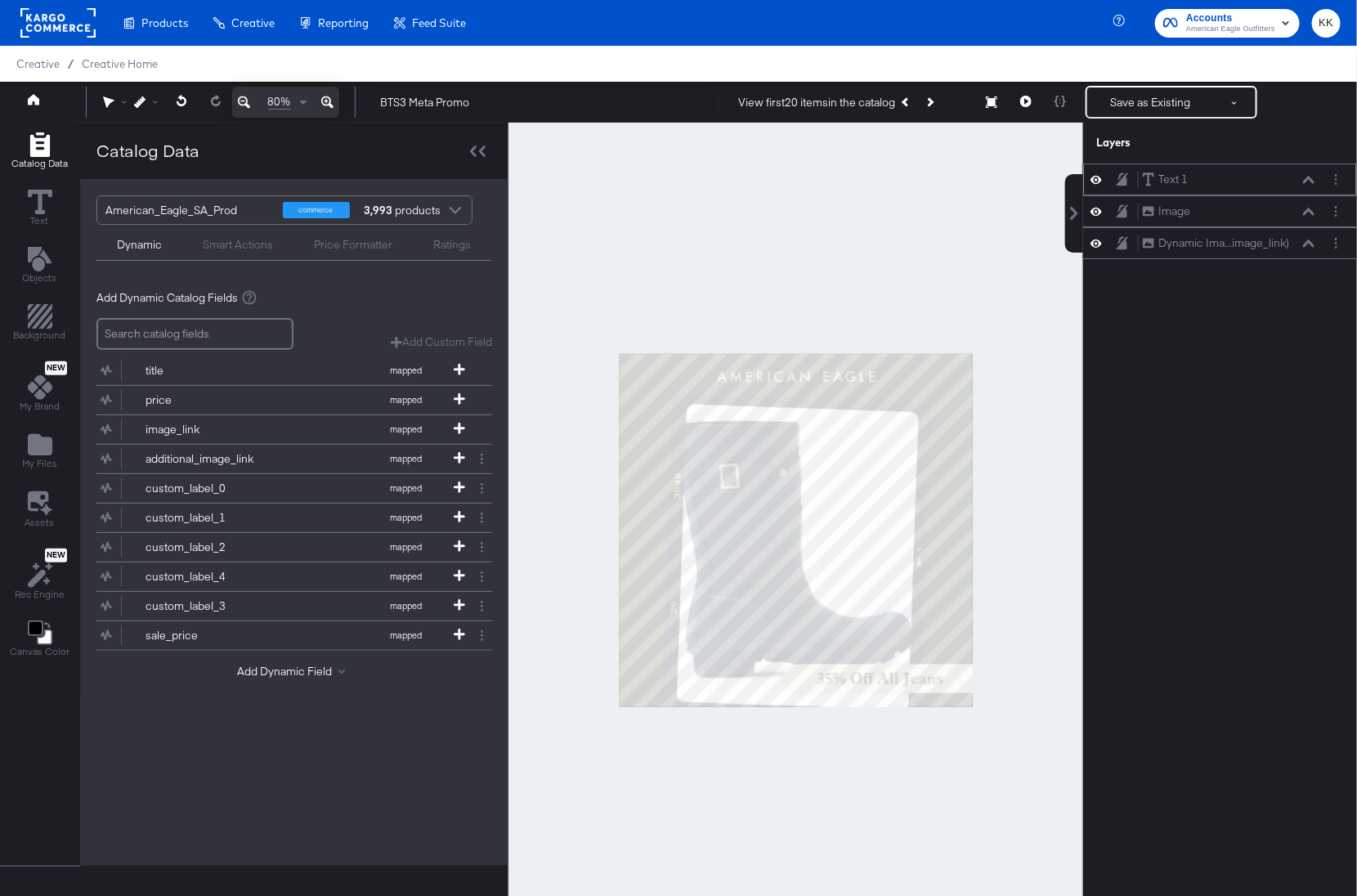
click at [1312, 178] on icon at bounding box center [1309, 179] width 12 height 8
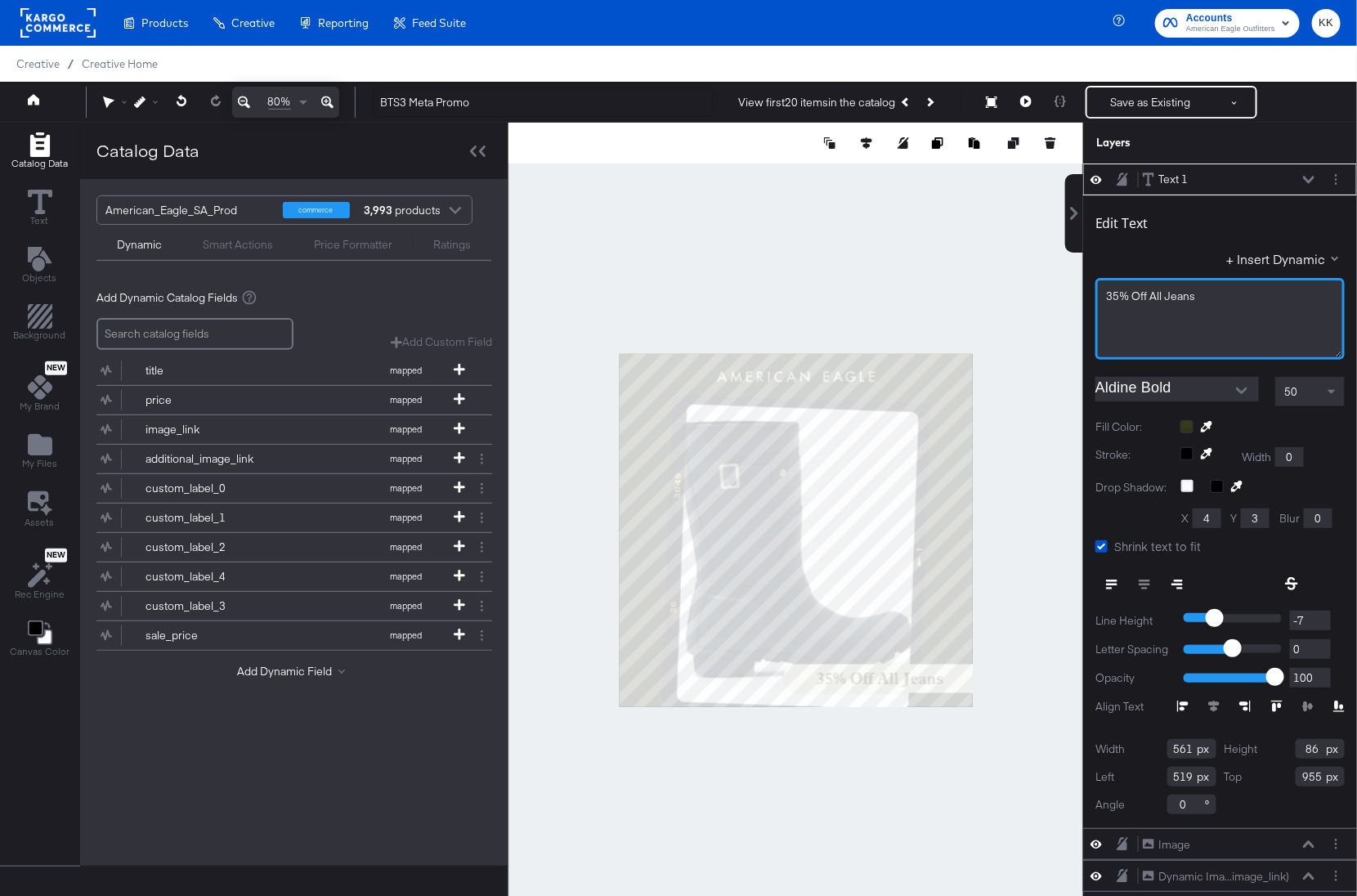
click at [1199, 295] on div "35% Off All Jeans" at bounding box center [1220, 296] width 228 height 15
click at [1203, 295] on div "35% Off All Jeans" at bounding box center [1220, 296] width 228 height 15
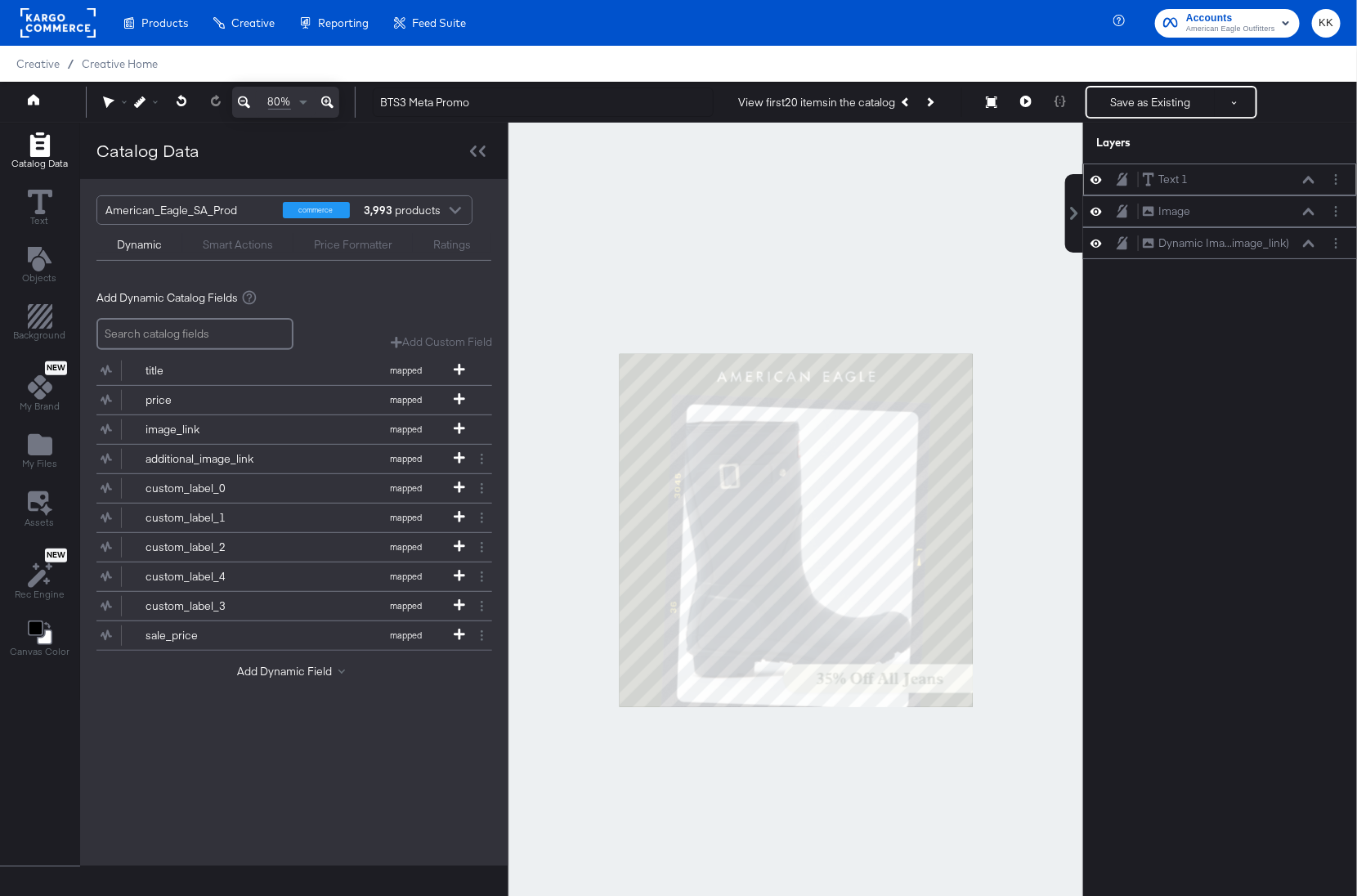
click at [1310, 181] on icon at bounding box center [1309, 179] width 12 height 9
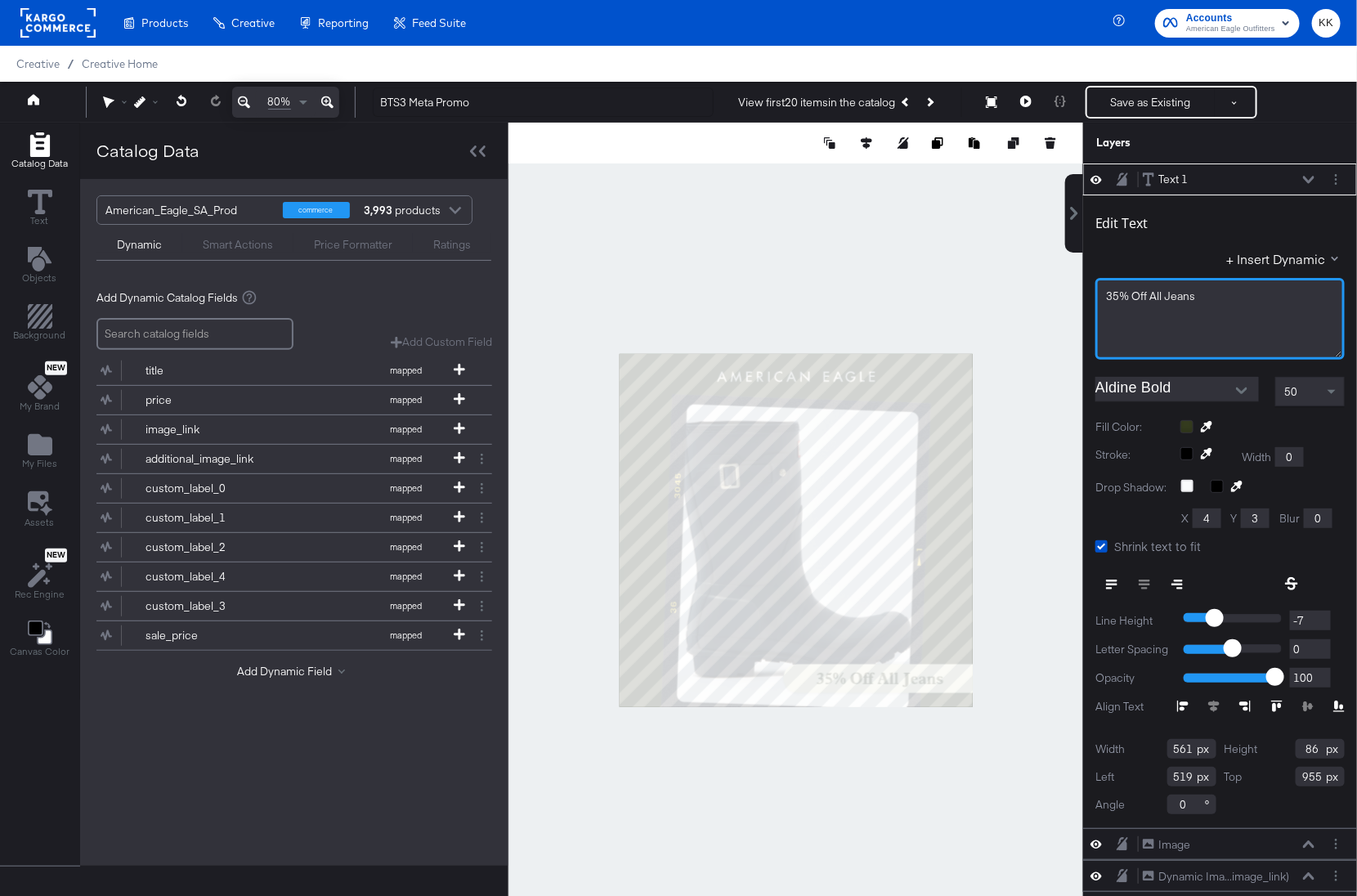
click at [1210, 288] on div "35% Off All Jeans" at bounding box center [1220, 296] width 228 height 15
drag, startPoint x: 1200, startPoint y: 295, endPoint x: 1114, endPoint y: 297, distance: 86.0
click at [1114, 297] on div "35% Off All Jeans" at bounding box center [1220, 296] width 228 height 15
click at [937, 249] on div at bounding box center [796, 530] width 575 height 815
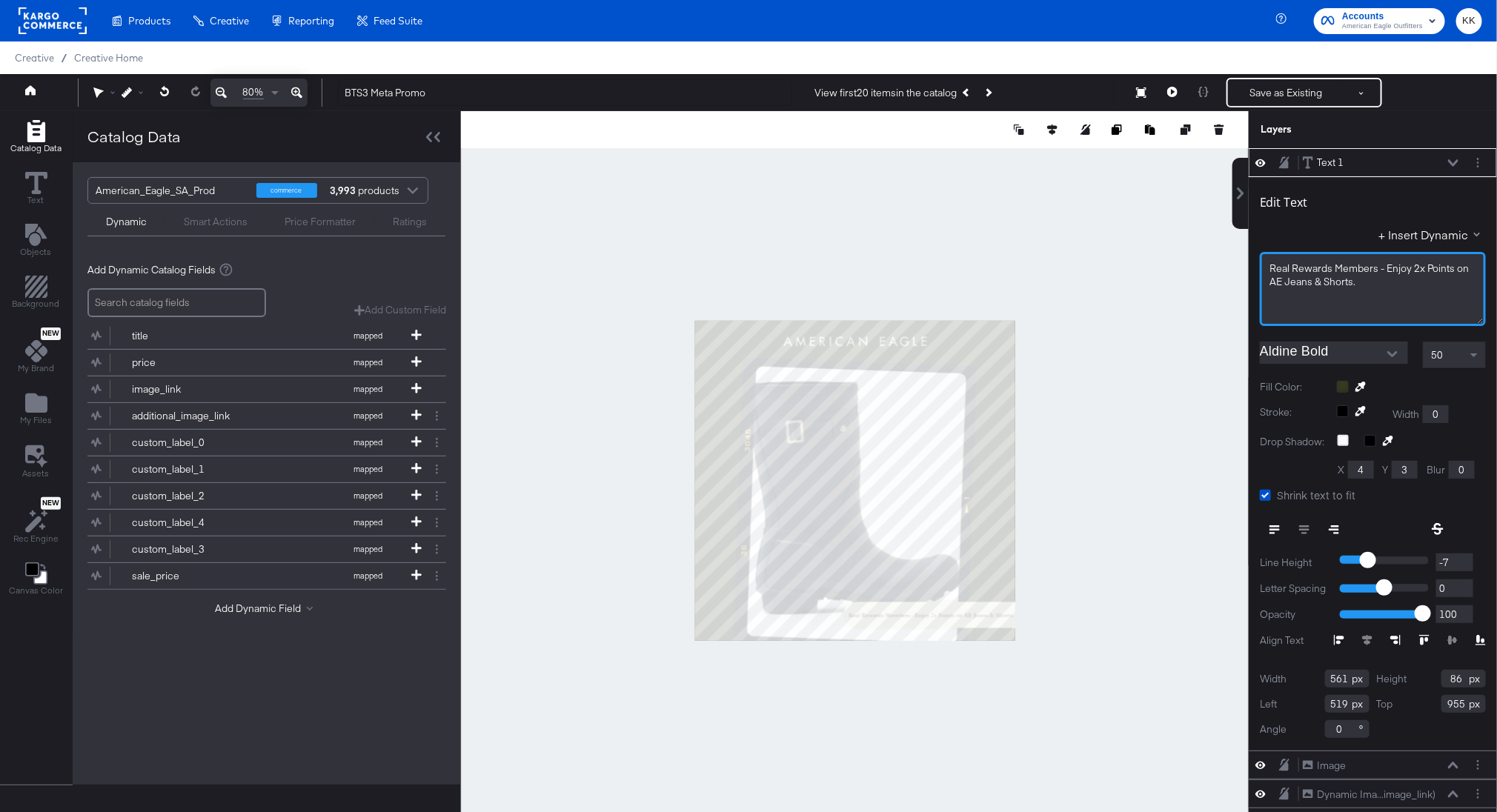
click at [1386, 269] on span "Real Rewards Members - Enjoy 2x Points on AE Jeans & Shorts." at bounding box center [1370, 275] width 202 height 28
click at [1182, 338] on div at bounding box center [855, 480] width 788 height 738
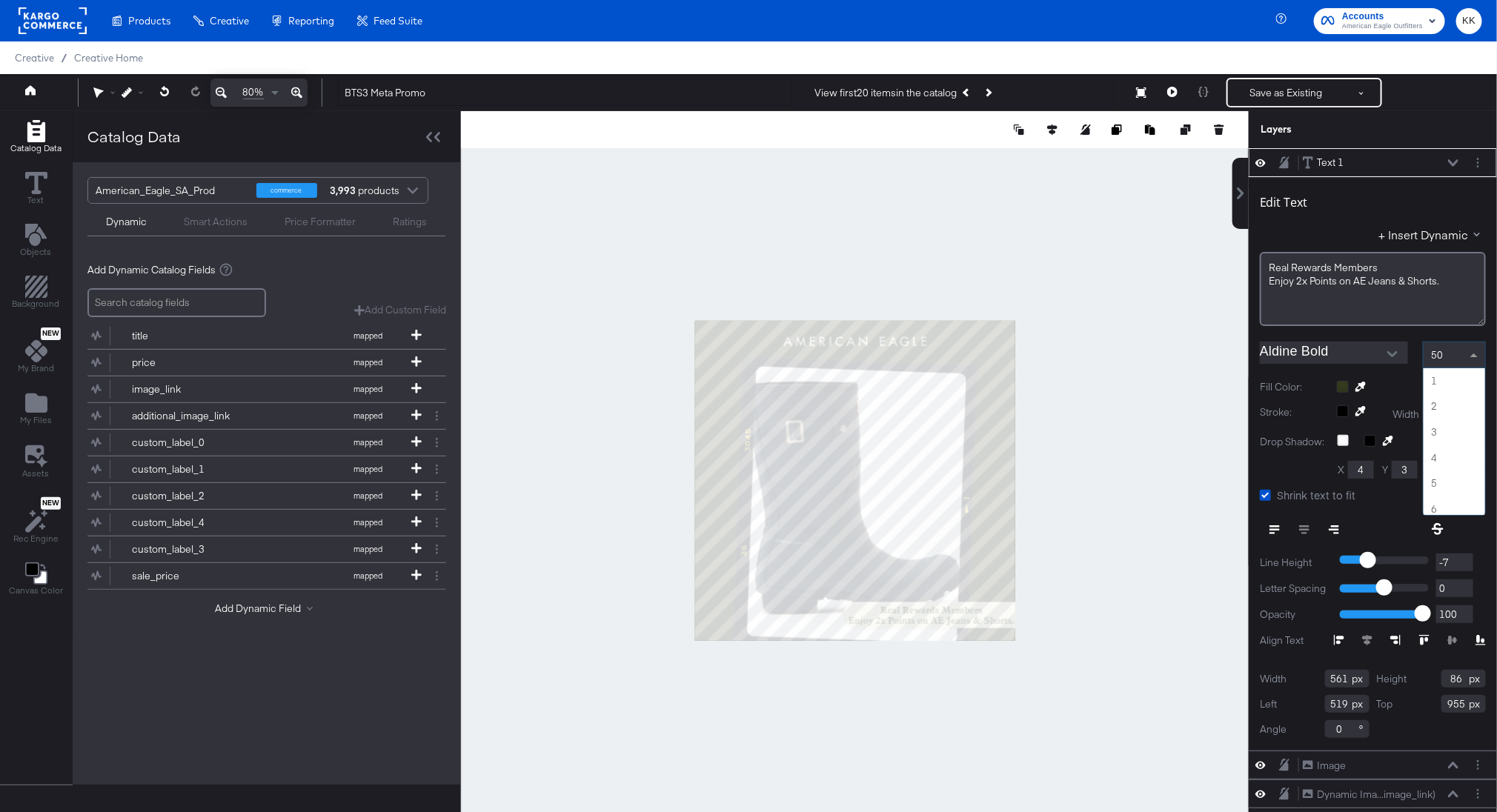
click at [1416, 354] on div "50" at bounding box center [1454, 354] width 62 height 25
click at [1121, 525] on div at bounding box center [855, 480] width 788 height 738
click at [1416, 343] on span at bounding box center [1475, 354] width 18 height 25
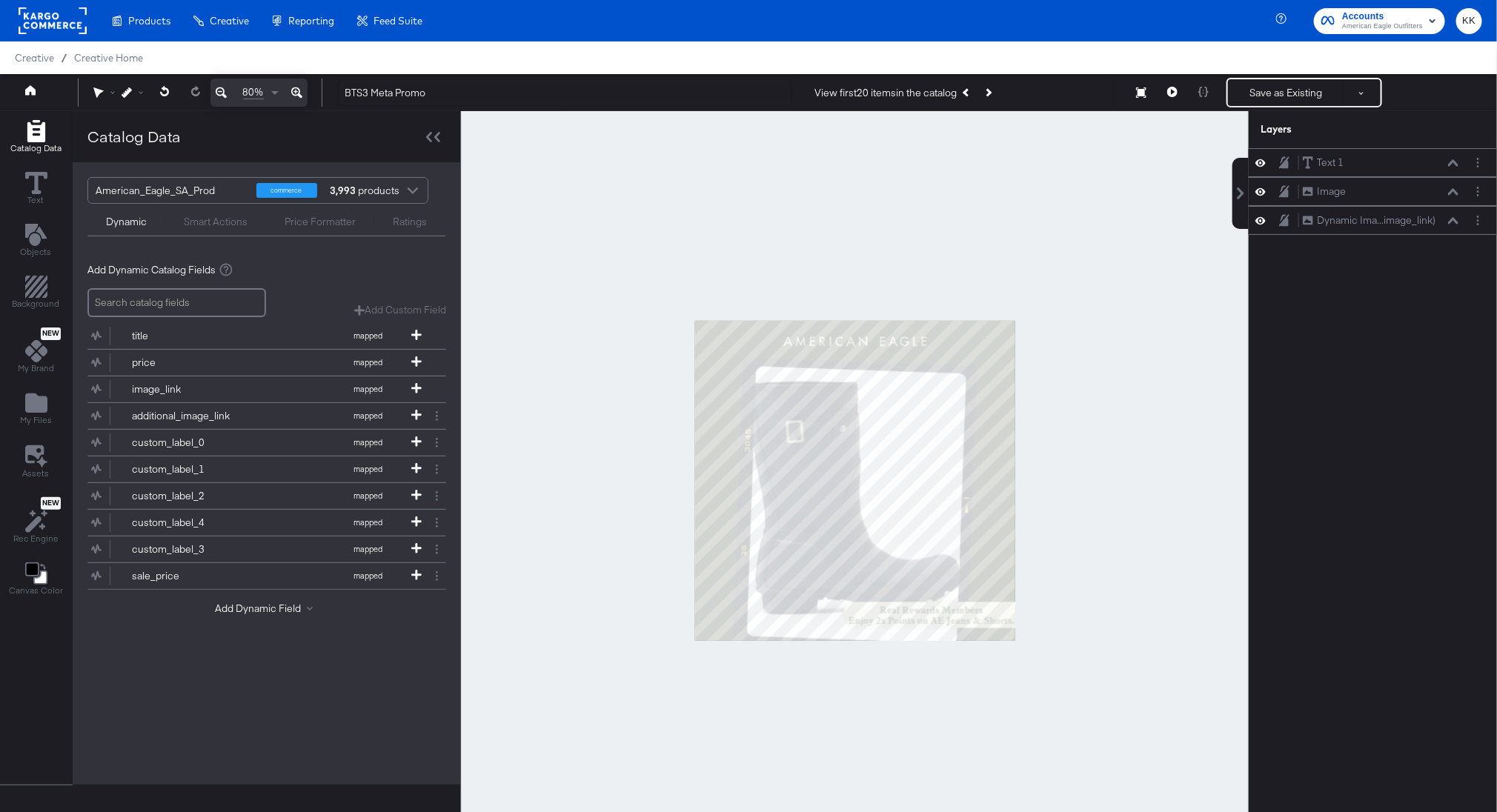
click at [1200, 452] on div at bounding box center [855, 480] width 788 height 738
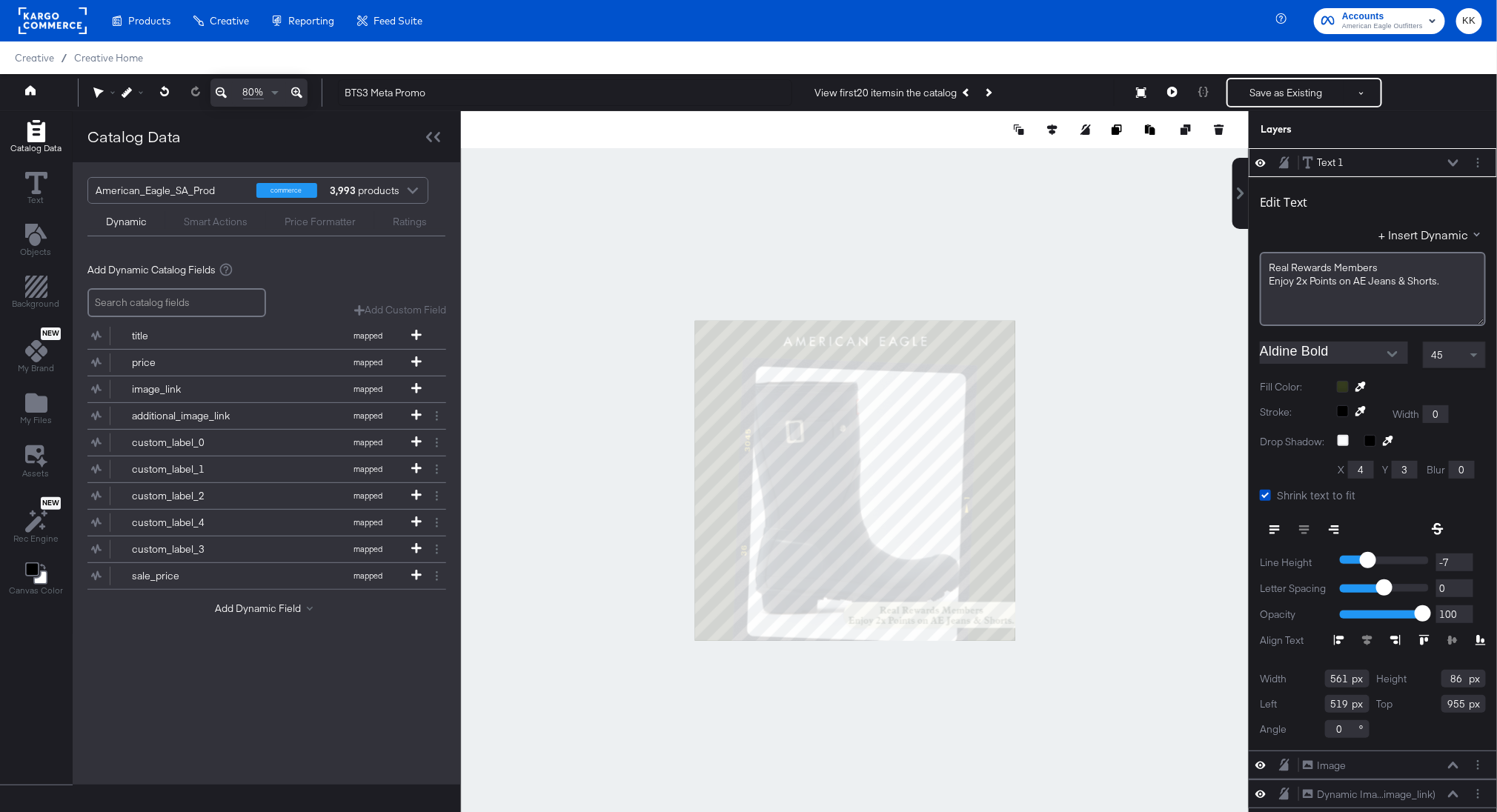
click at [1416, 353] on div "45" at bounding box center [1454, 354] width 62 height 25
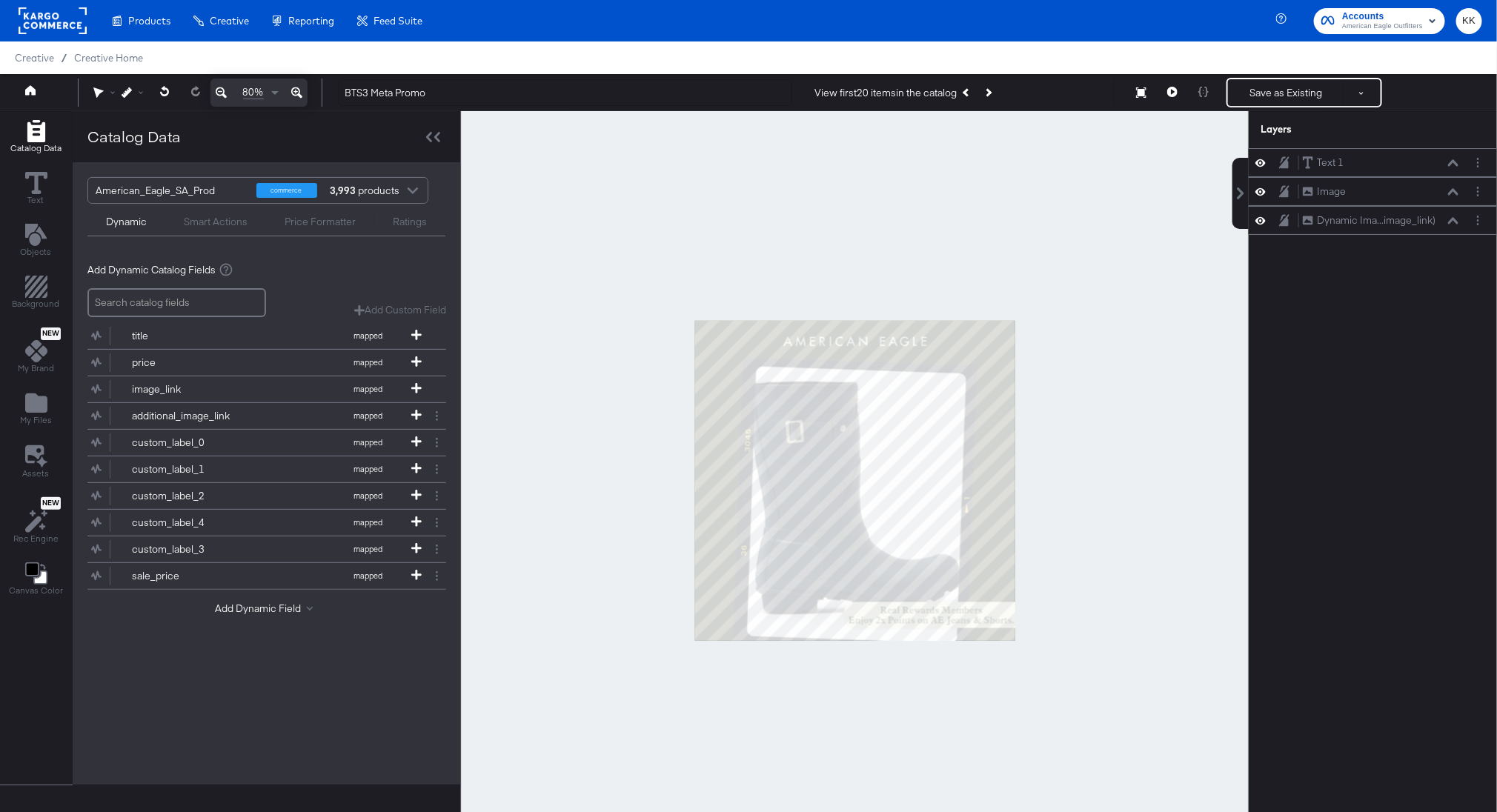
click at [1129, 498] on div at bounding box center [855, 480] width 788 height 738
click at [300, 89] on icon at bounding box center [296, 92] width 11 height 17
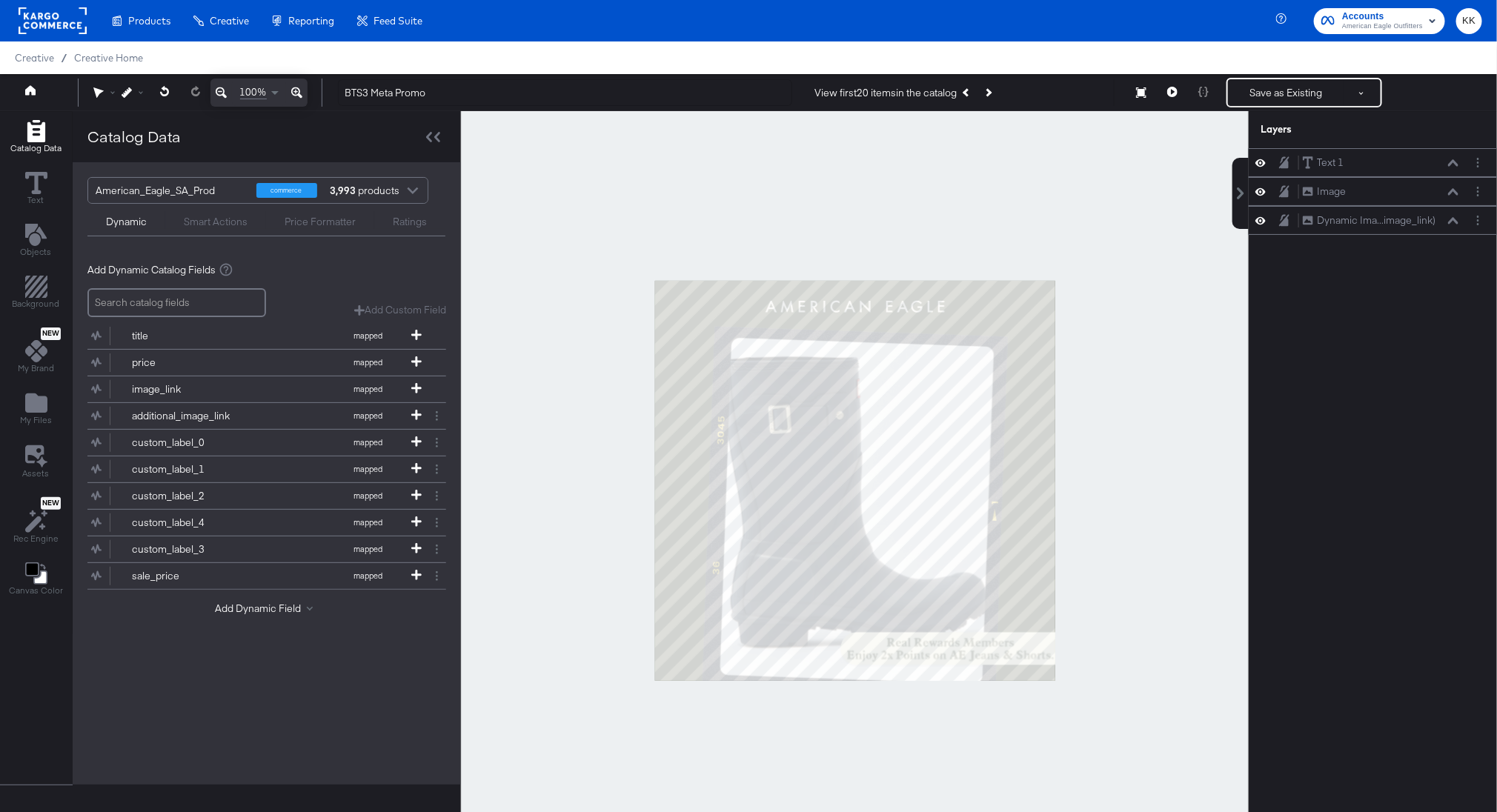
click at [300, 89] on icon at bounding box center [296, 92] width 11 height 17
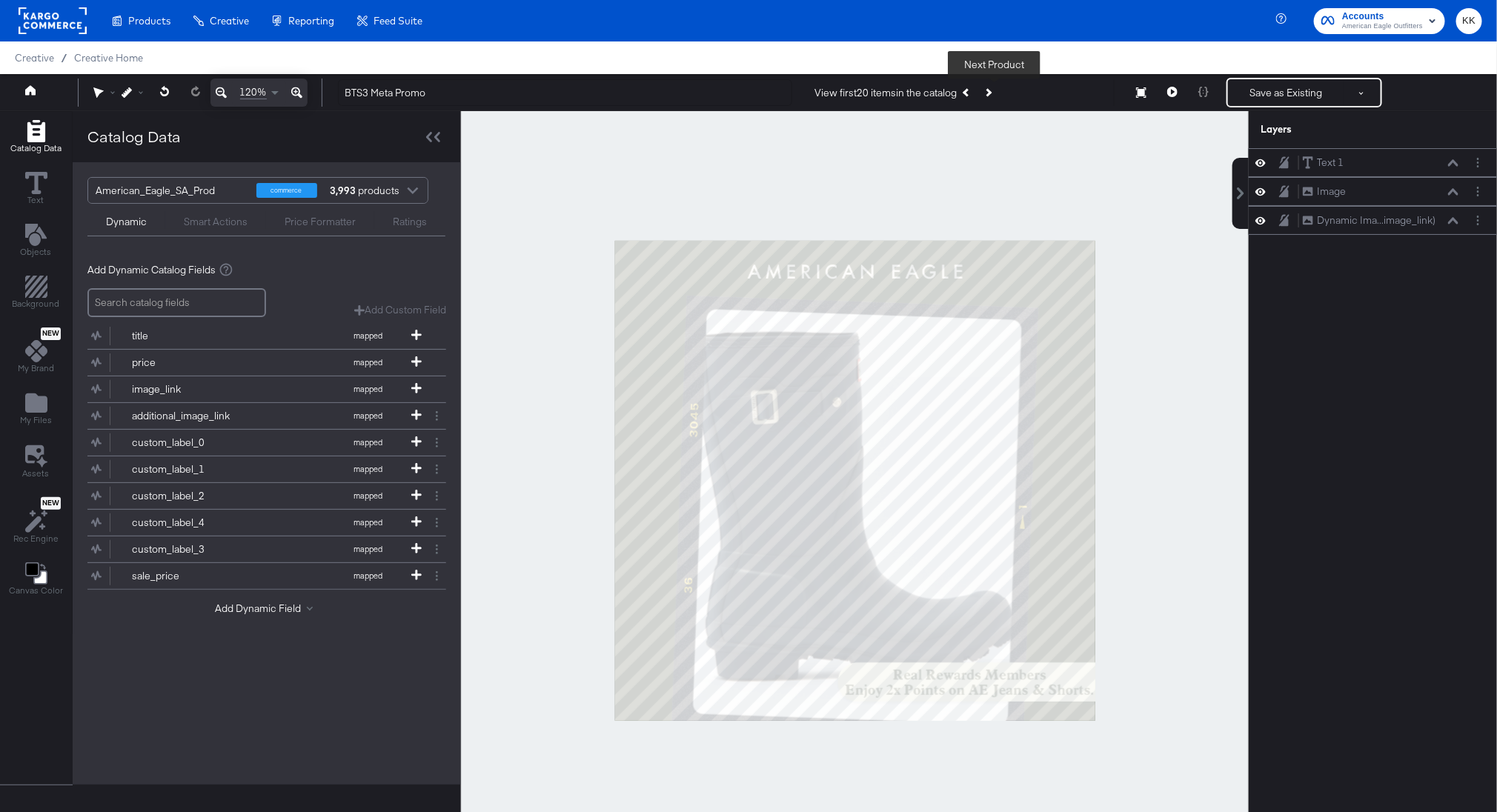
click at [998, 89] on button "Next Product" at bounding box center [988, 92] width 21 height 27
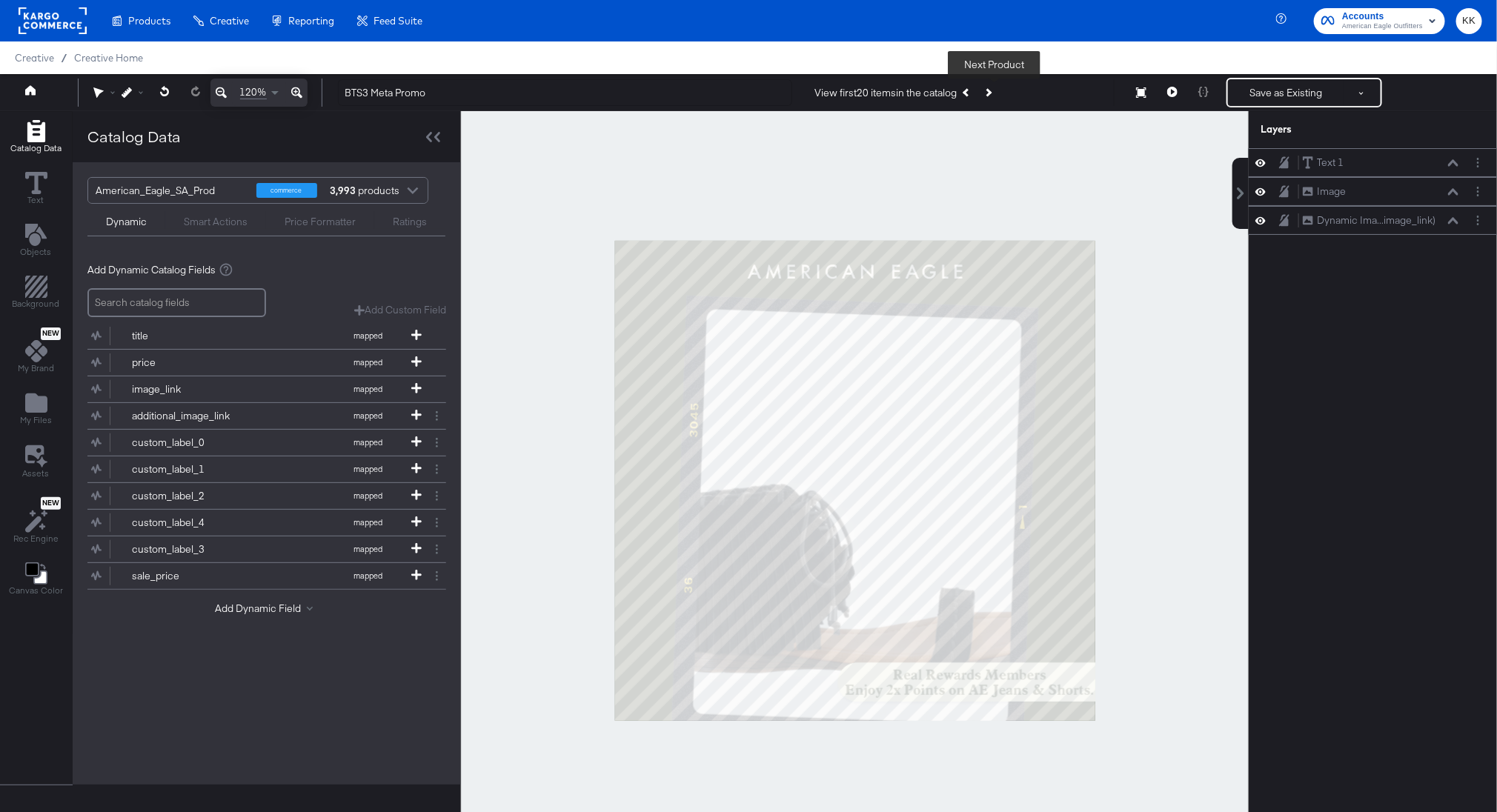
click at [998, 89] on button "Next Product" at bounding box center [988, 92] width 21 height 27
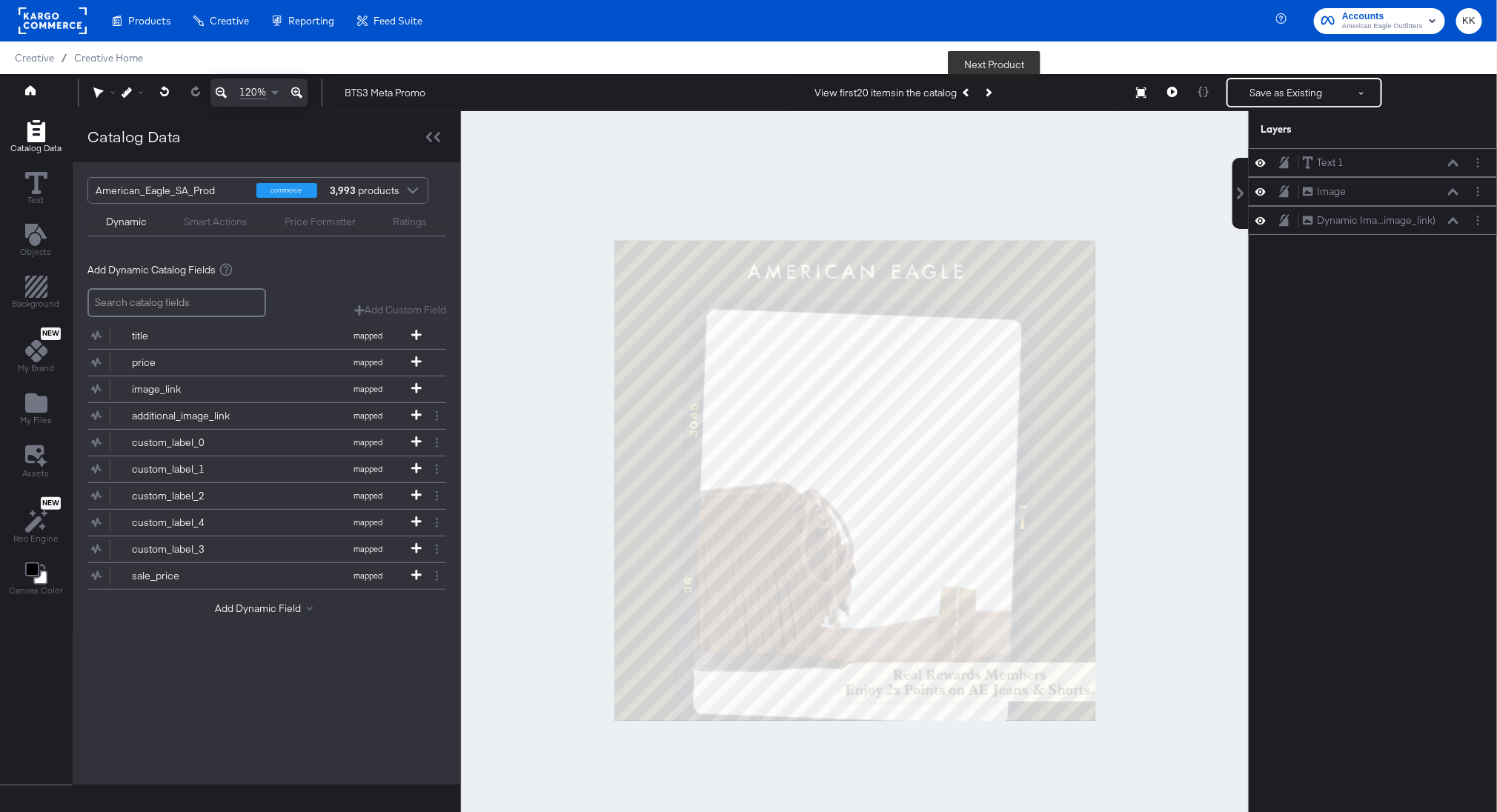
click at [998, 89] on button "Next Product" at bounding box center [988, 92] width 21 height 27
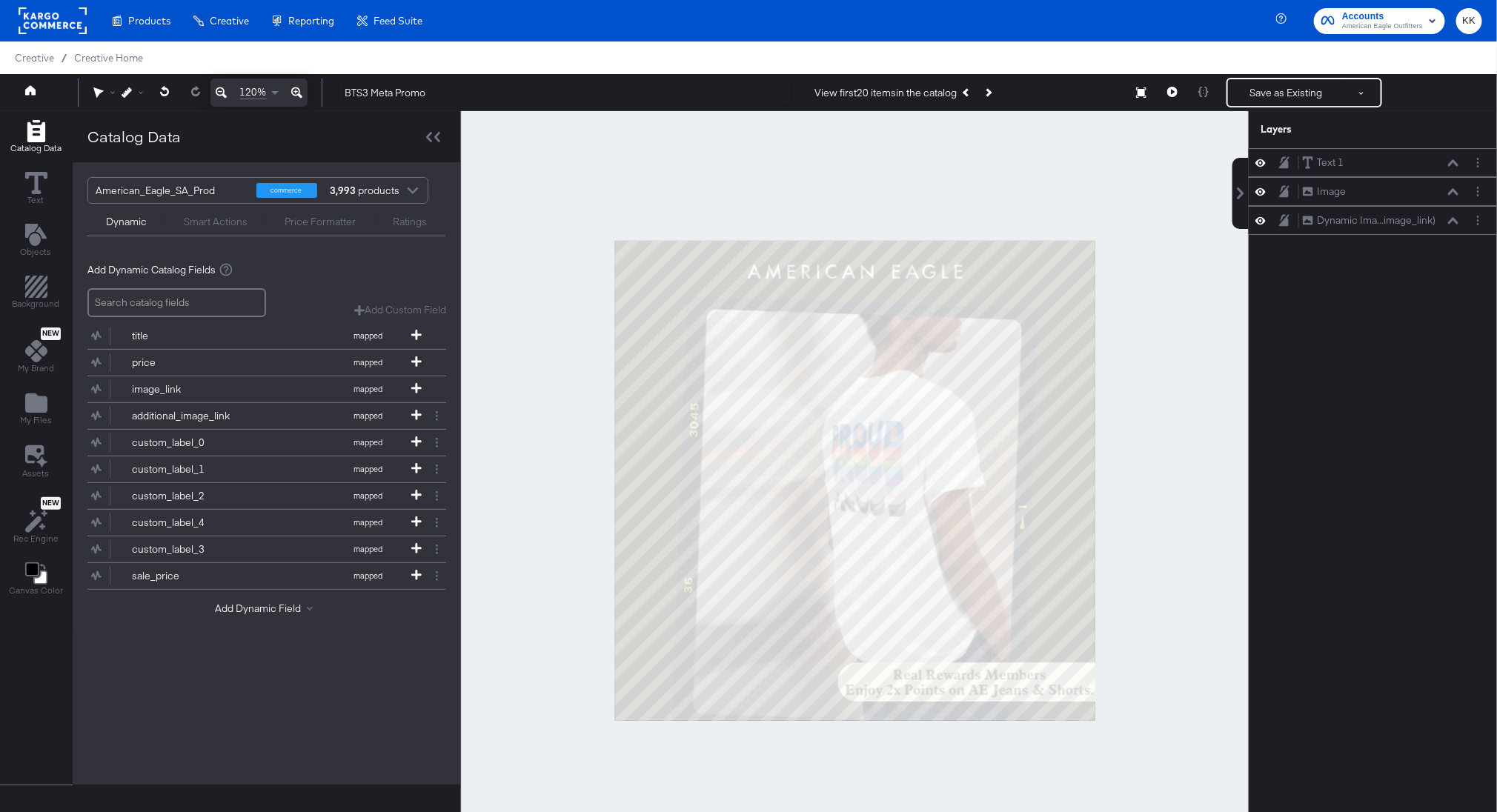
click at [1132, 190] on div at bounding box center [855, 480] width 788 height 738
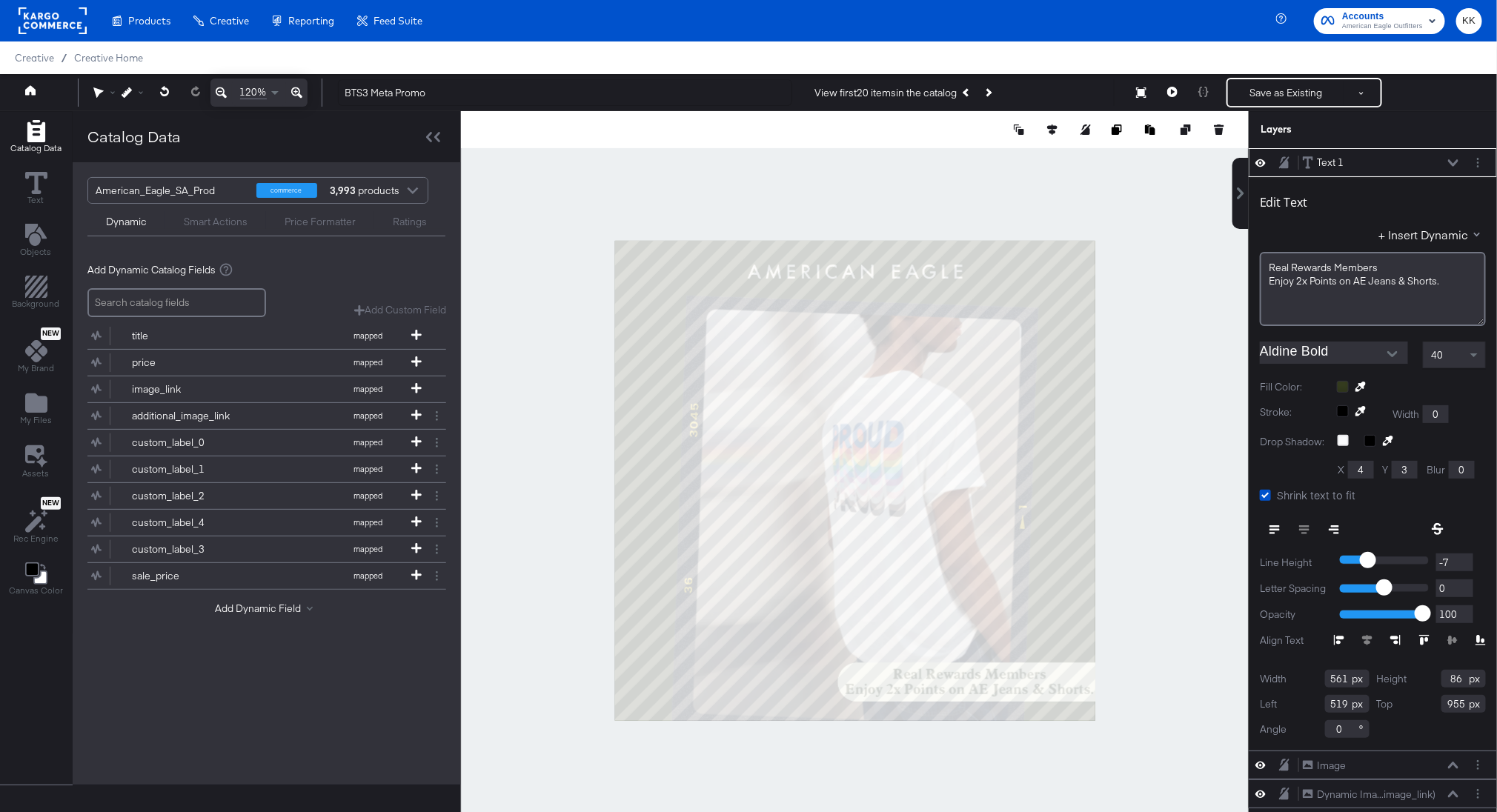
type input "953"
click at [1132, 648] on div at bounding box center [855, 480] width 788 height 738
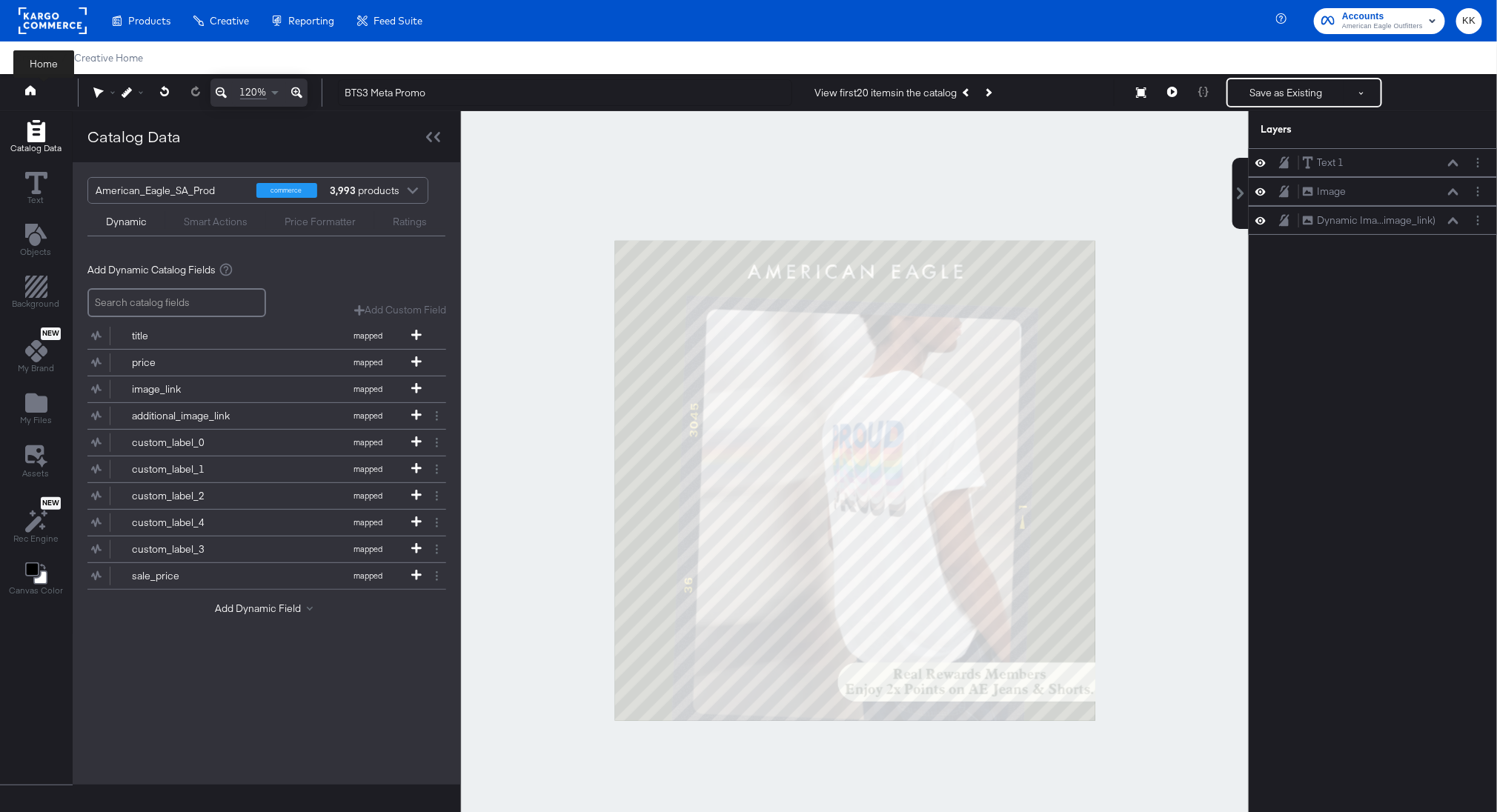
click at [28, 88] on icon at bounding box center [30, 90] width 10 height 10
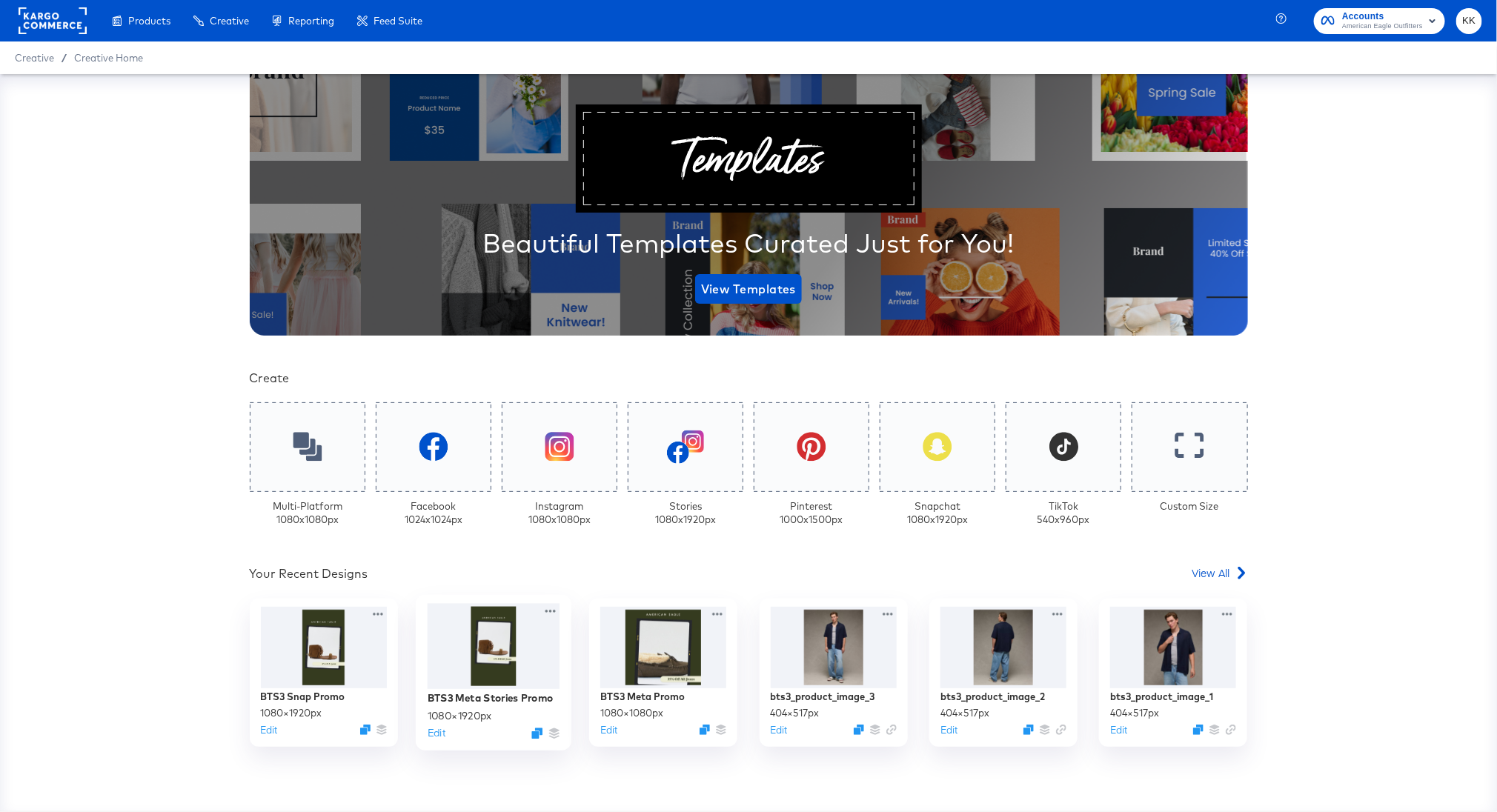
scroll to position [83, 0]
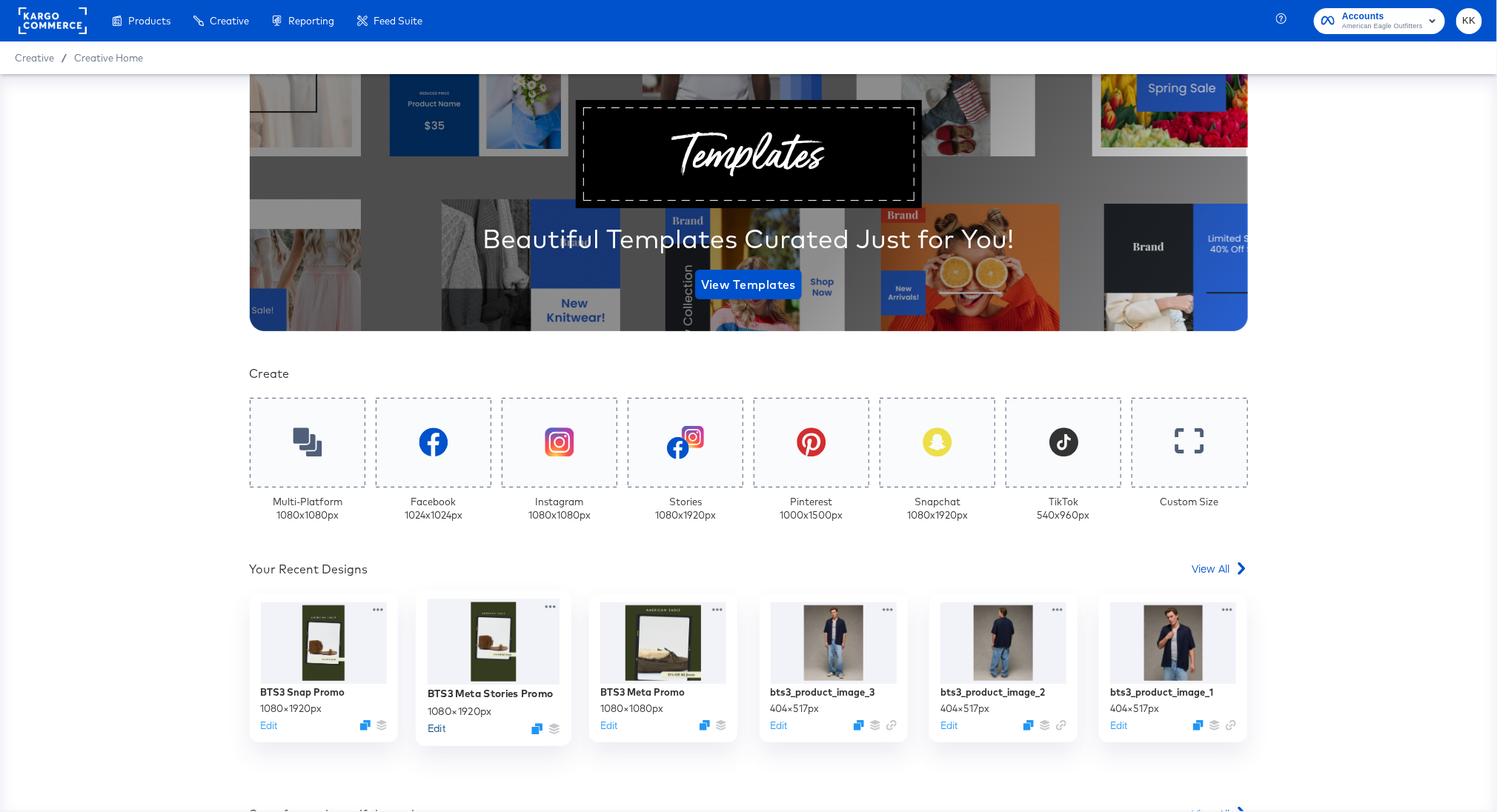
click at [437, 730] on button "Edit" at bounding box center [436, 728] width 17 height 14
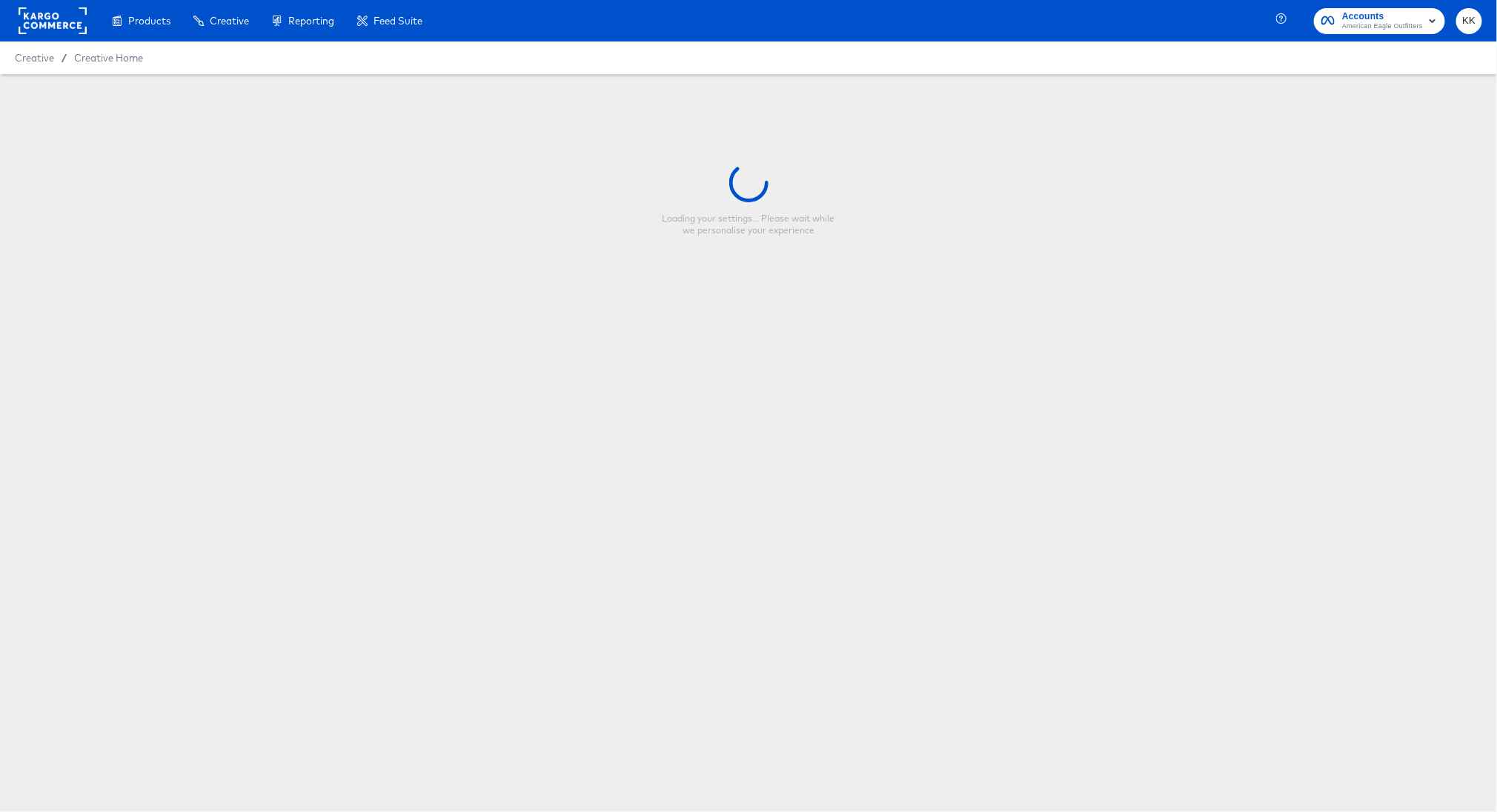
type input "BTS3 Meta Stories Promo"
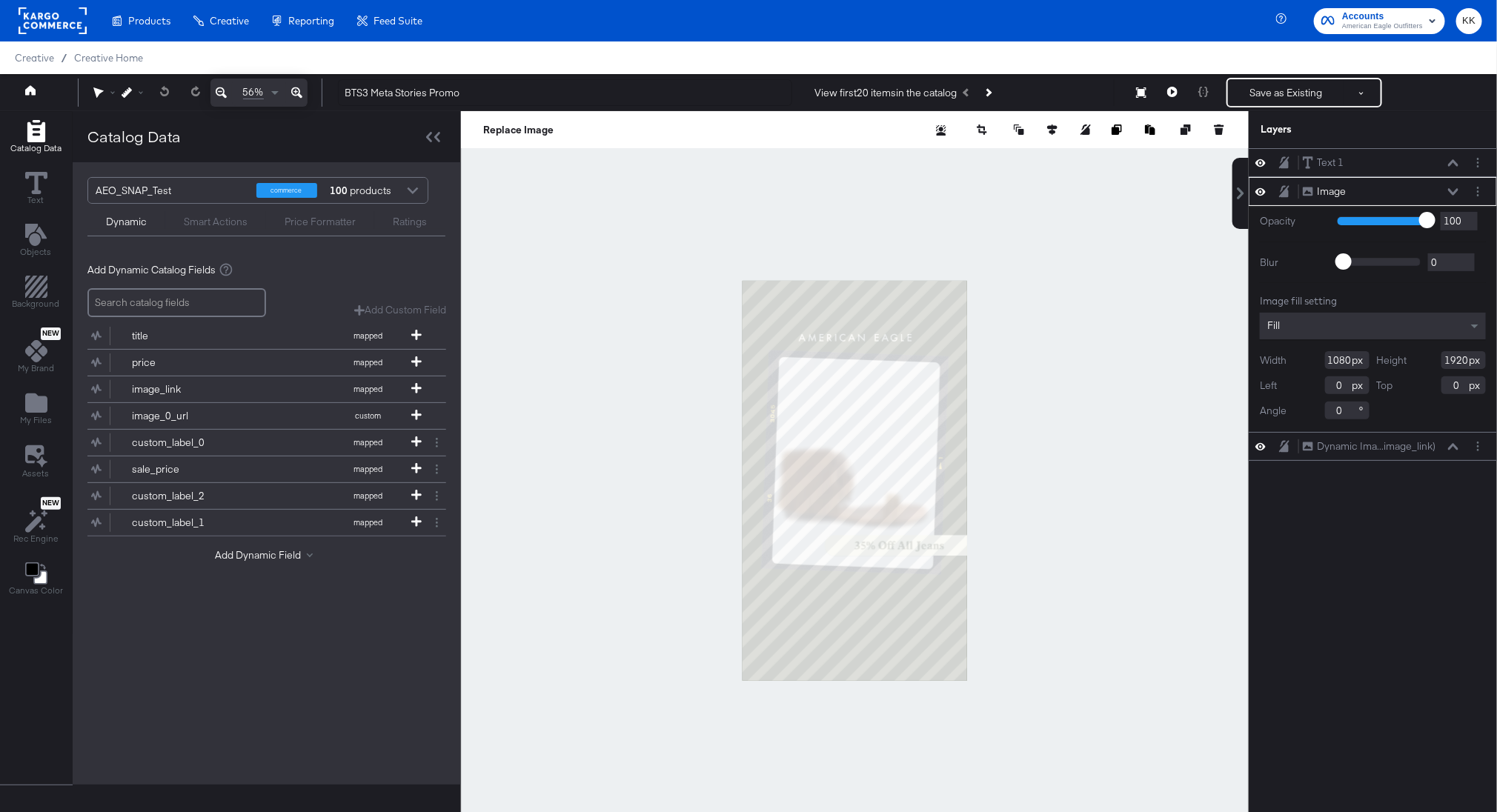
click at [299, 93] on icon at bounding box center [296, 92] width 11 height 17
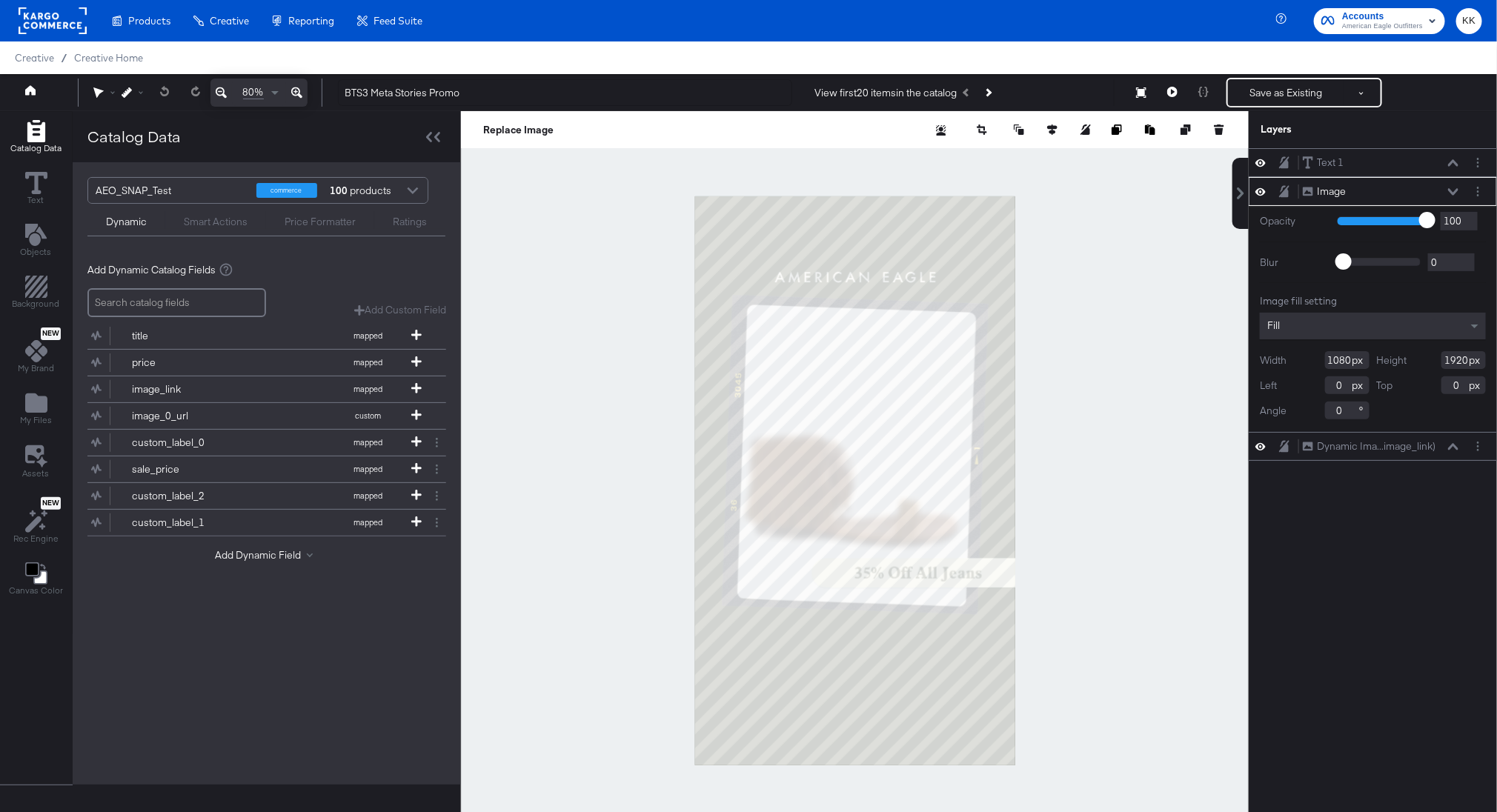
click at [299, 93] on icon at bounding box center [296, 92] width 11 height 17
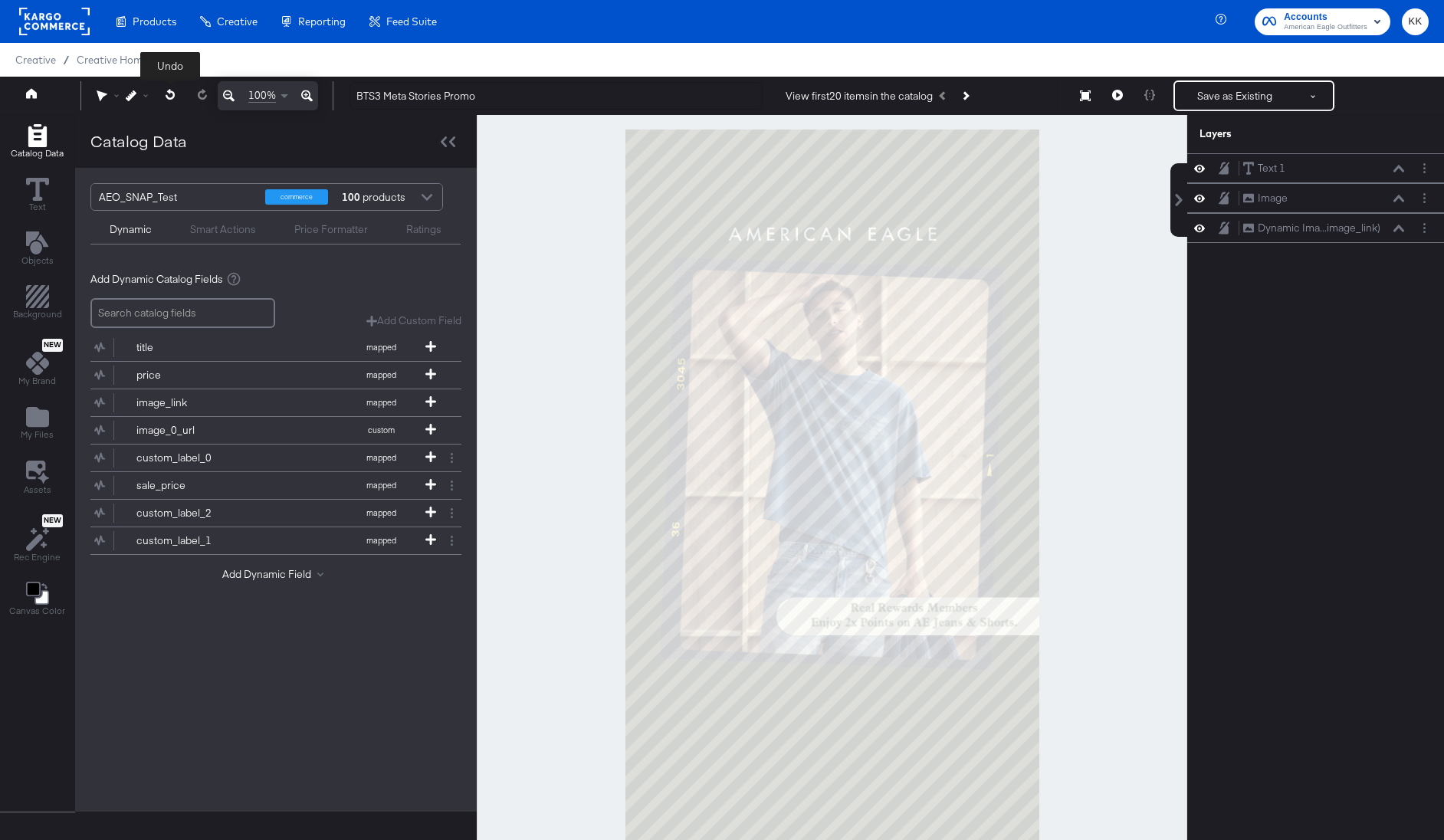
click at [164, 96] on button at bounding box center [170, 94] width 31 height 28
click at [1082, 465] on div at bounding box center [832, 497] width 711 height 764
click at [234, 98] on button at bounding box center [228, 95] width 22 height 29
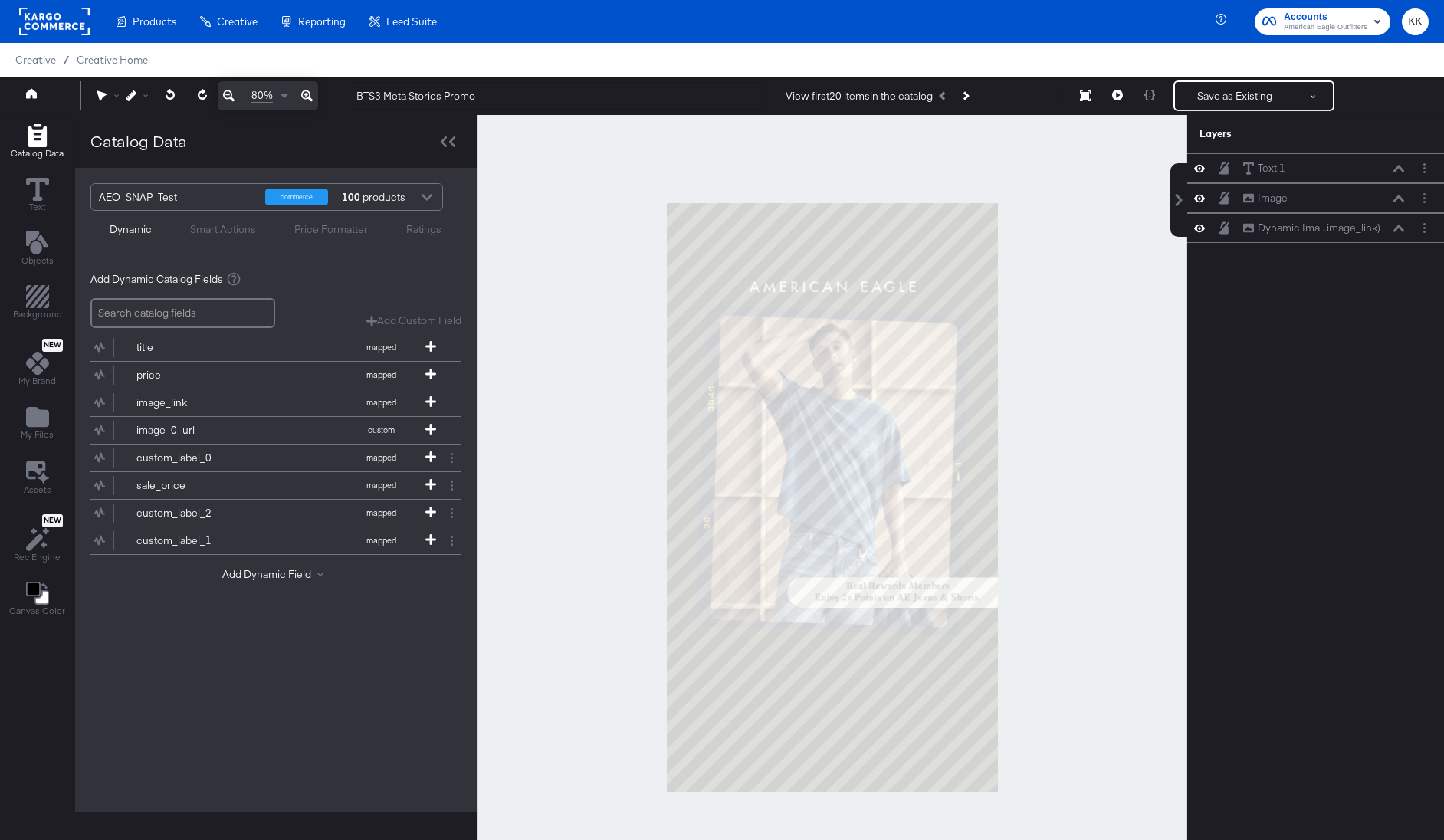
click at [596, 351] on div at bounding box center [832, 497] width 711 height 764
click at [30, 90] on icon at bounding box center [31, 93] width 11 height 11
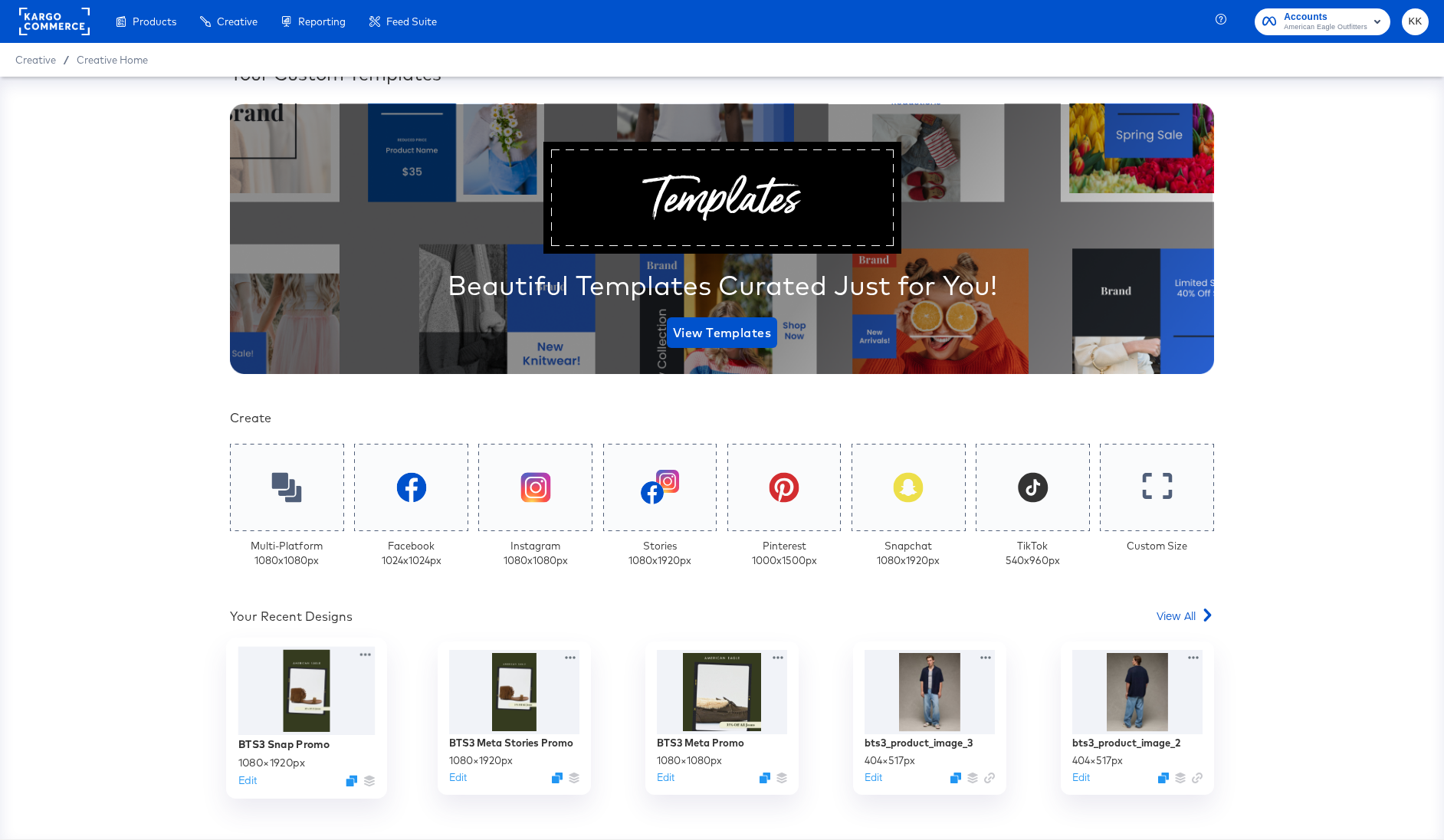
scroll to position [67, 0]
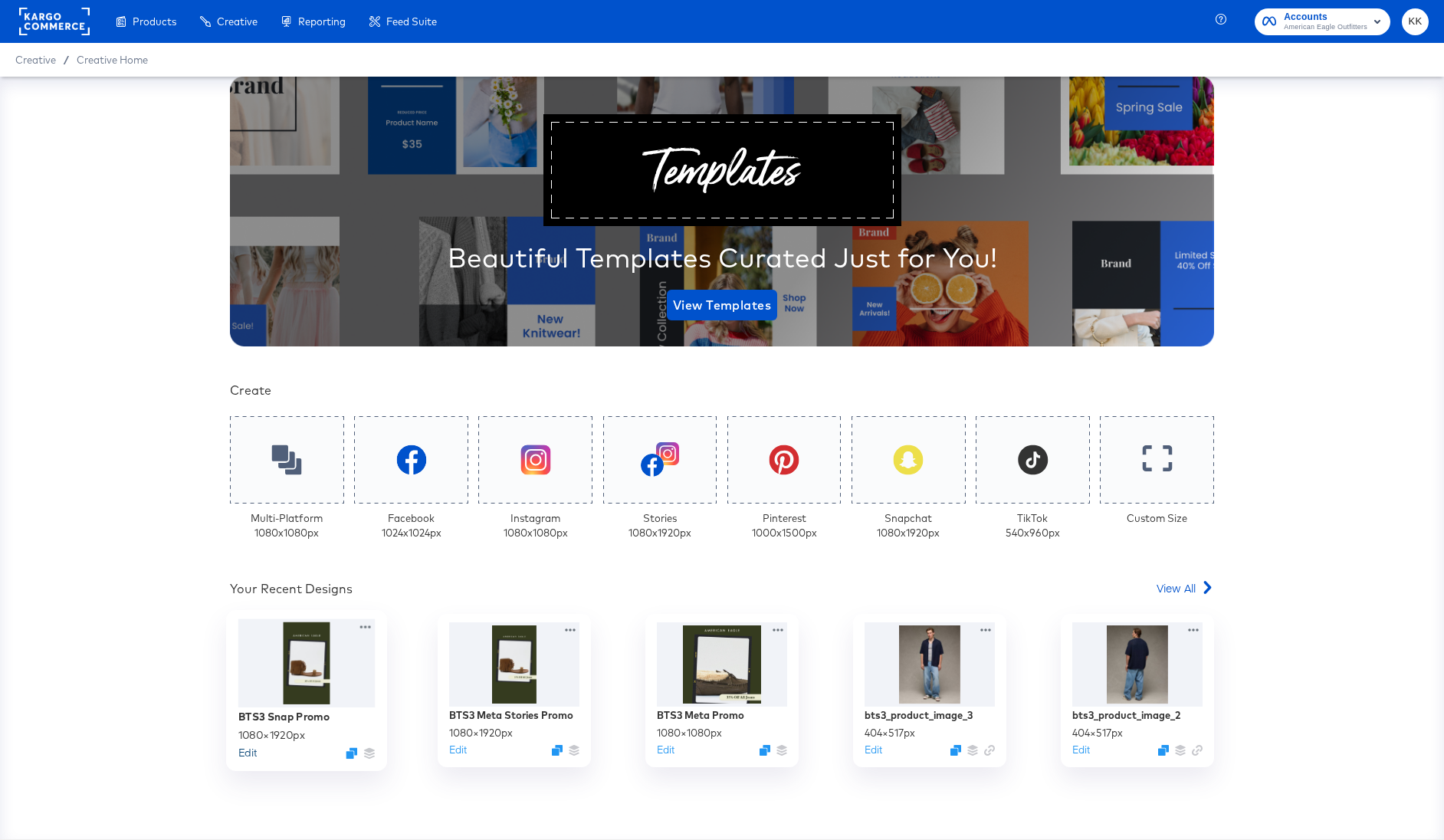
click at [248, 753] on button "Edit" at bounding box center [247, 753] width 18 height 14
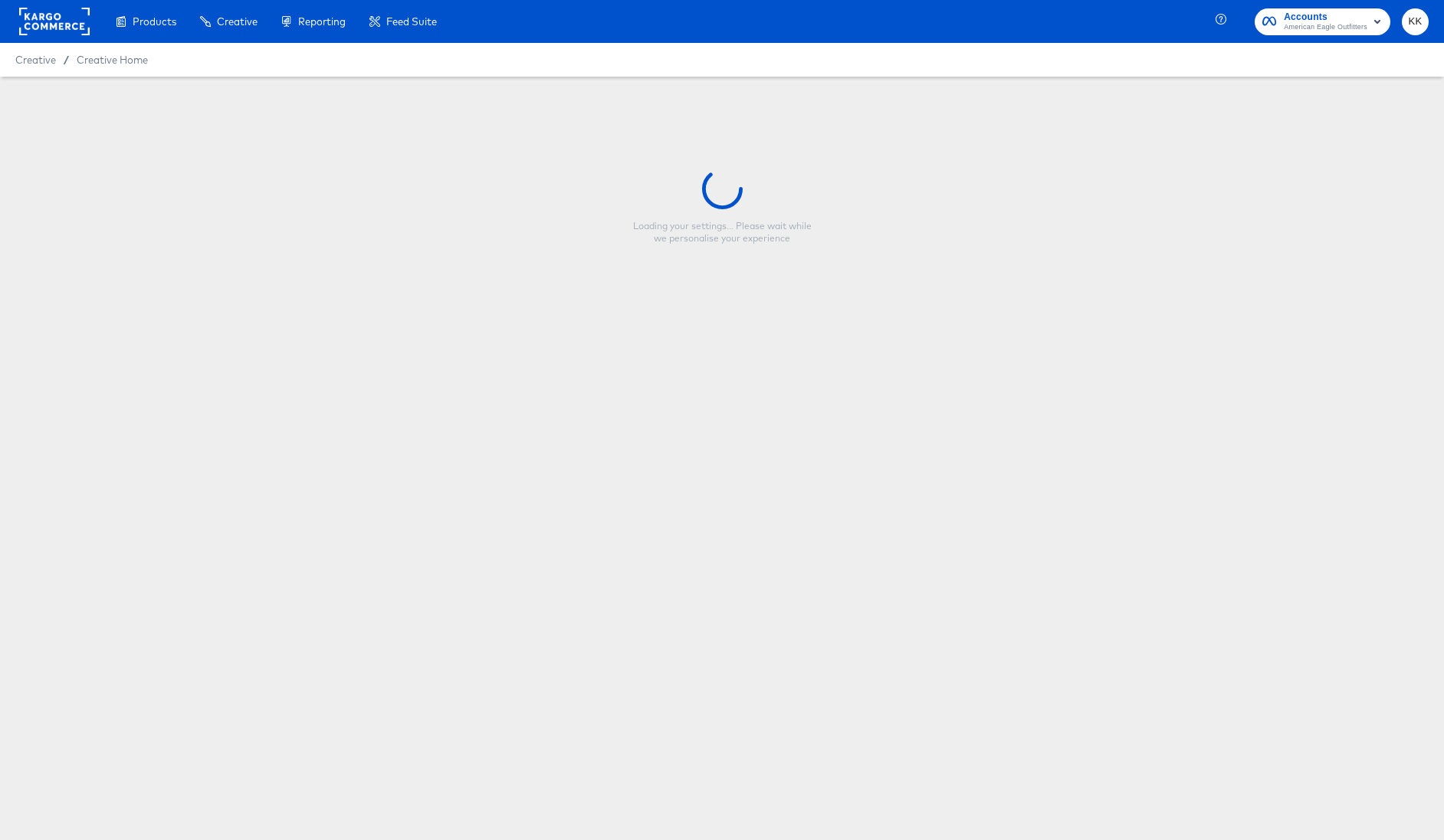
type input "BTS3 Snap Promo"
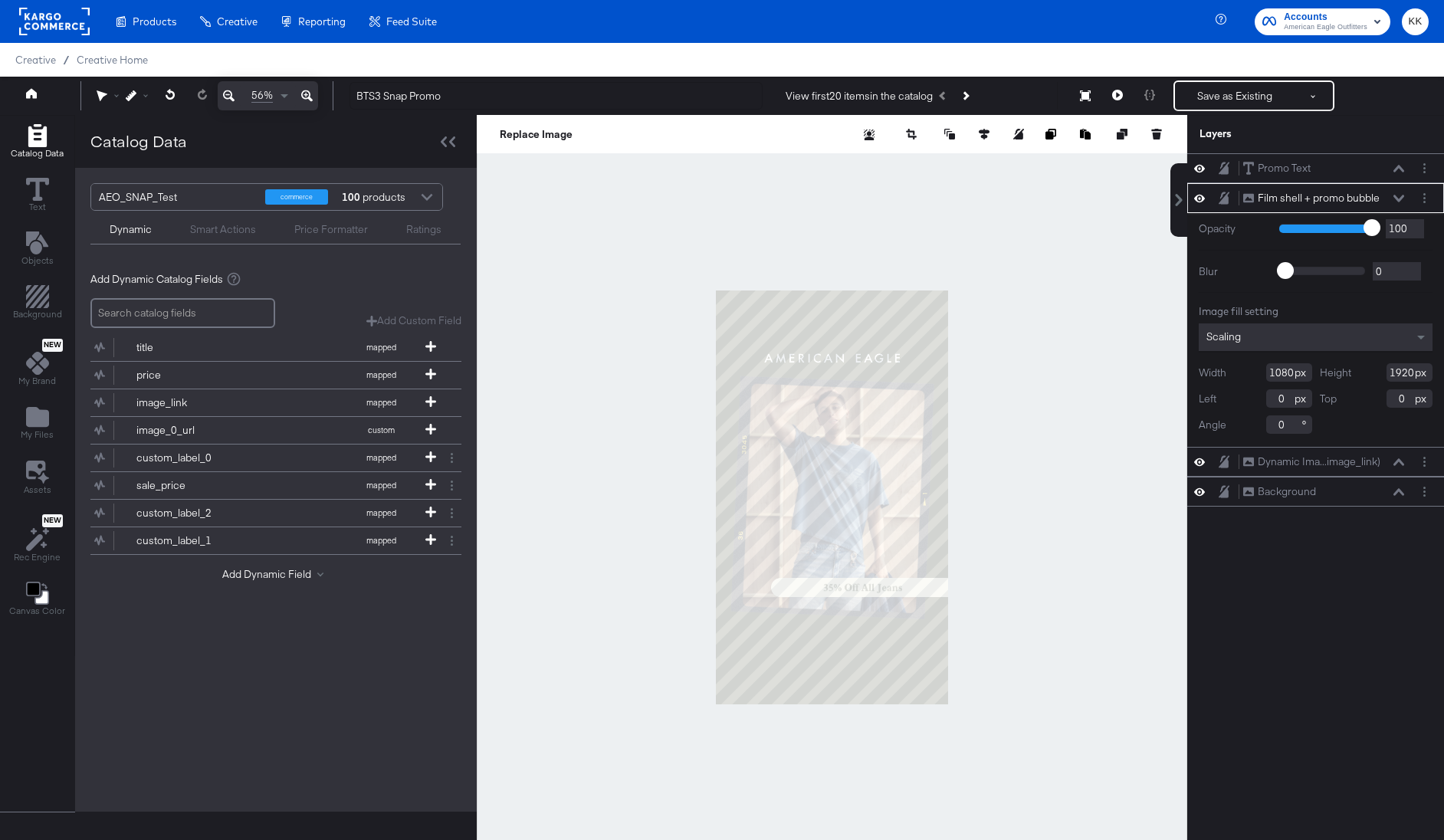
click at [306, 91] on icon at bounding box center [306, 96] width 12 height 12
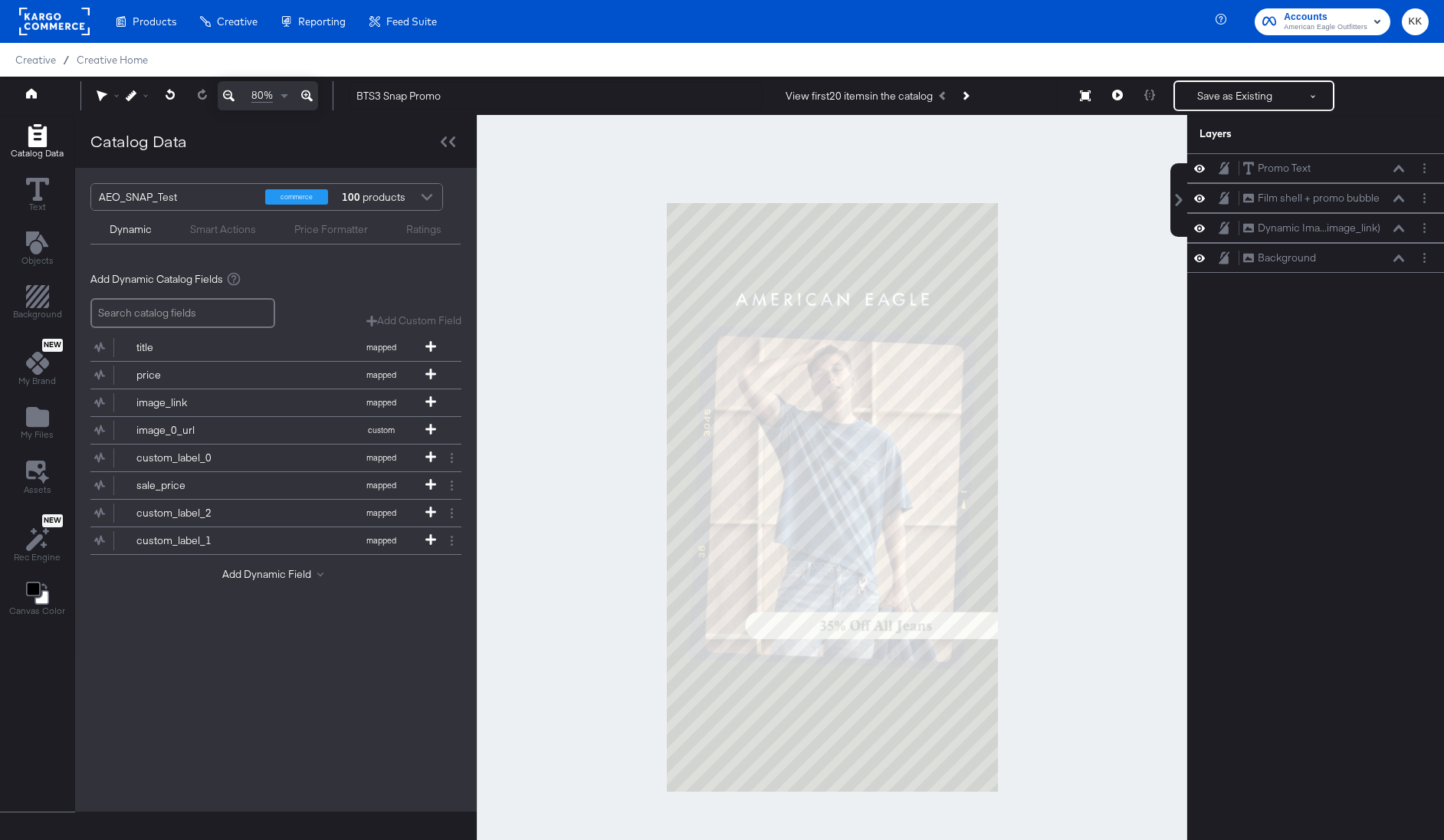
click at [1098, 625] on div at bounding box center [832, 497] width 711 height 764
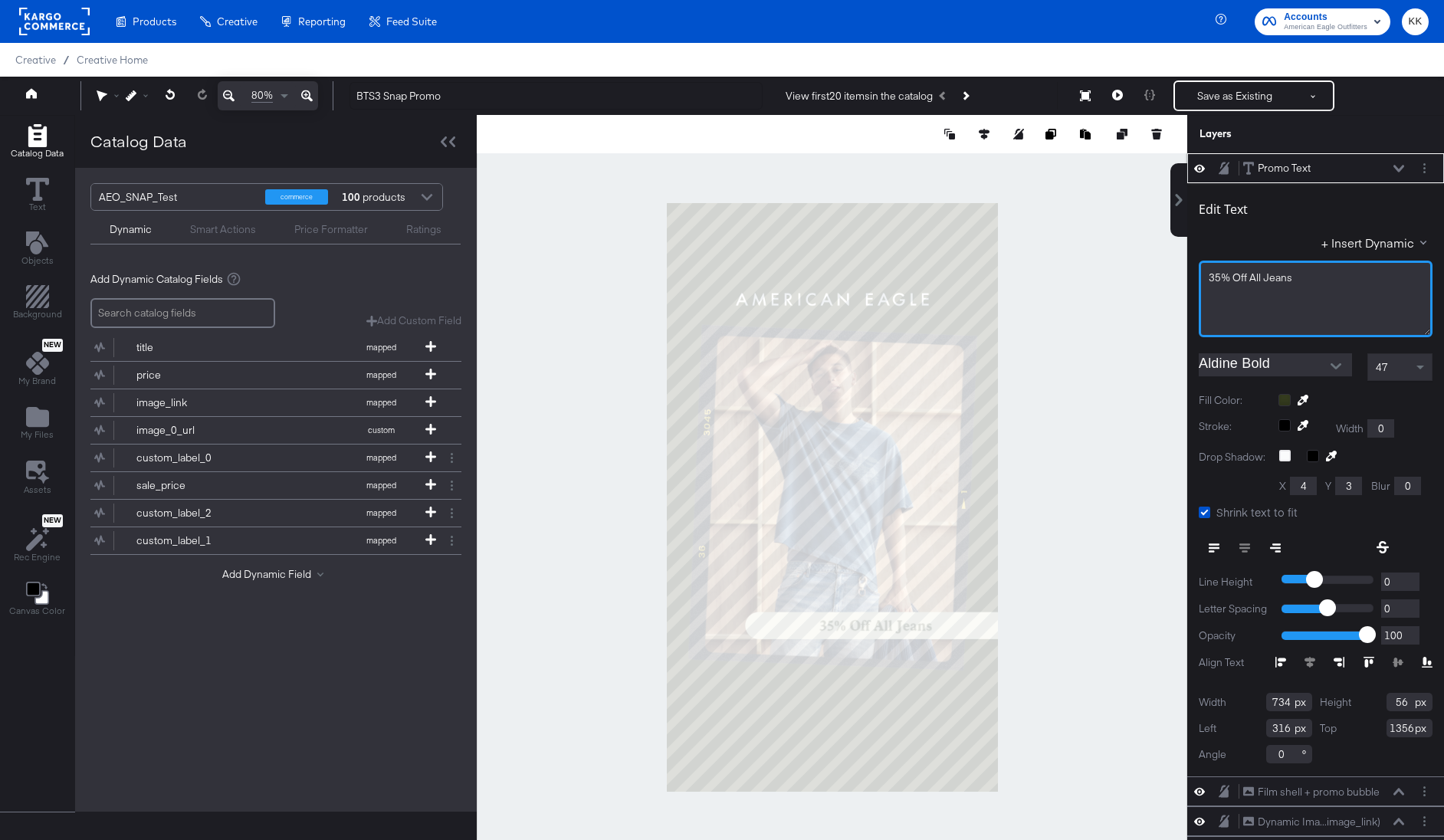
click at [1281, 277] on span "35% Off All Jeans" at bounding box center [1250, 277] width 84 height 13
click at [1112, 355] on div at bounding box center [832, 497] width 711 height 764
type input "68"
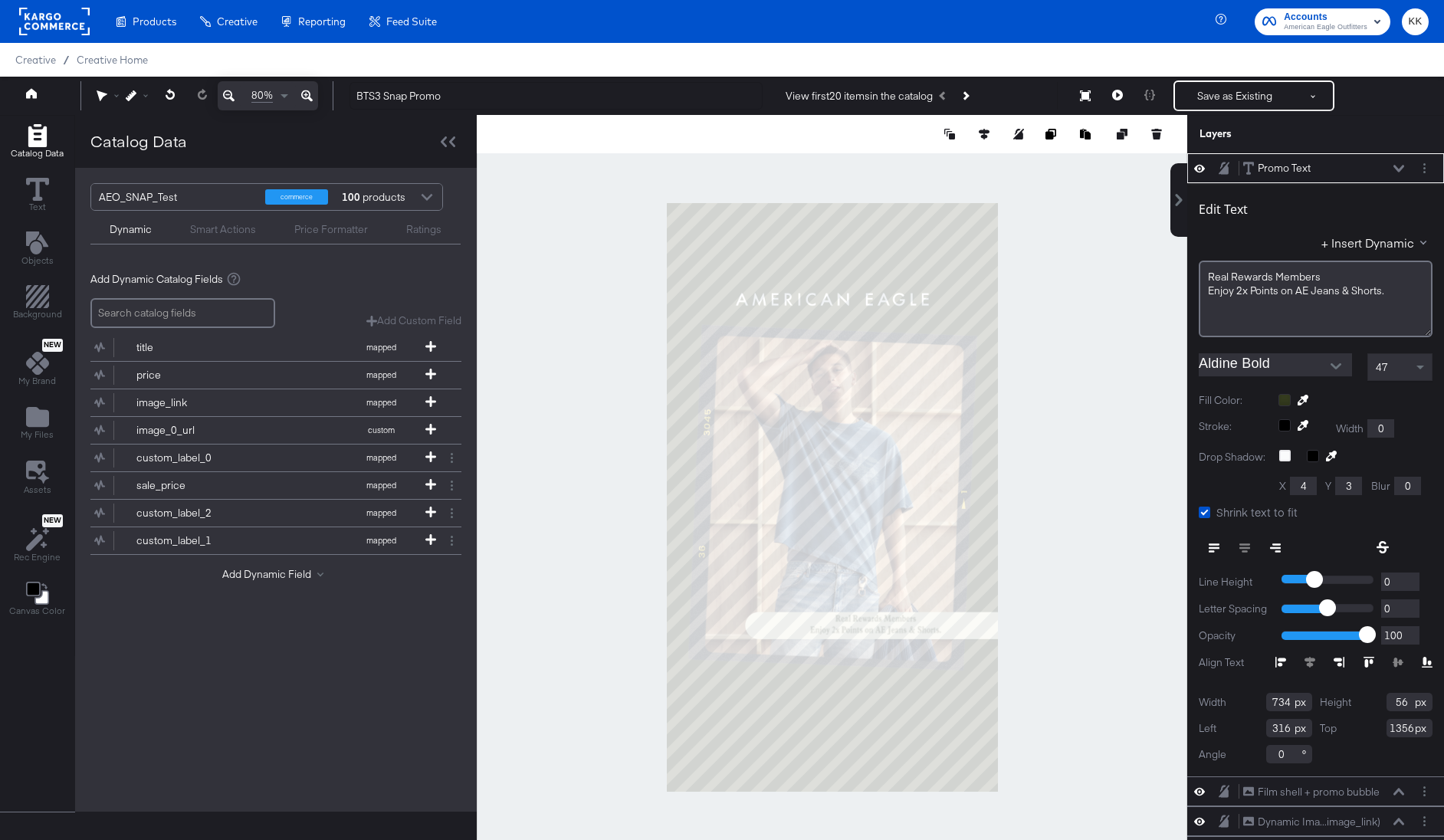
type input "1344"
click at [306, 93] on icon at bounding box center [306, 95] width 12 height 18
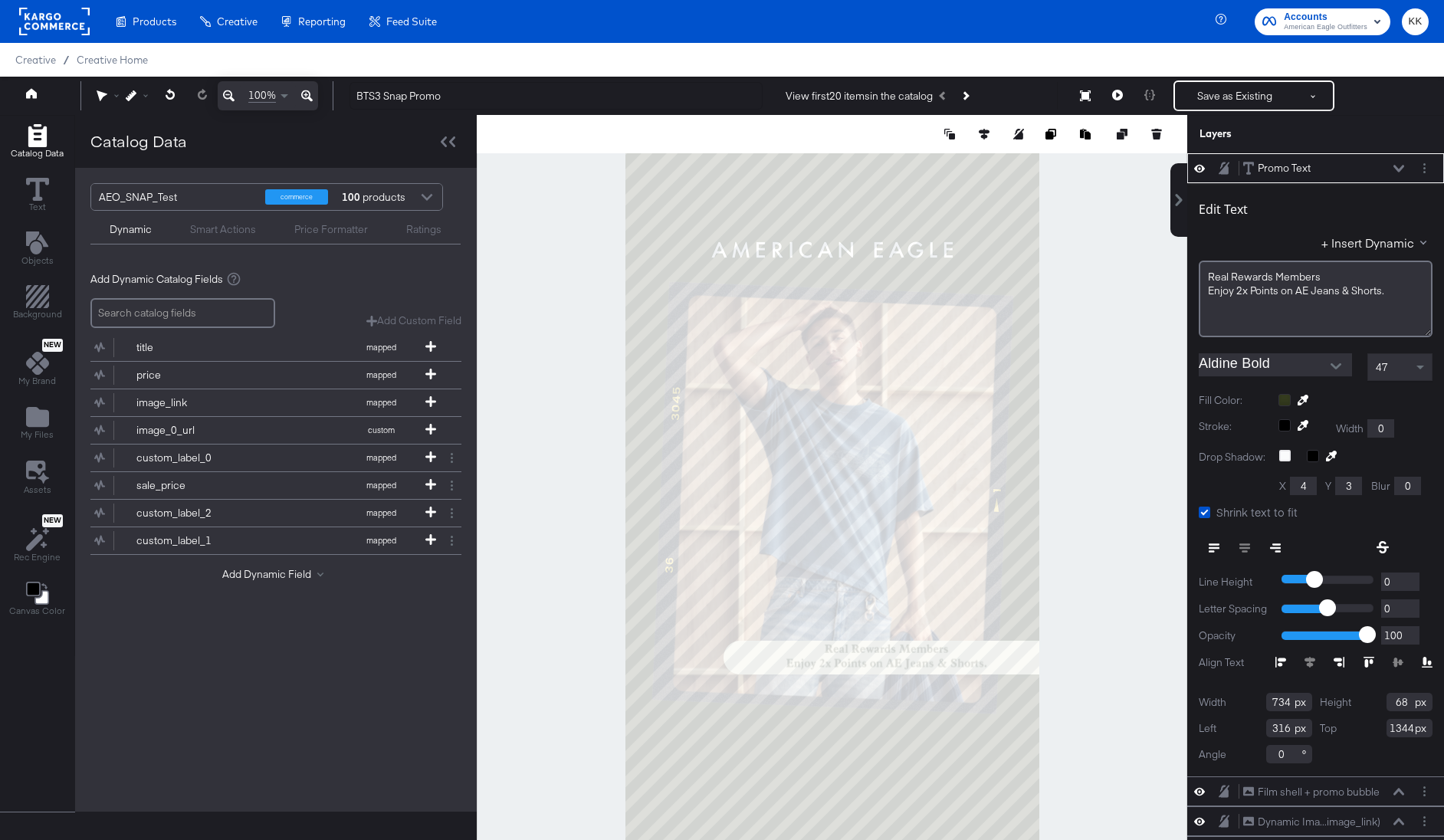
click at [563, 459] on div at bounding box center [832, 497] width 711 height 764
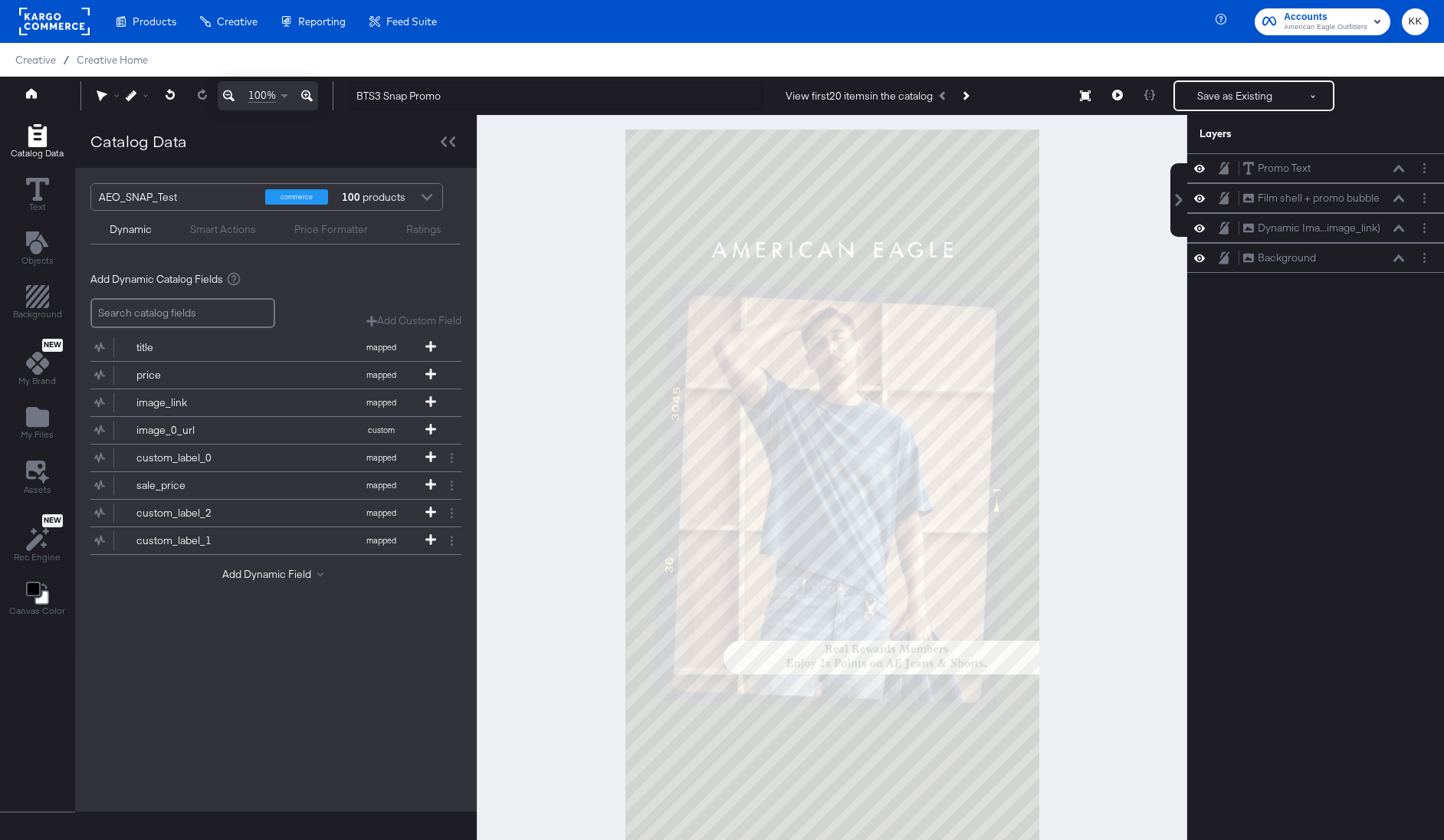
click at [227, 96] on icon at bounding box center [228, 95] width 12 height 18
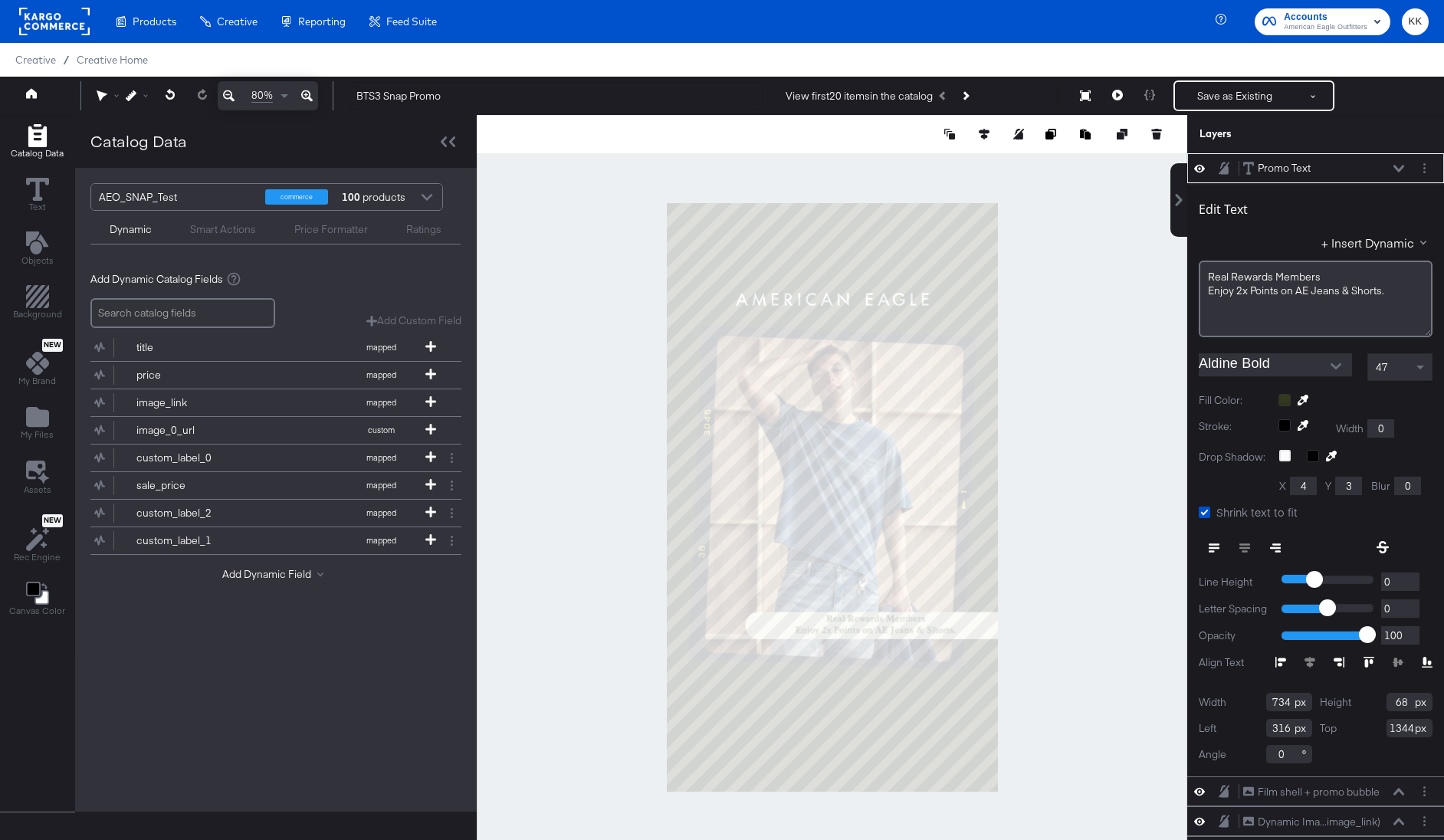
click at [1043, 645] on div at bounding box center [832, 497] width 711 height 764
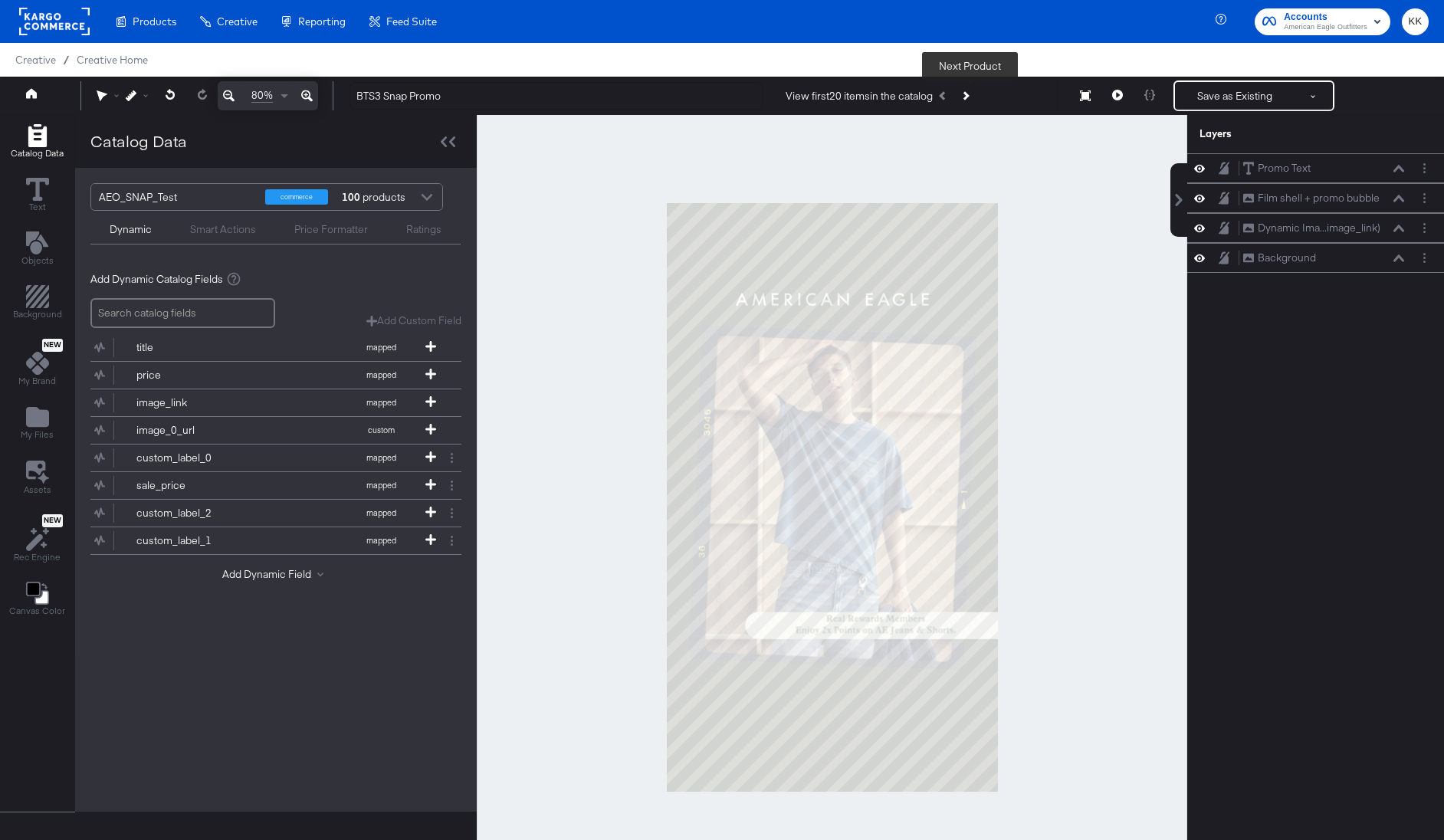
click at [970, 90] on button "Next Product" at bounding box center [965, 95] width 22 height 28
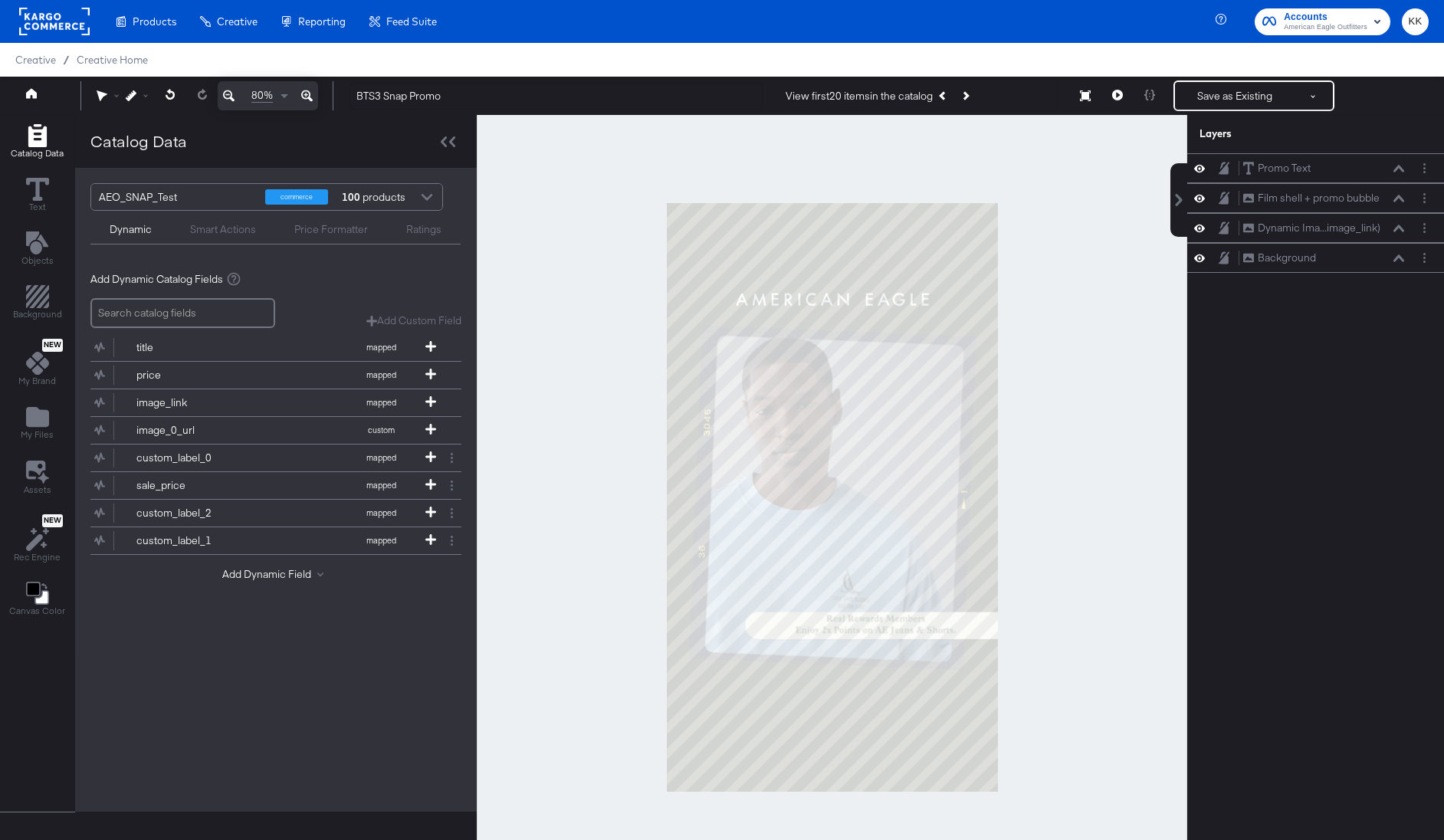
click at [1053, 252] on div at bounding box center [832, 497] width 711 height 764
